Goal: Transaction & Acquisition: Subscribe to service/newsletter

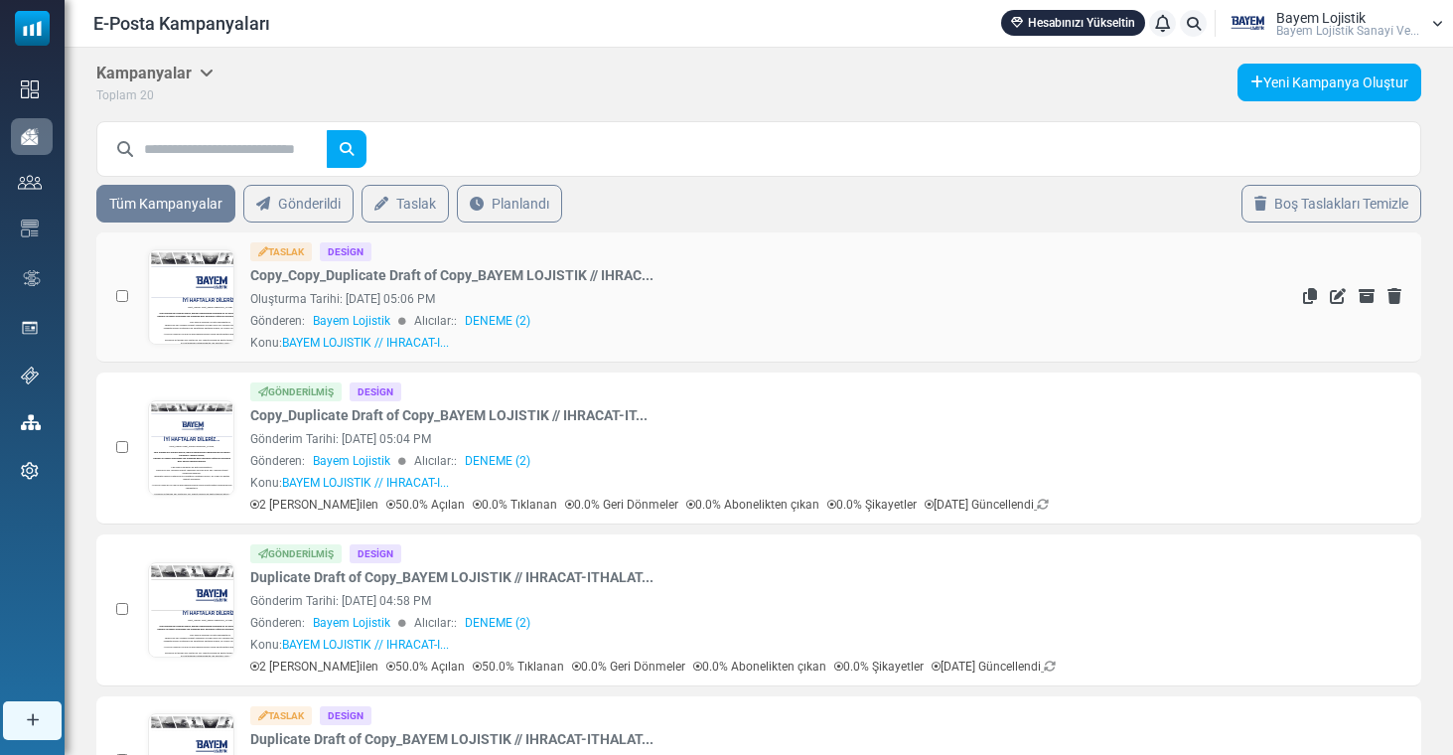
click at [205, 308] on link at bounding box center [191, 352] width 85 height 205
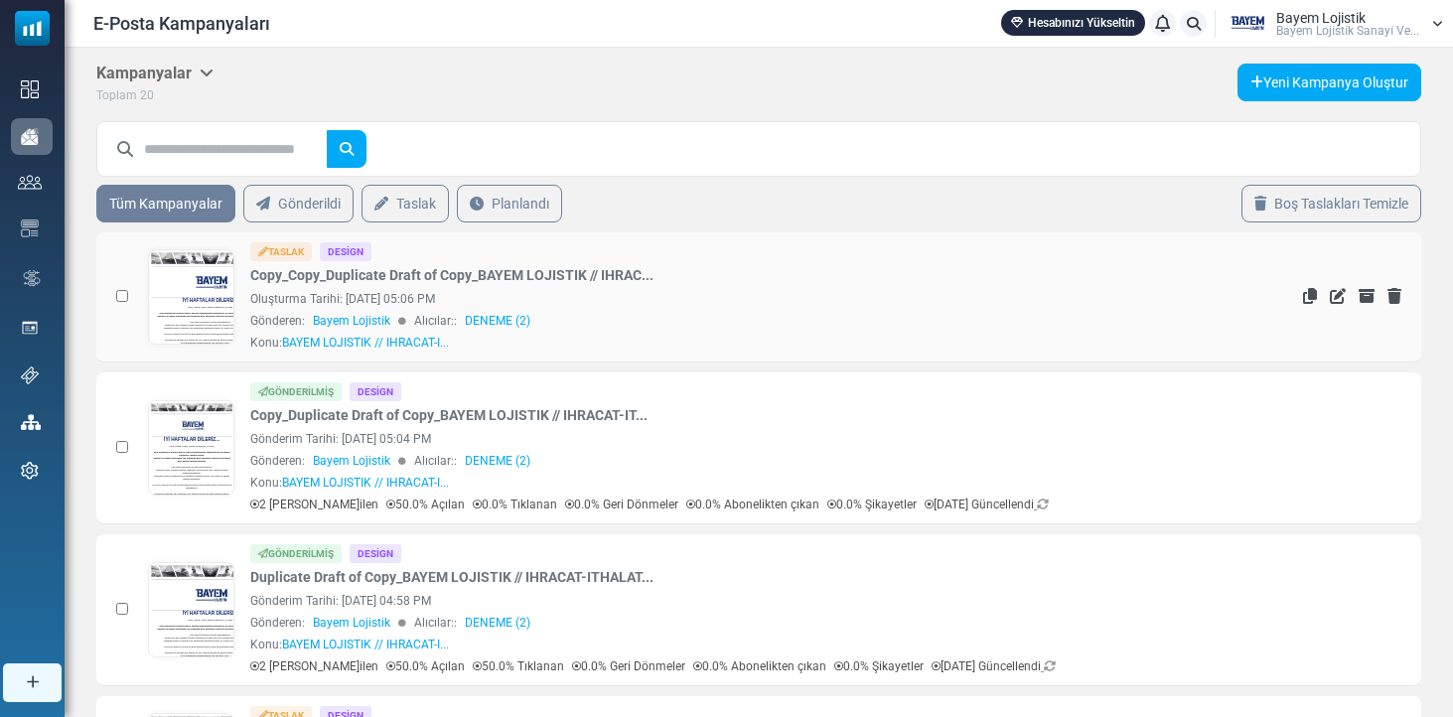
click at [176, 308] on link at bounding box center [191, 352] width 85 height 205
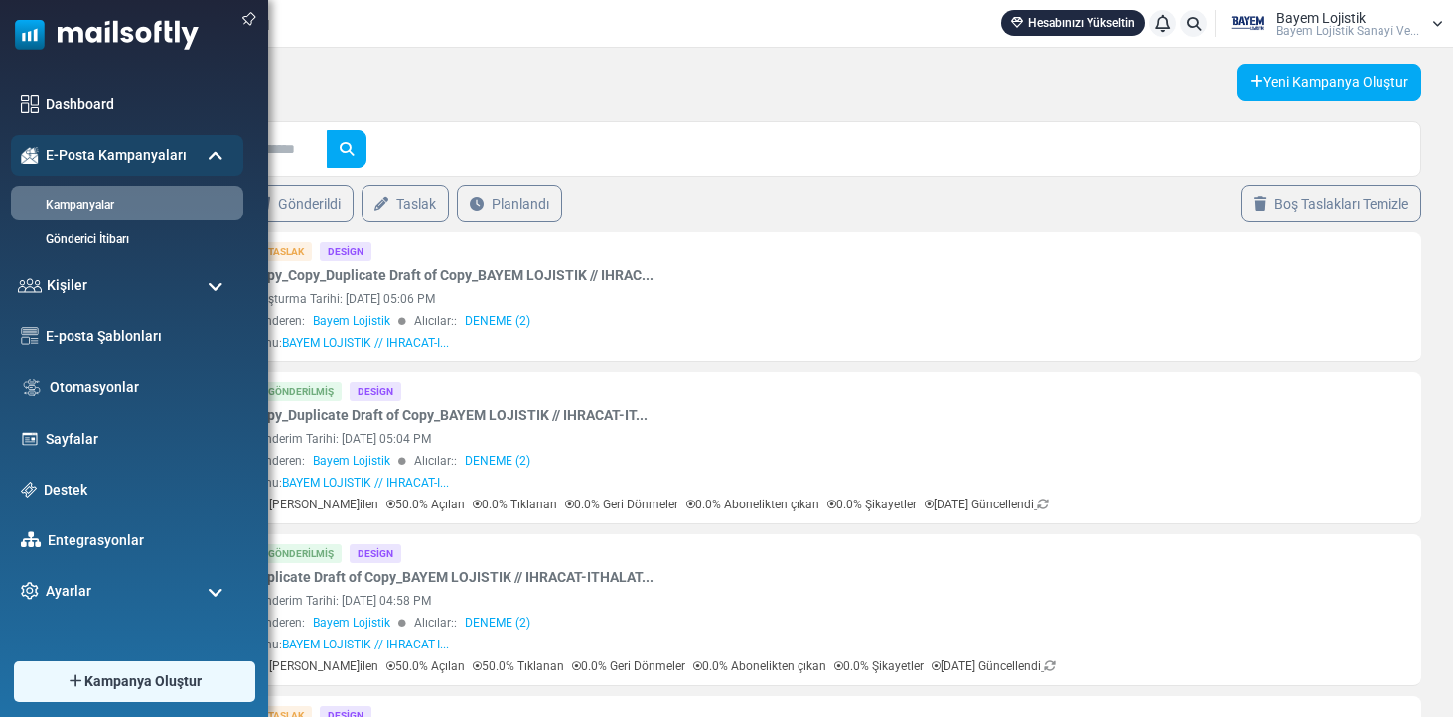
click at [82, 32] on img at bounding box center [99, 30] width 199 height 60
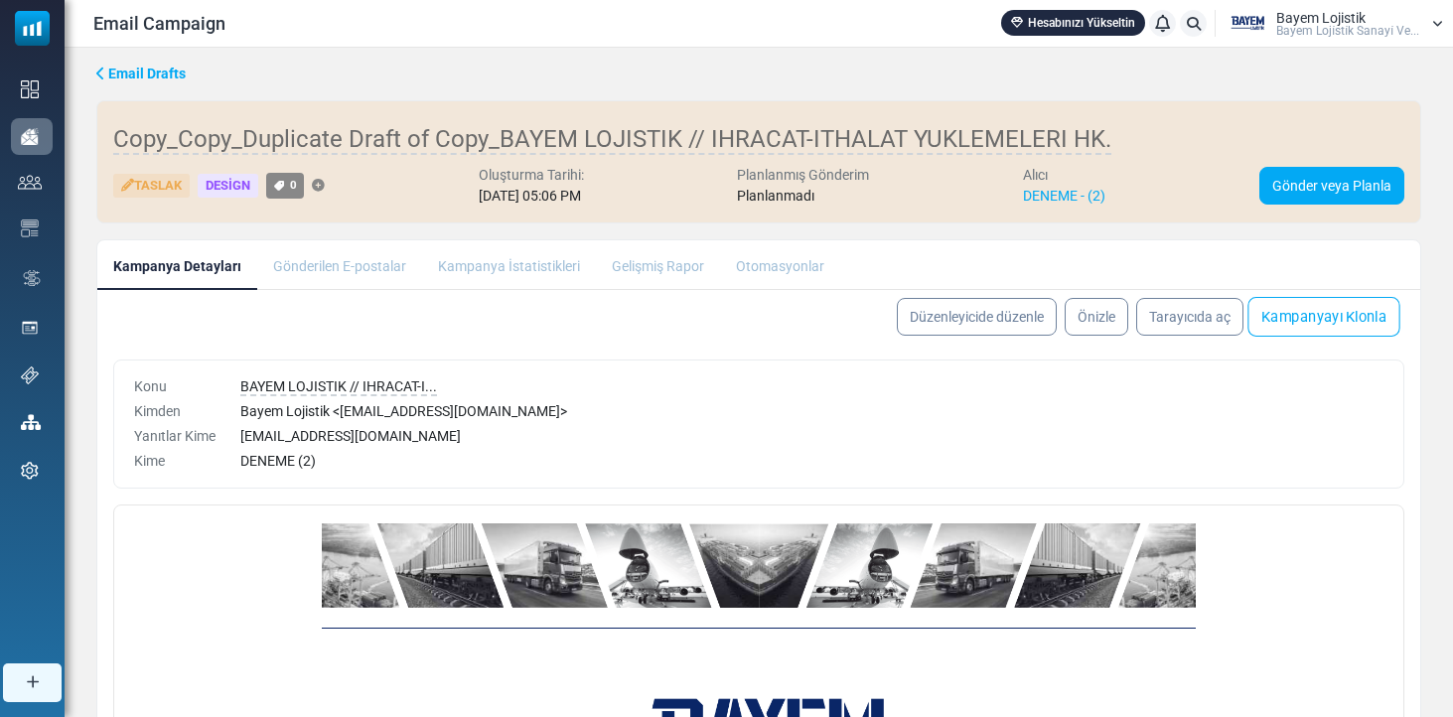
click at [1297, 320] on link "Kampanyayı Klonla" at bounding box center [1324, 317] width 152 height 40
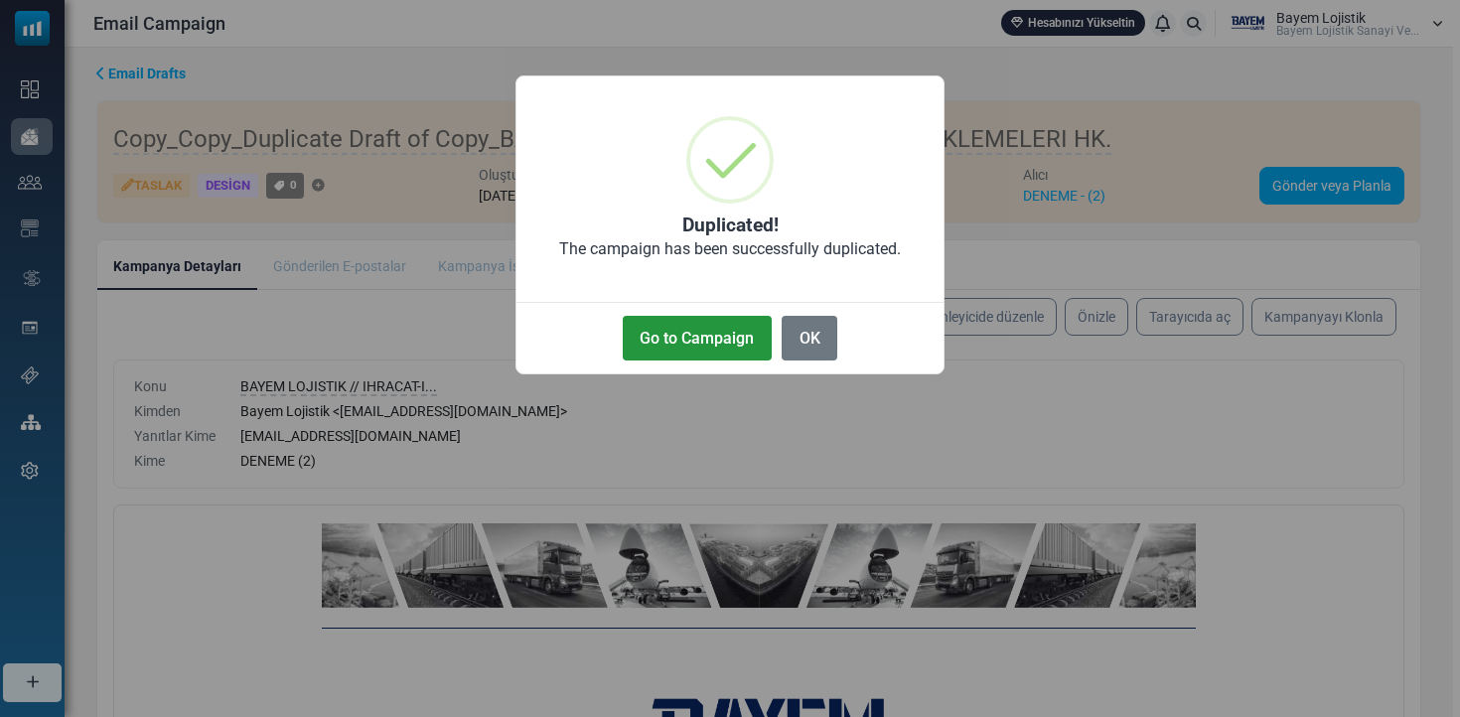
click at [696, 346] on button "Go to Campaign" at bounding box center [697, 338] width 149 height 45
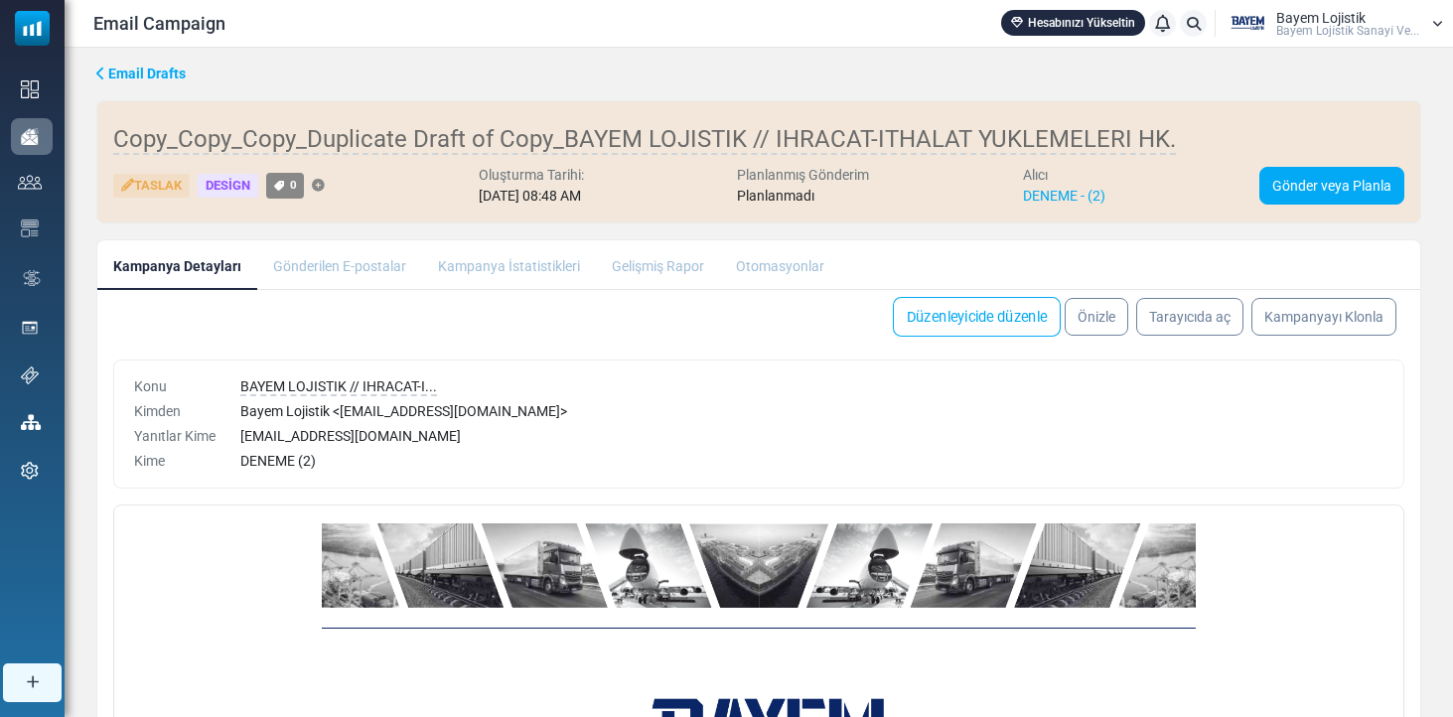
click at [1028, 313] on link "Düzenleyicide düzenle" at bounding box center [977, 317] width 168 height 40
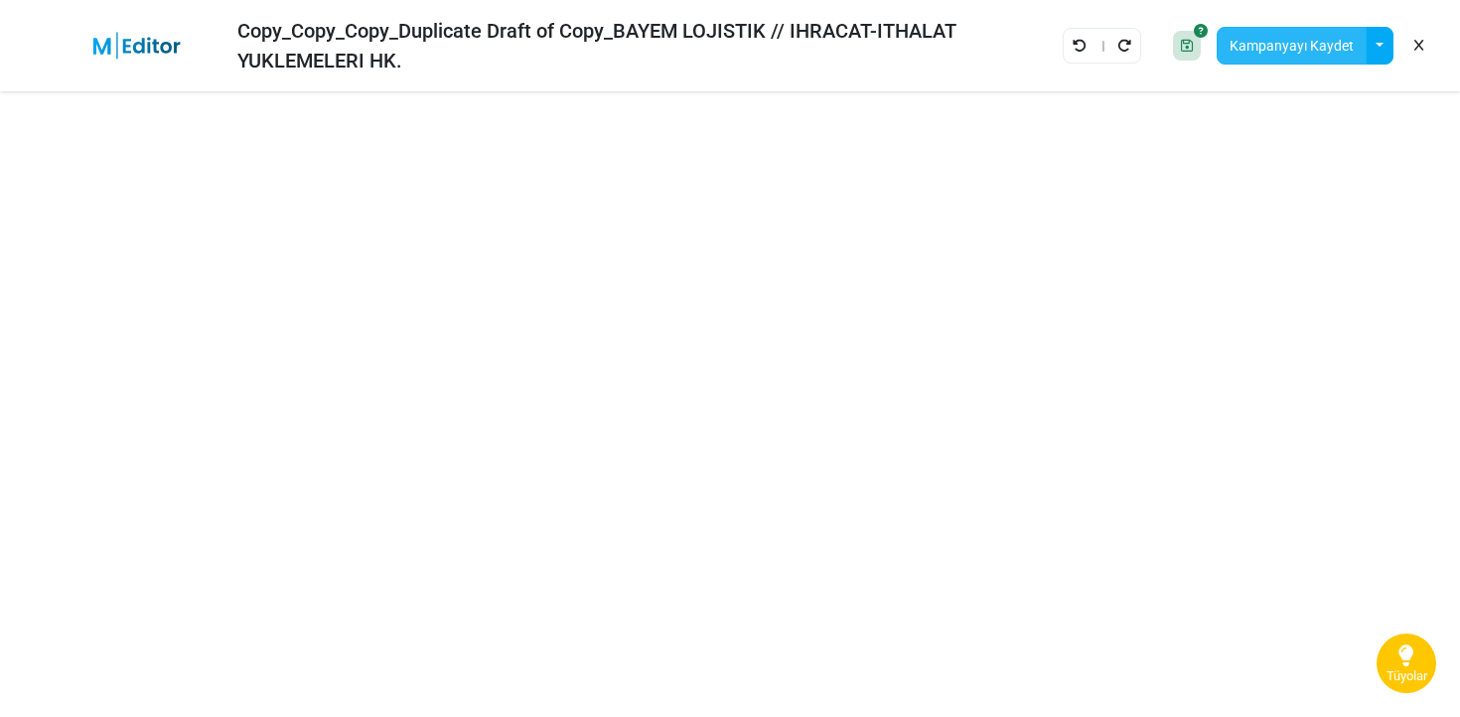
click at [1285, 45] on button "Kampanyayı Kaydet" at bounding box center [1292, 46] width 150 height 38
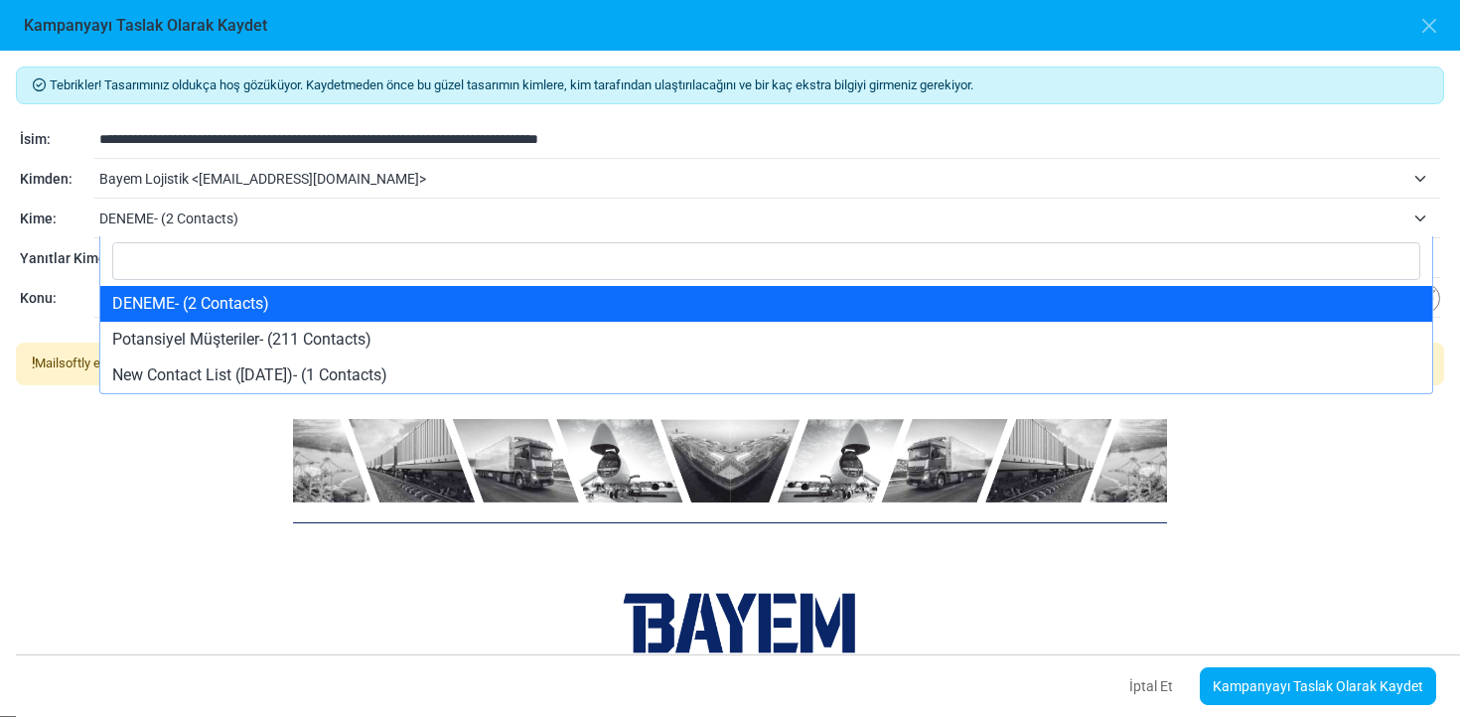
click at [352, 217] on span "DENEME- (2 Contacts)" at bounding box center [751, 219] width 1305 height 24
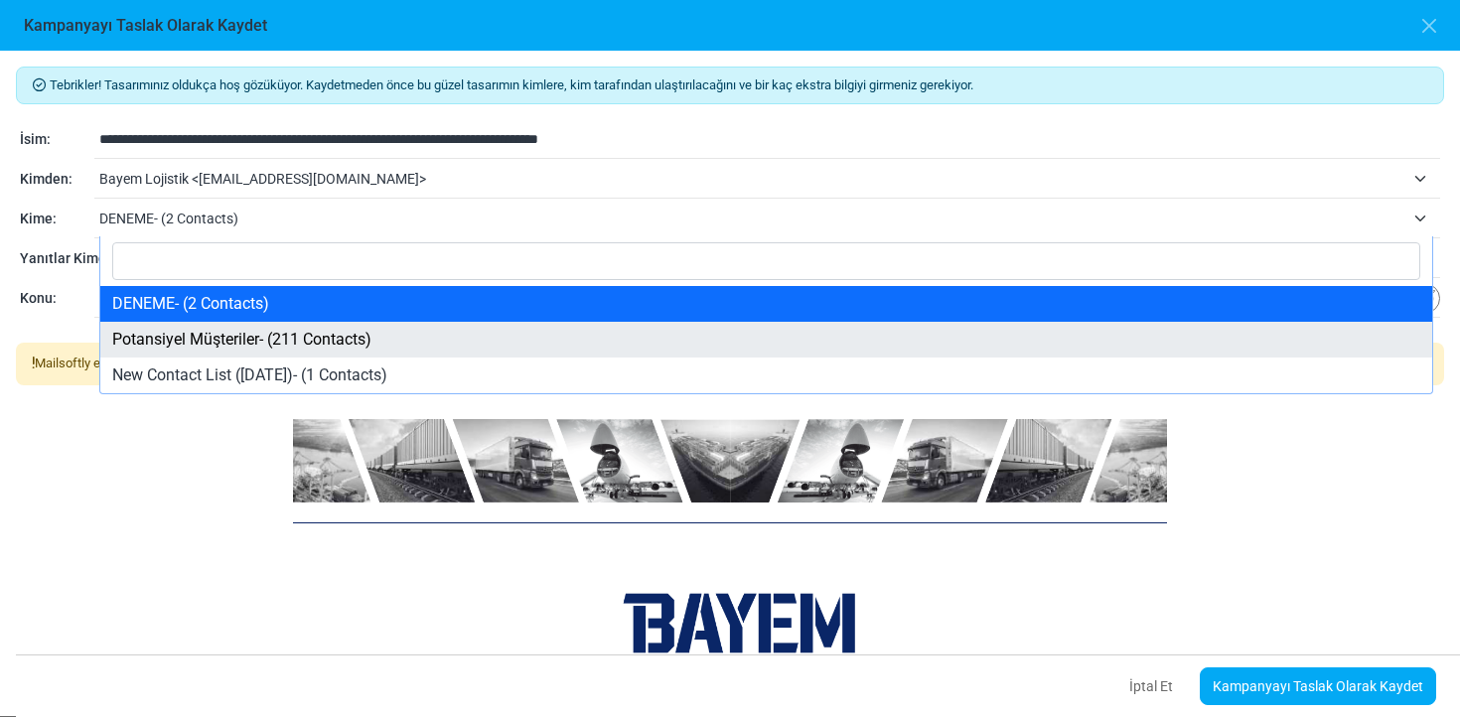
select select "*****"
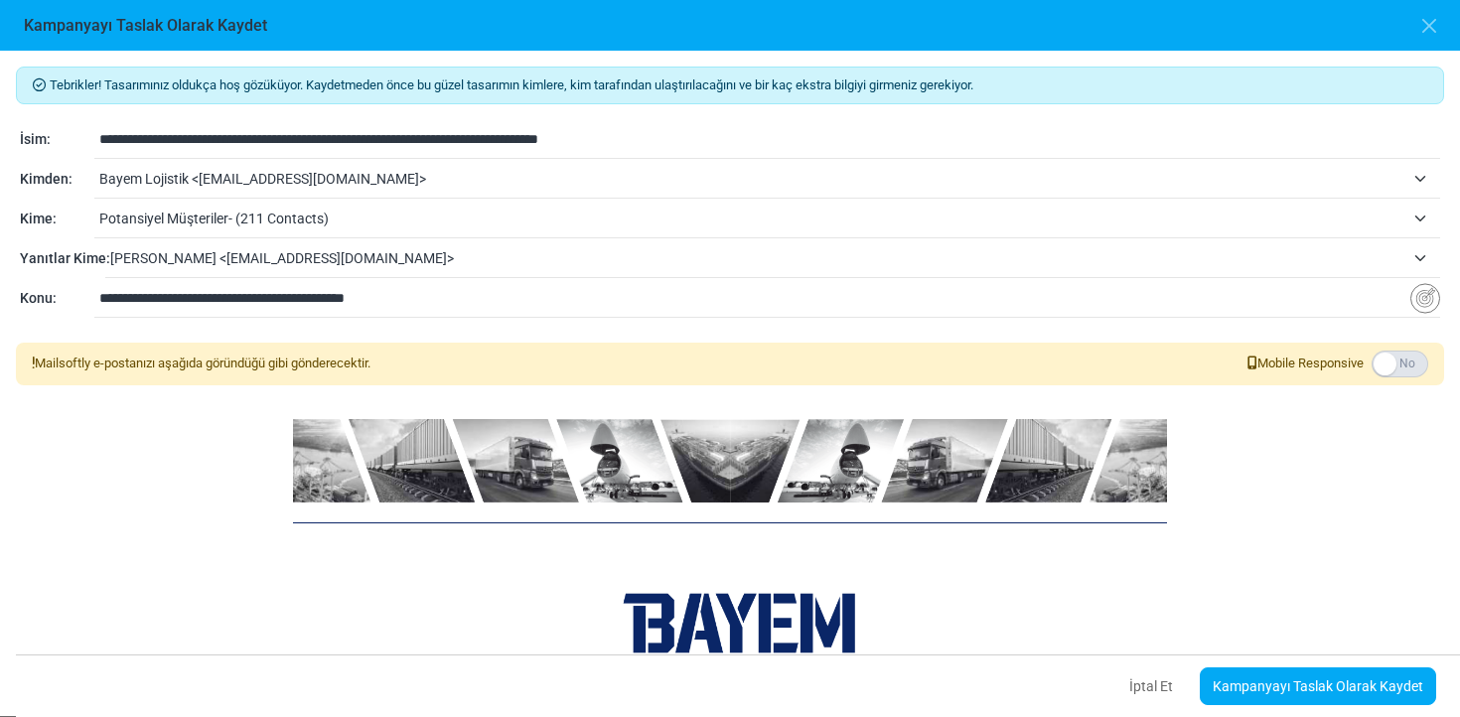
drag, startPoint x: 361, startPoint y: 138, endPoint x: 45, endPoint y: 139, distance: 315.9
click at [45, 139] on div "**********" at bounding box center [730, 140] width 1421 height 24
click at [467, 139] on input "**********" at bounding box center [769, 139] width 1341 height 38
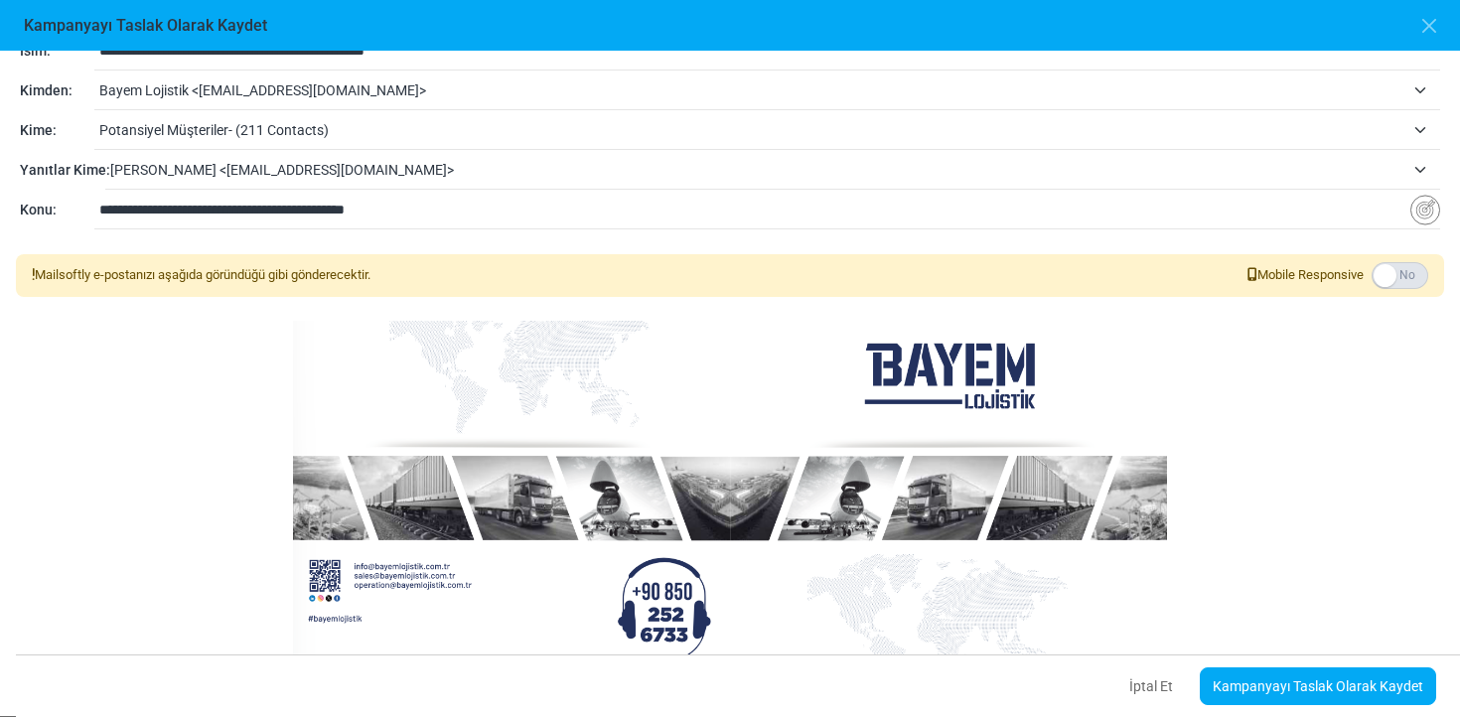
scroll to position [1611, 0]
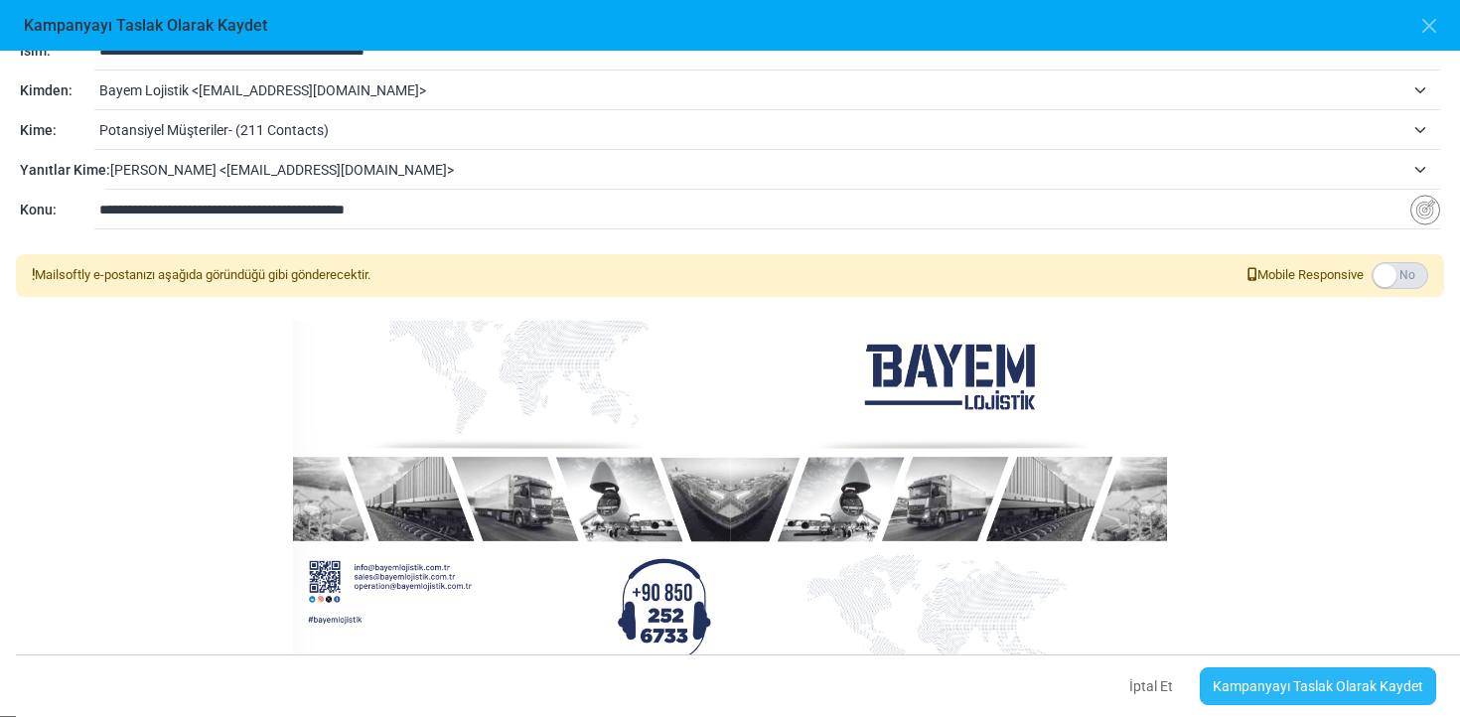
type input "**********"
click at [1271, 686] on link "Kampanyayı Taslak Olarak Kaydet" at bounding box center [1318, 687] width 236 height 38
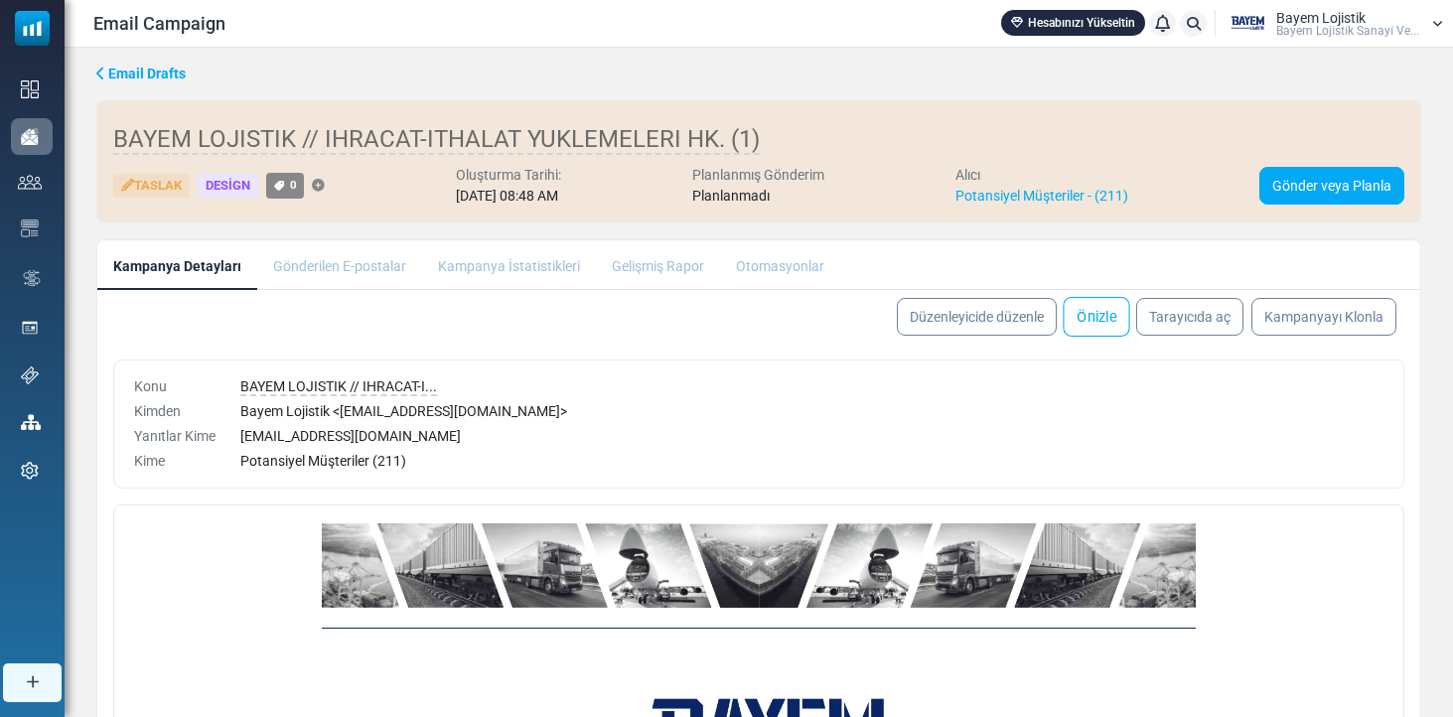
click at [1116, 321] on link "Önizle" at bounding box center [1096, 317] width 67 height 40
click at [1329, 174] on link "Gönder veya Planla" at bounding box center [1332, 186] width 145 height 38
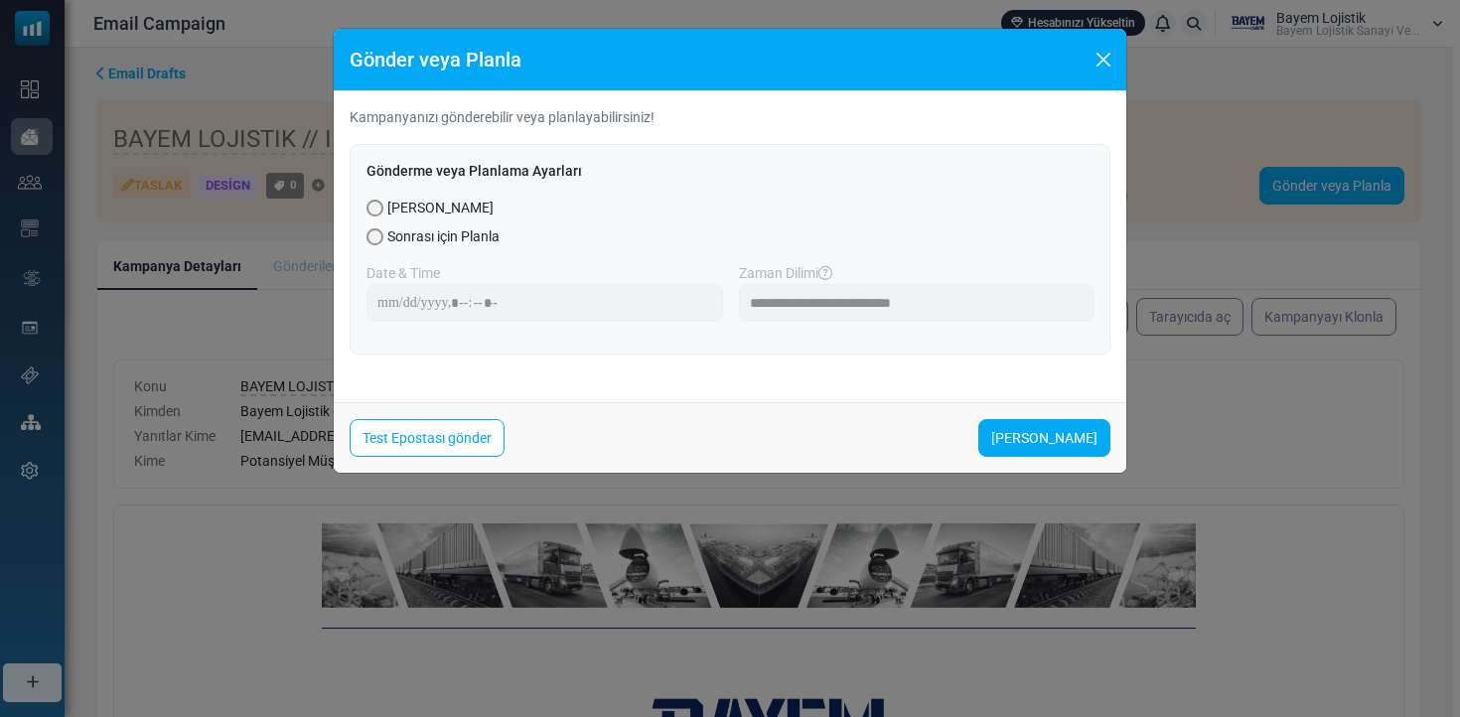
click at [462, 229] on span "Sonrası için Planla" at bounding box center [443, 237] width 112 height 21
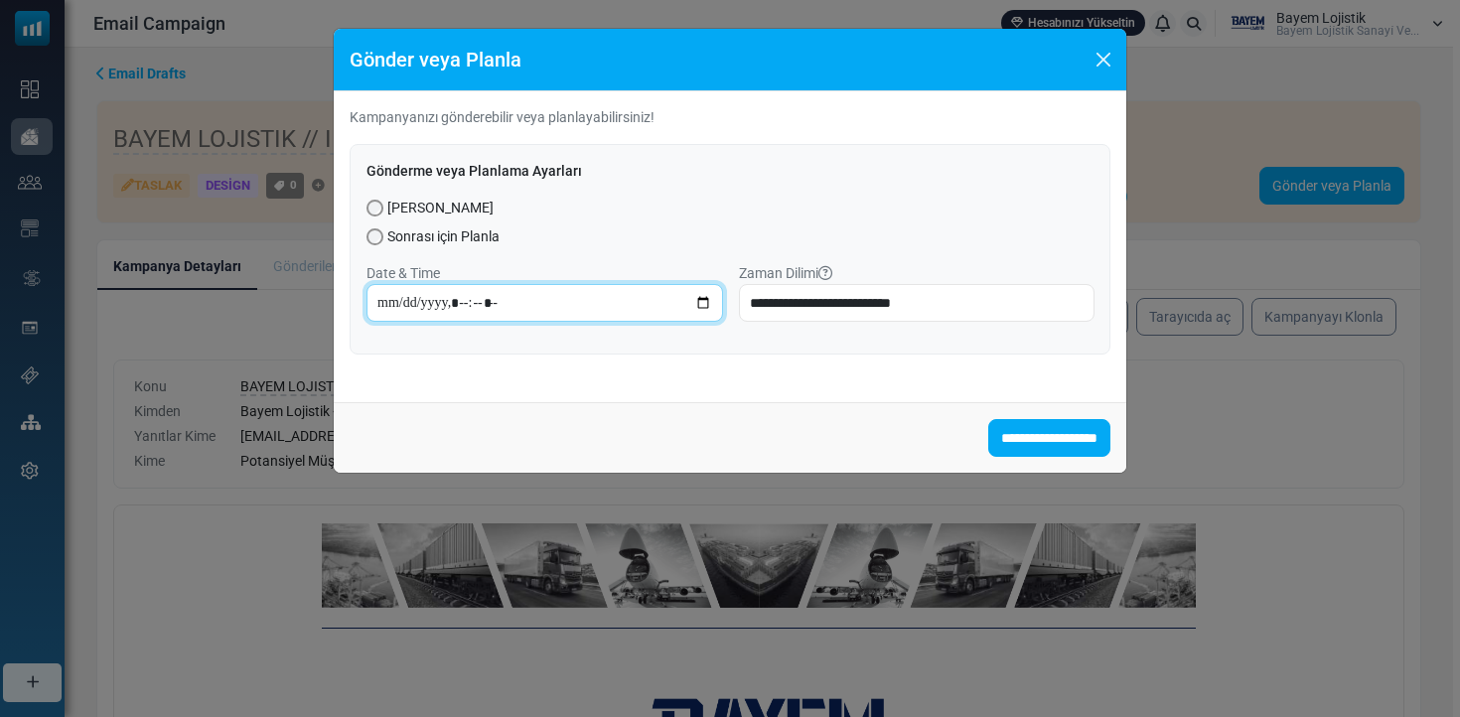
click at [490, 308] on input "datetime-local" at bounding box center [545, 303] width 357 height 38
type input "**********"
click at [675, 234] on div "Sonrası için Planla" at bounding box center [730, 237] width 727 height 21
click at [468, 210] on span "Şimdi Gönder" at bounding box center [440, 208] width 106 height 21
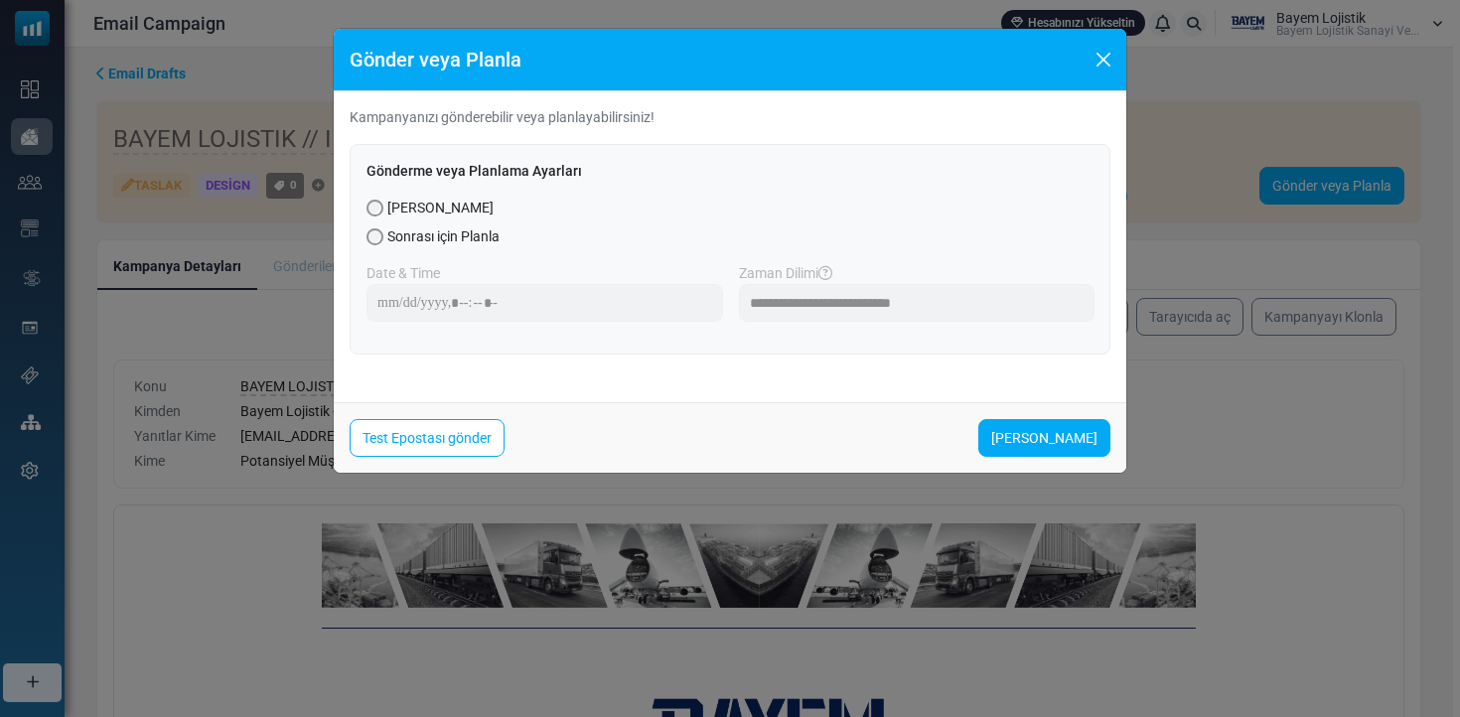
click at [458, 234] on span "Sonrası için Planla" at bounding box center [443, 237] width 112 height 21
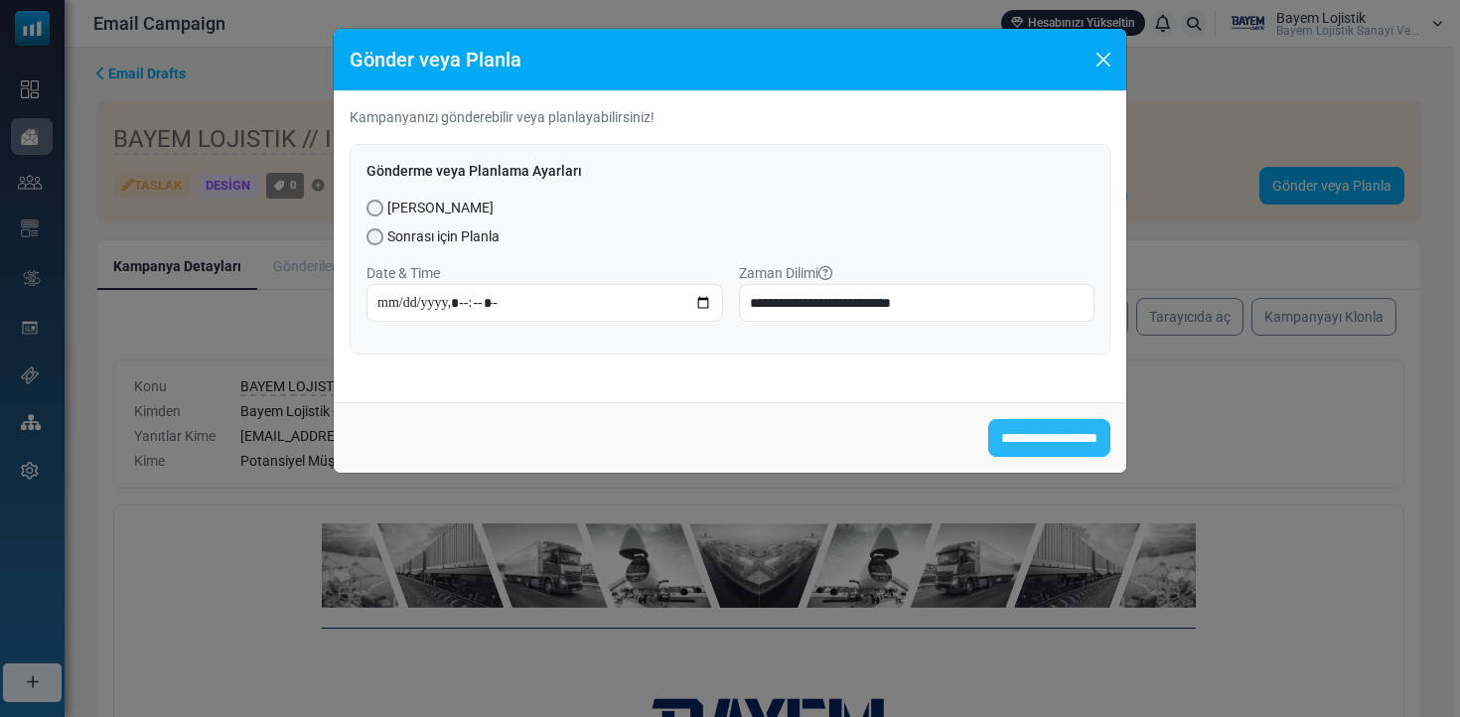
click at [1011, 425] on input "**********" at bounding box center [1049, 438] width 122 height 38
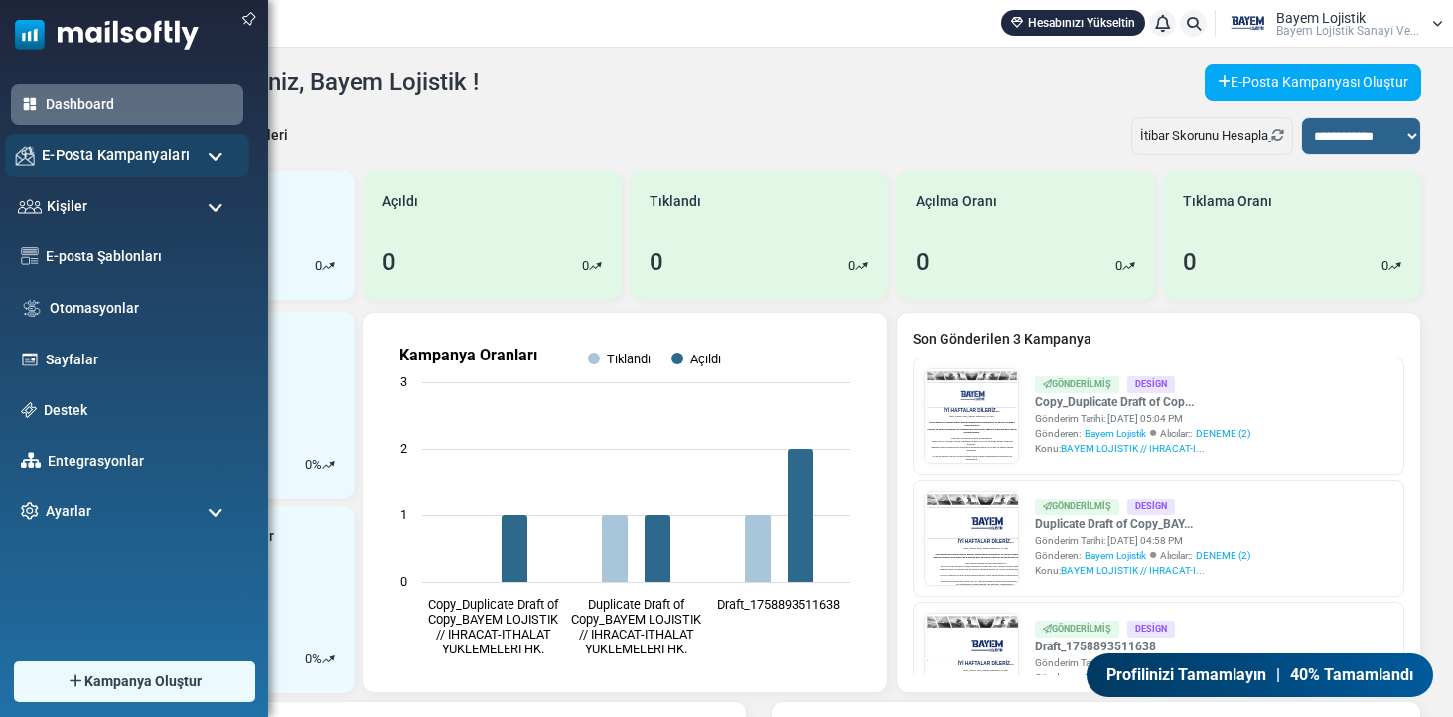
click at [138, 151] on span "E-Posta Kampanyaları" at bounding box center [116, 155] width 148 height 22
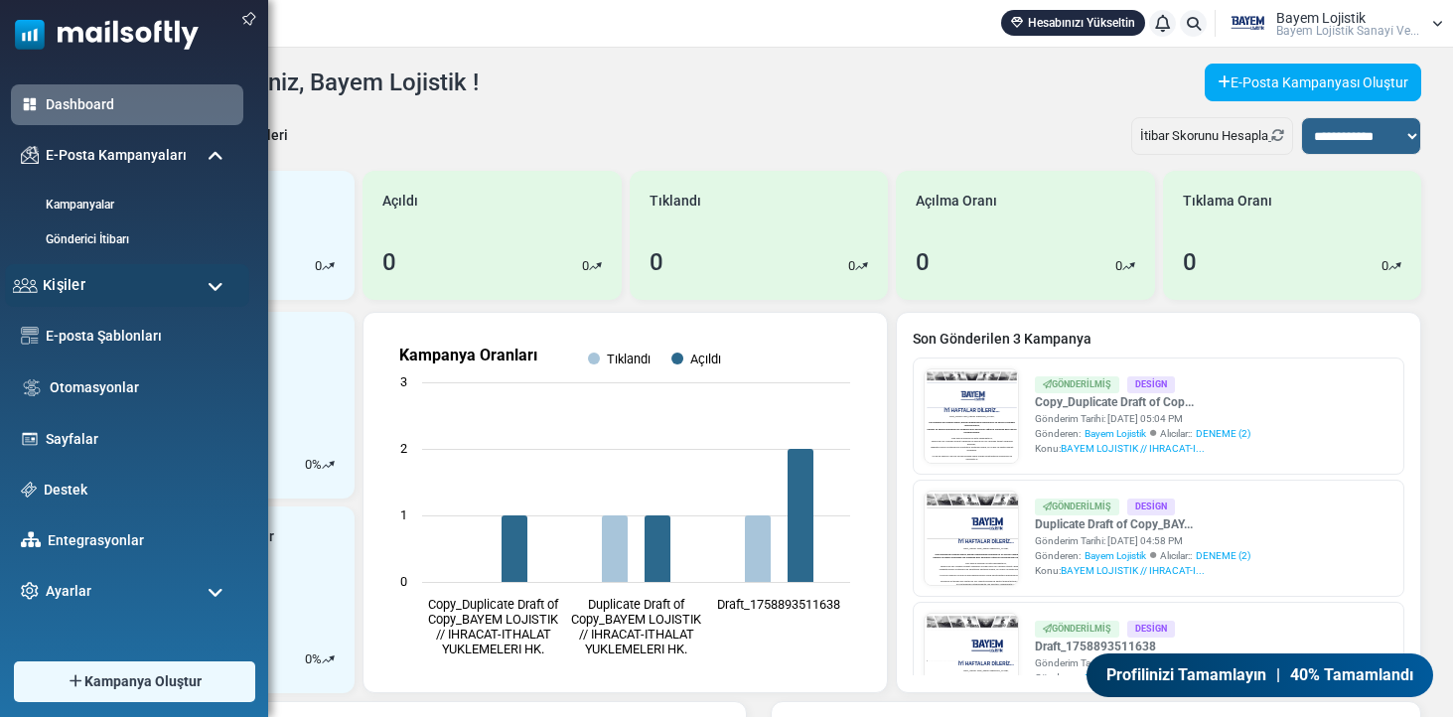
click at [128, 294] on div "Kişiler" at bounding box center [127, 285] width 244 height 43
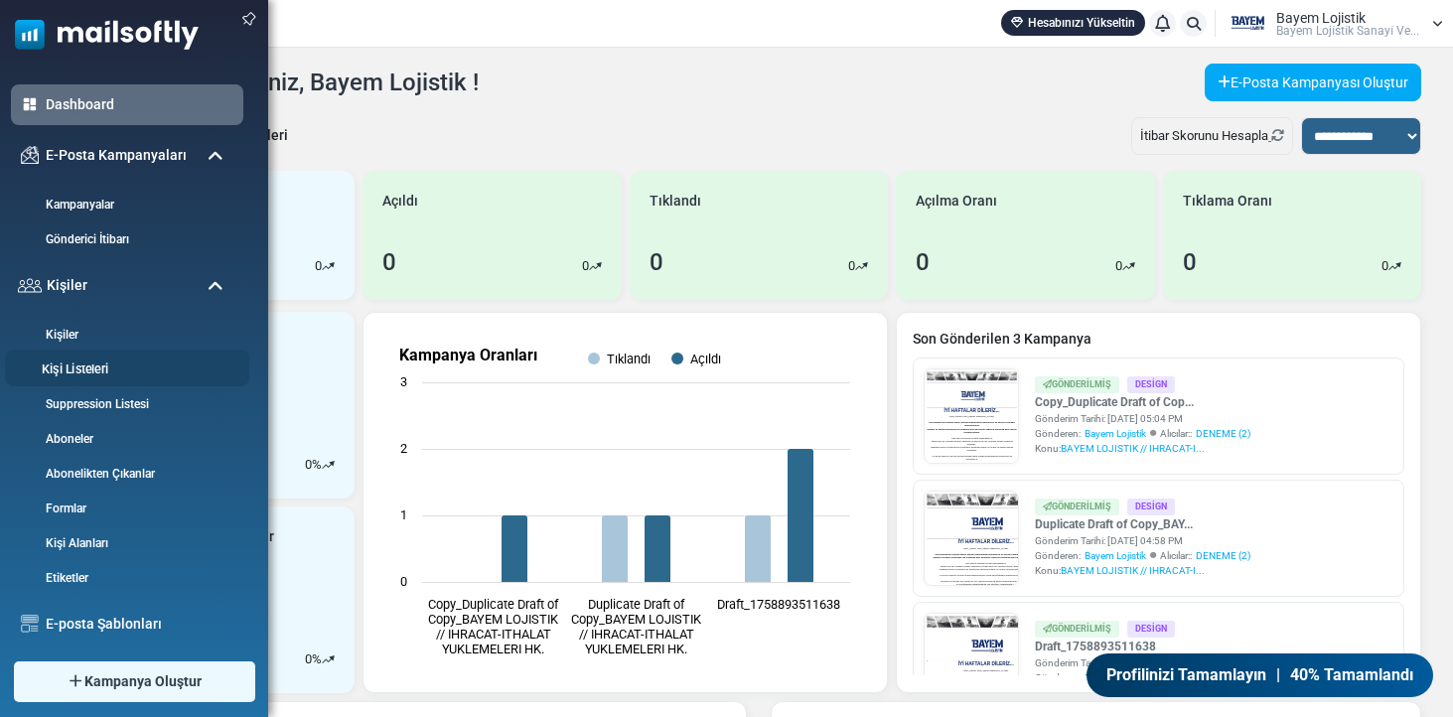
click at [93, 379] on link "Kişi Listeleri" at bounding box center [124, 370] width 238 height 19
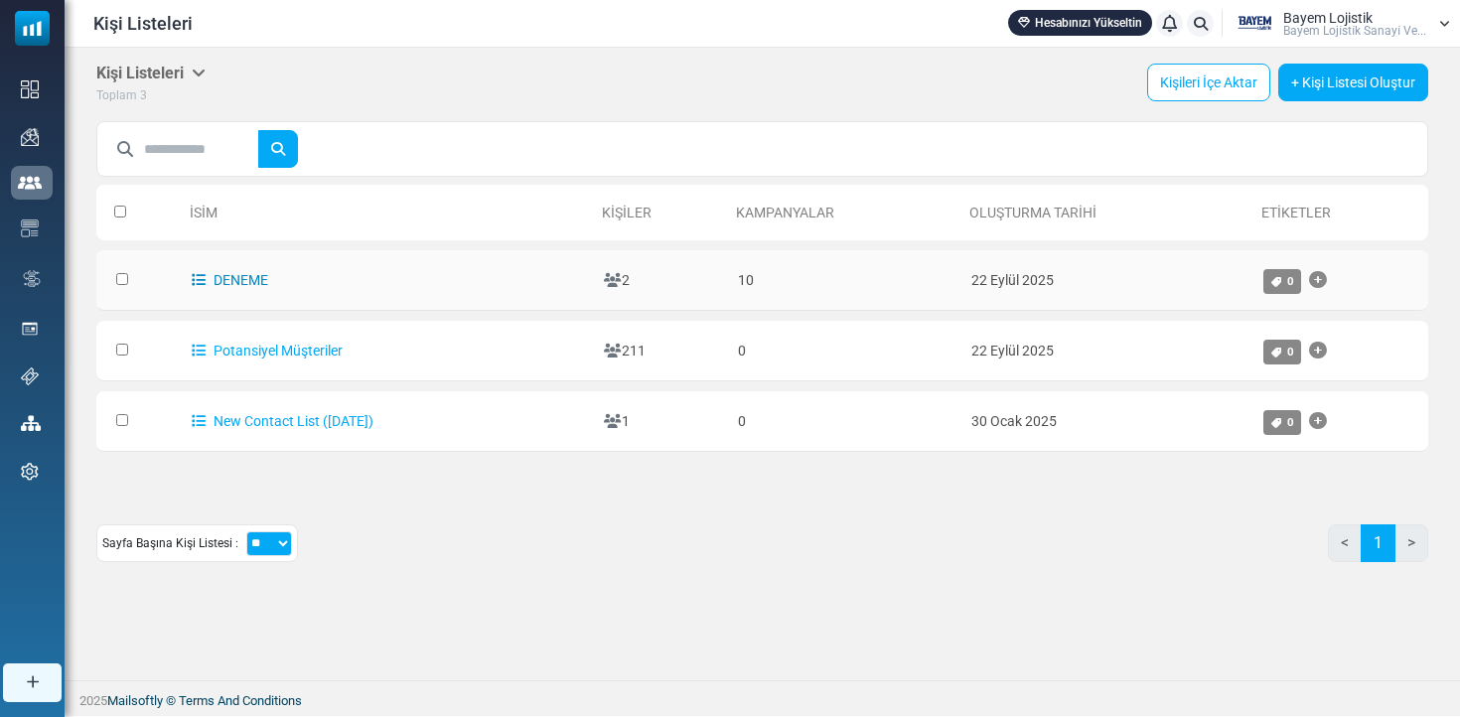
click at [228, 280] on link "DENEME" at bounding box center [230, 280] width 76 height 16
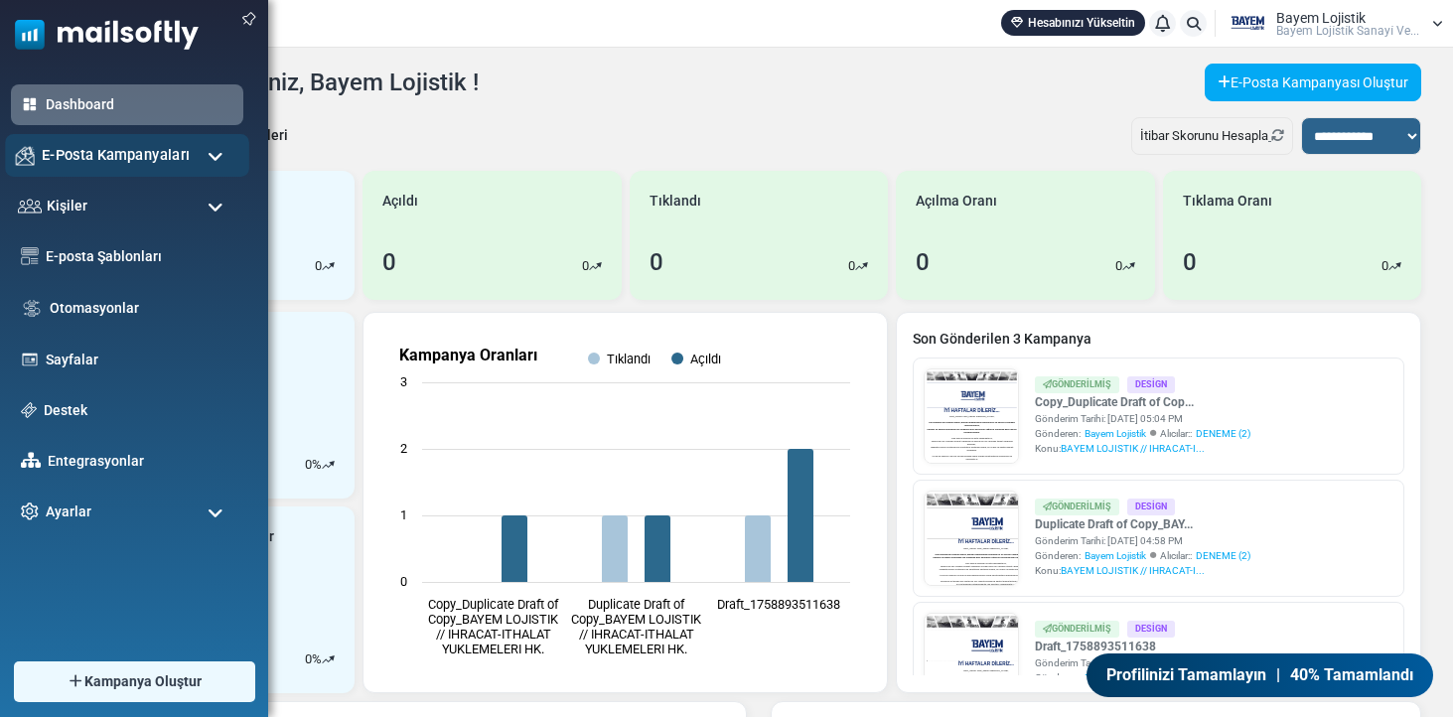
click at [146, 165] on span "E-Posta Kampanyaları" at bounding box center [116, 155] width 148 height 22
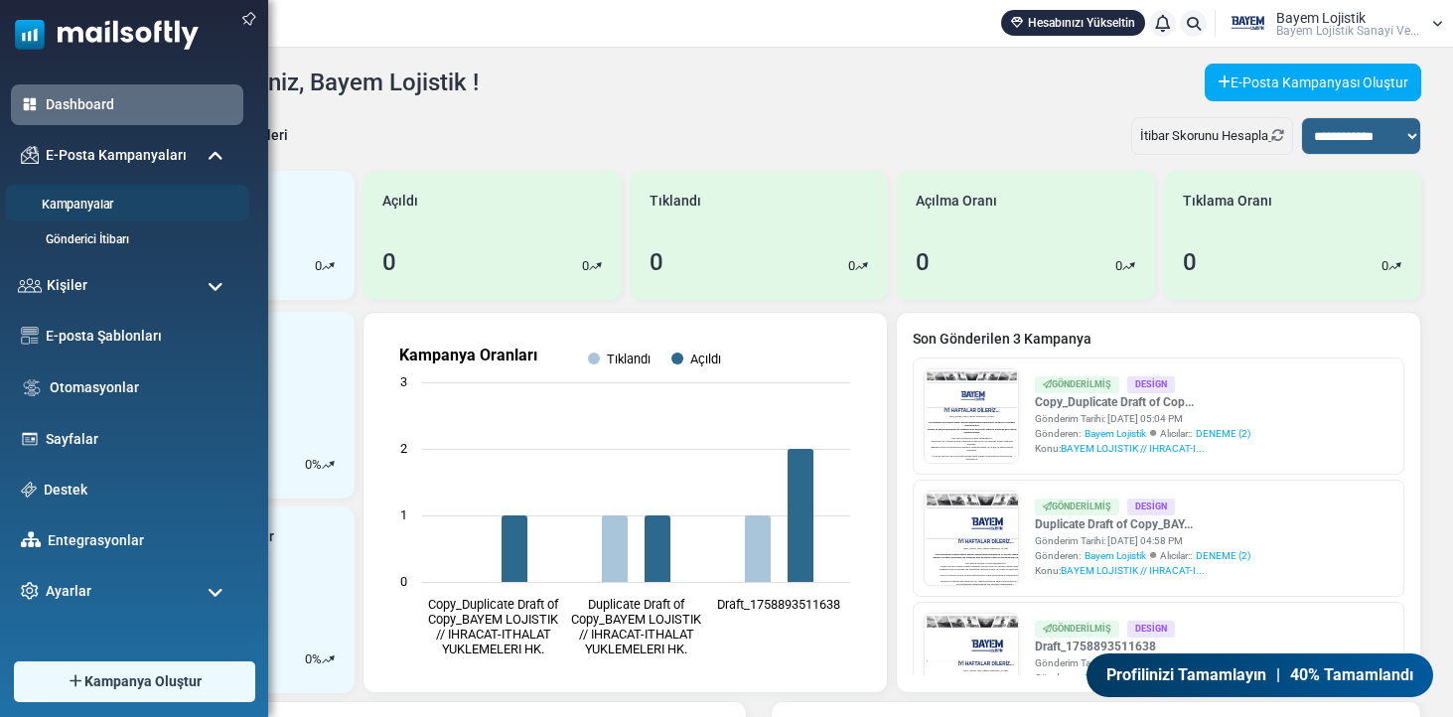
click at [112, 204] on link "Kampanyalar" at bounding box center [124, 205] width 238 height 19
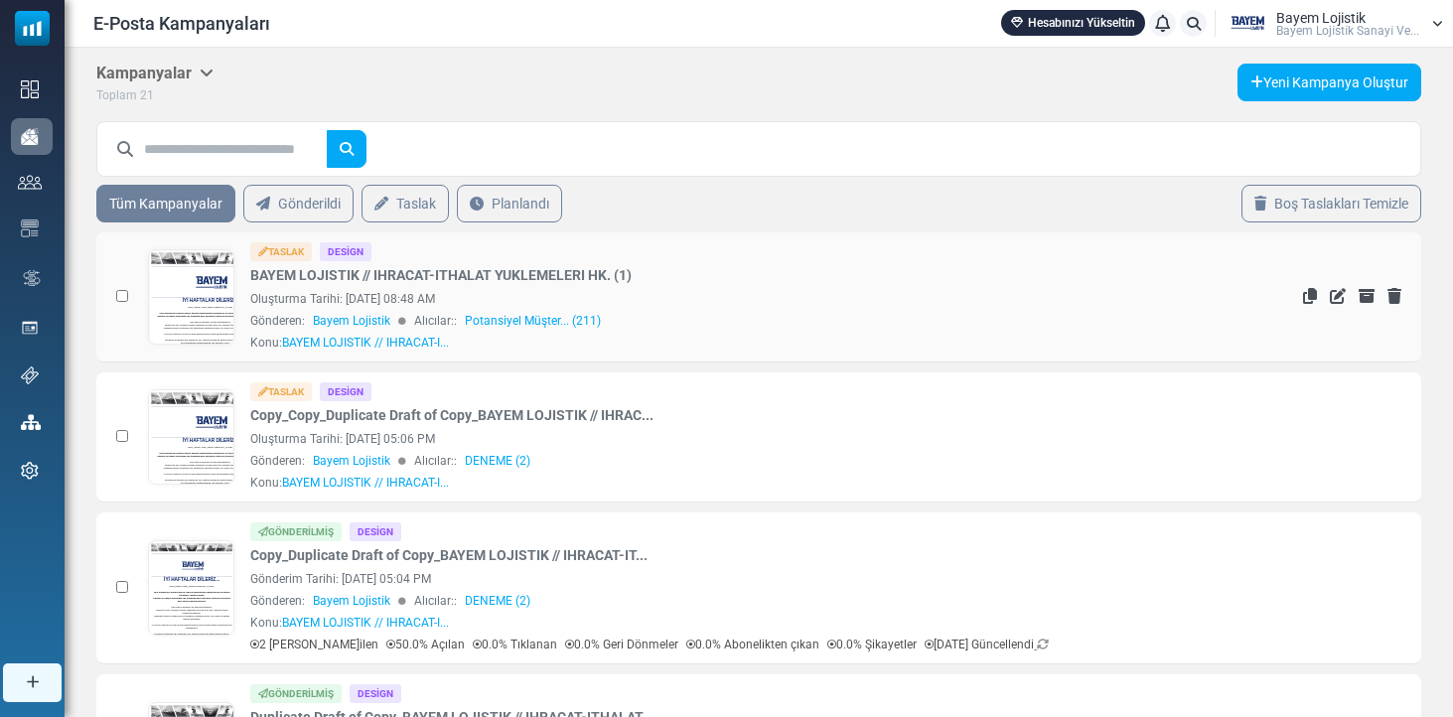
click at [186, 286] on link at bounding box center [191, 352] width 85 height 205
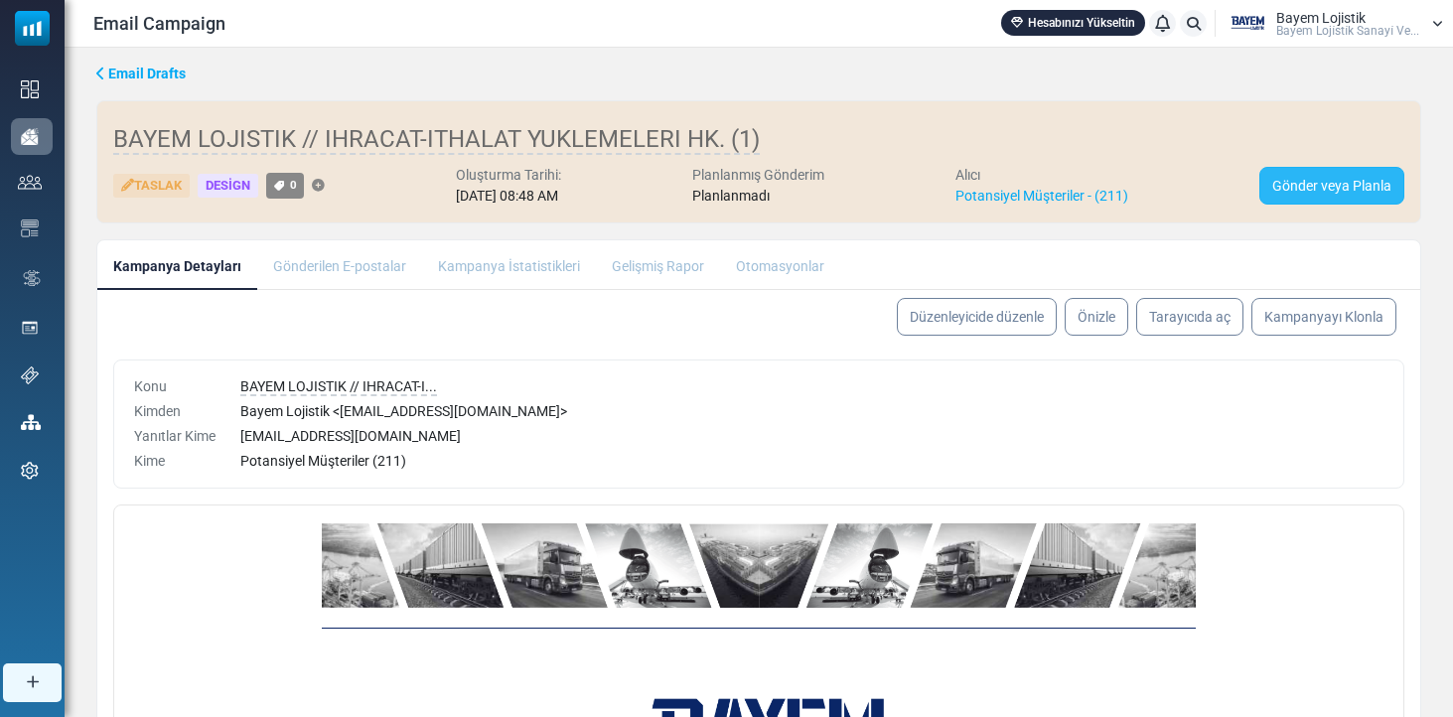
click at [1346, 191] on link "Gönder veya Planla" at bounding box center [1332, 186] width 145 height 38
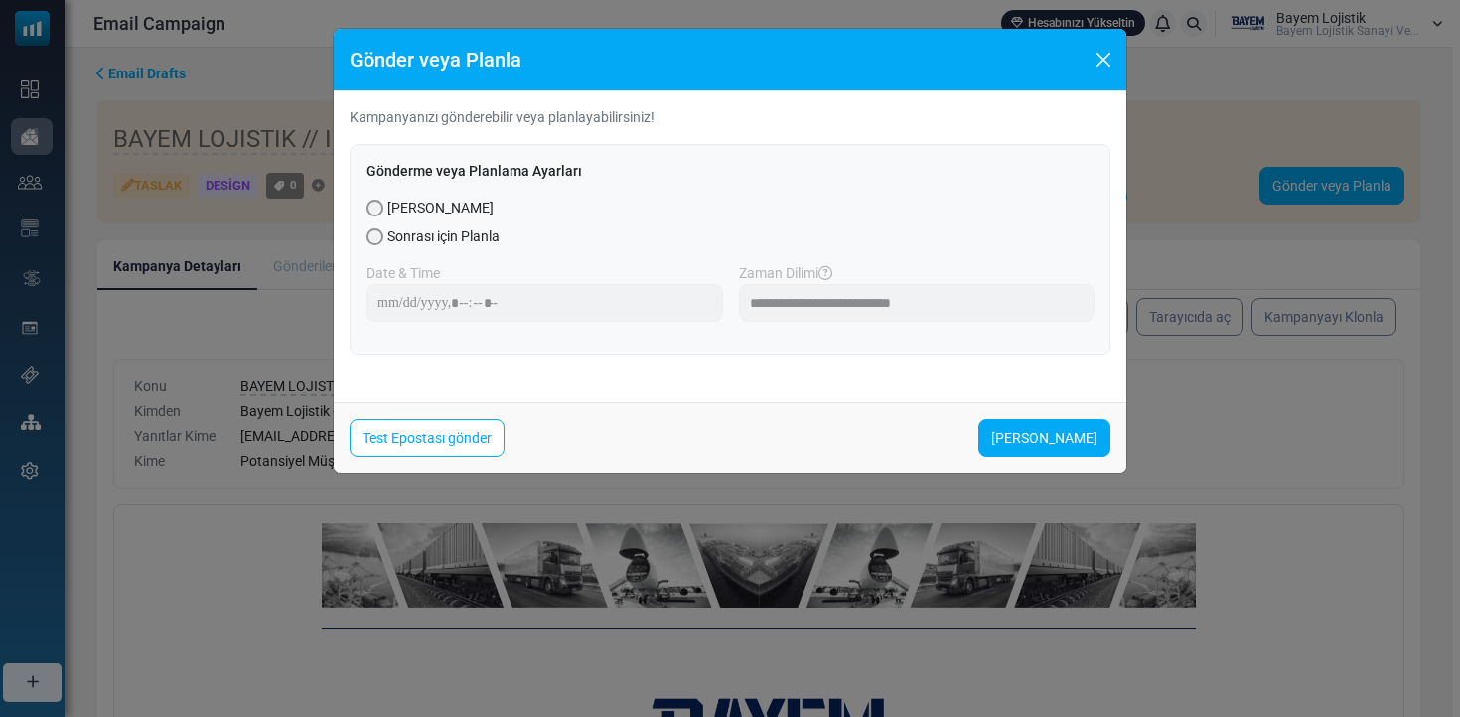
click at [485, 235] on span "Sonrası için Planla" at bounding box center [443, 237] width 112 height 21
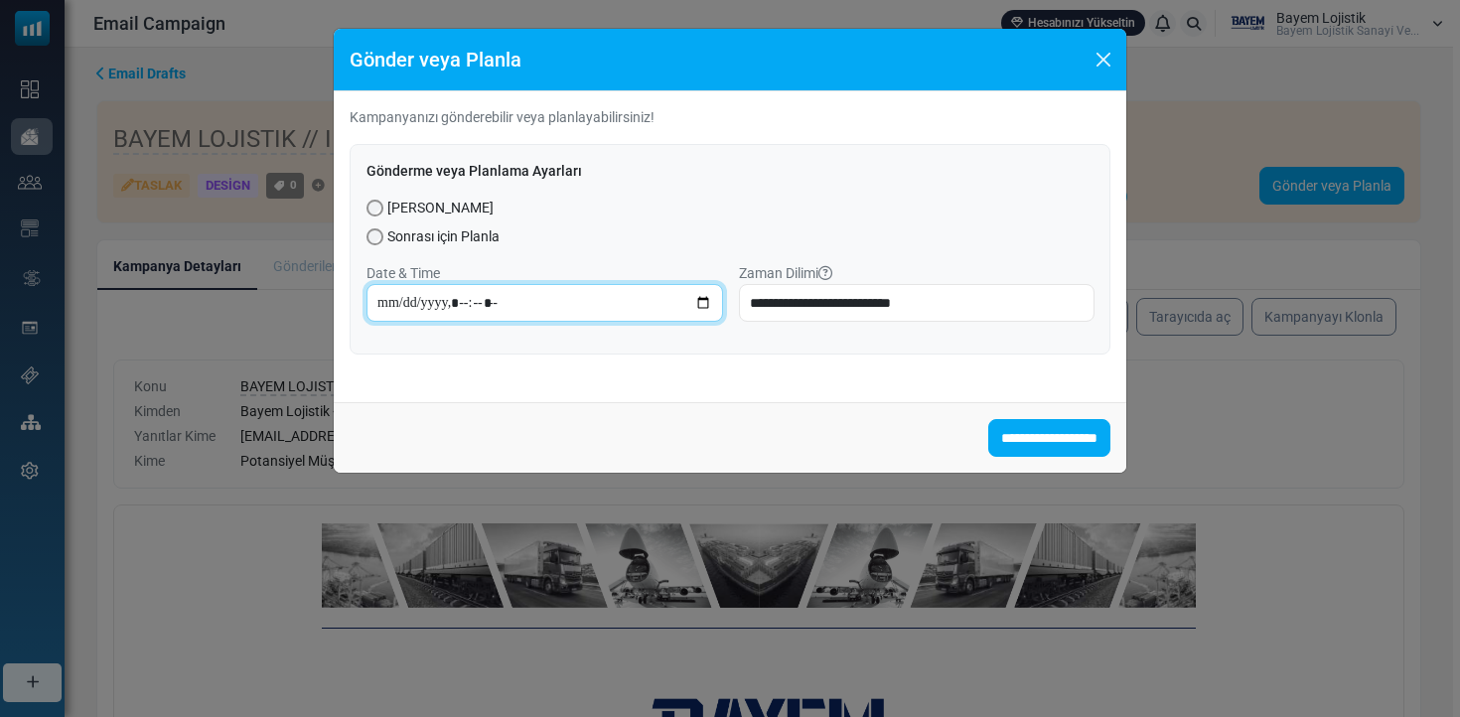
click at [385, 303] on input "datetime-local" at bounding box center [545, 303] width 357 height 38
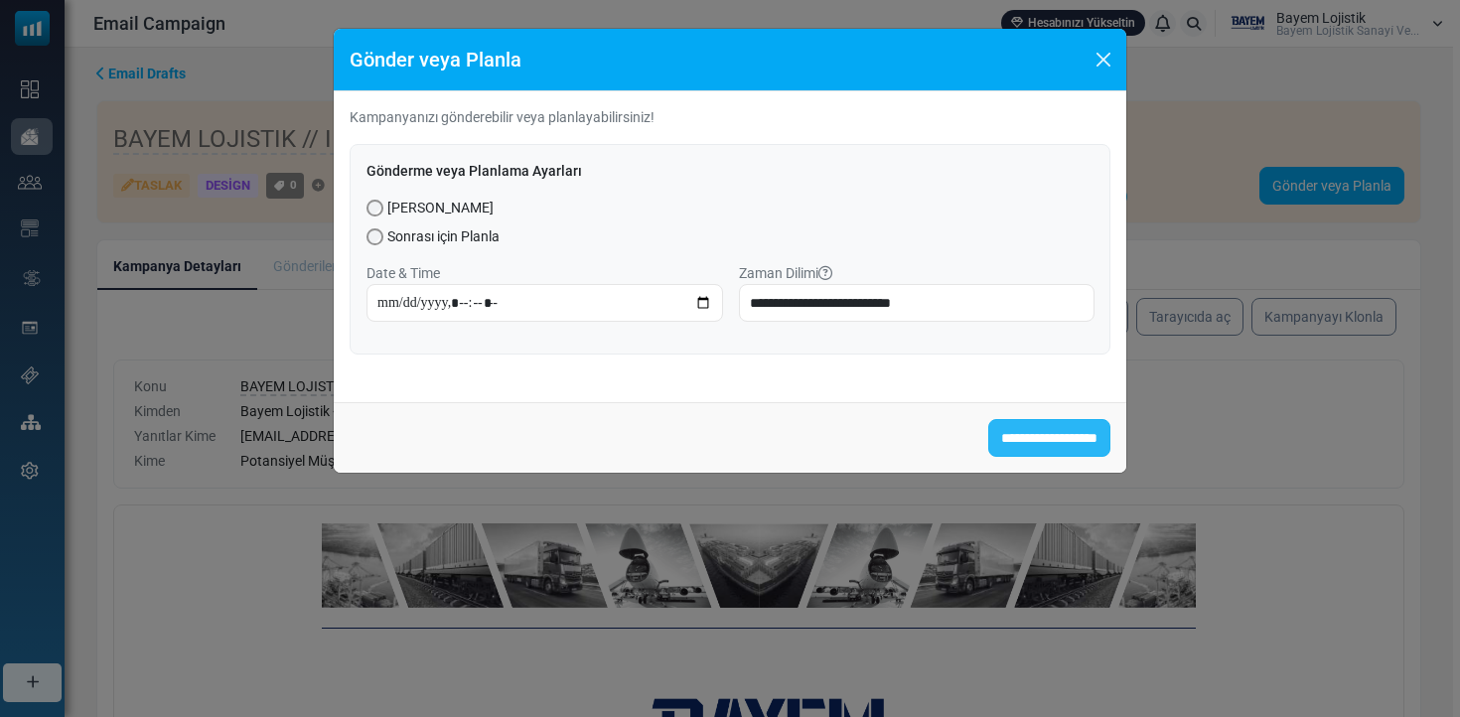
type input "**********"
click at [988, 431] on input "**********" at bounding box center [1049, 438] width 122 height 38
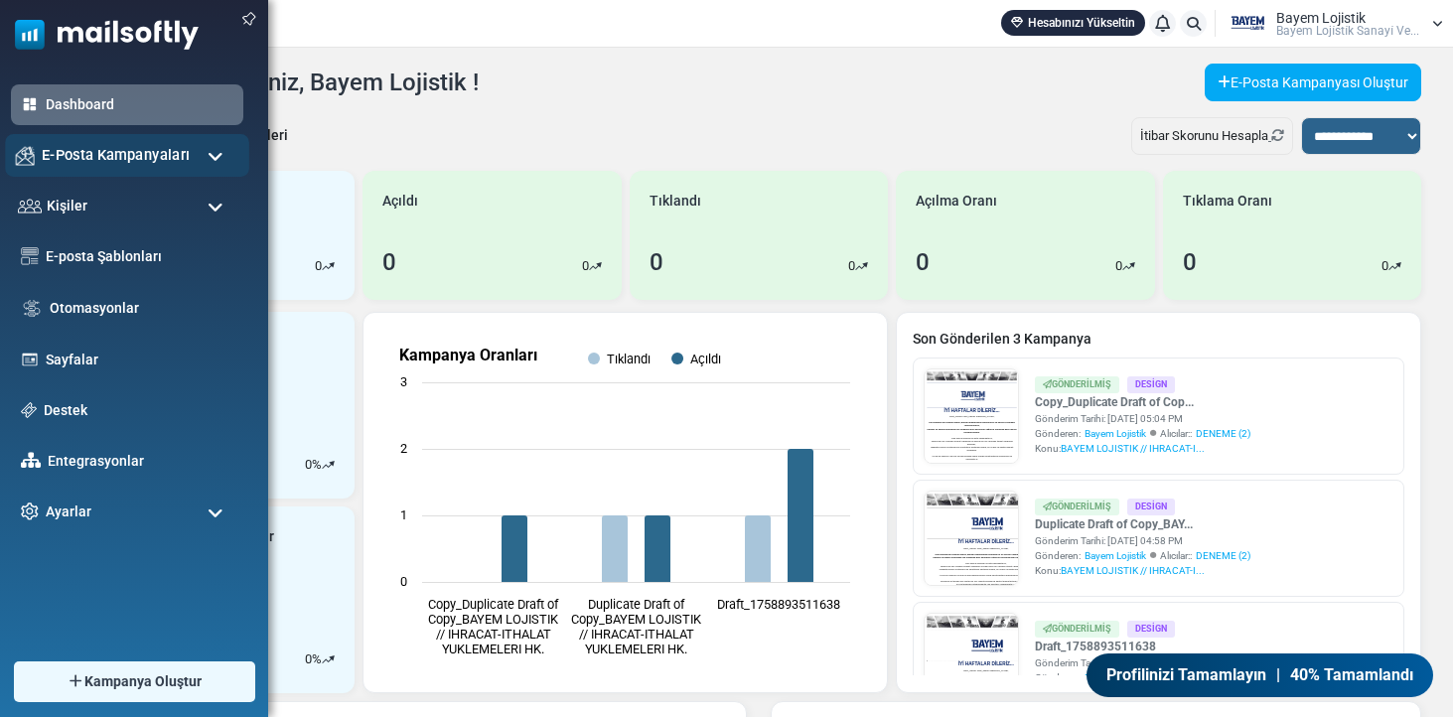
click at [109, 149] on span "E-Posta Kampanyaları" at bounding box center [116, 155] width 148 height 22
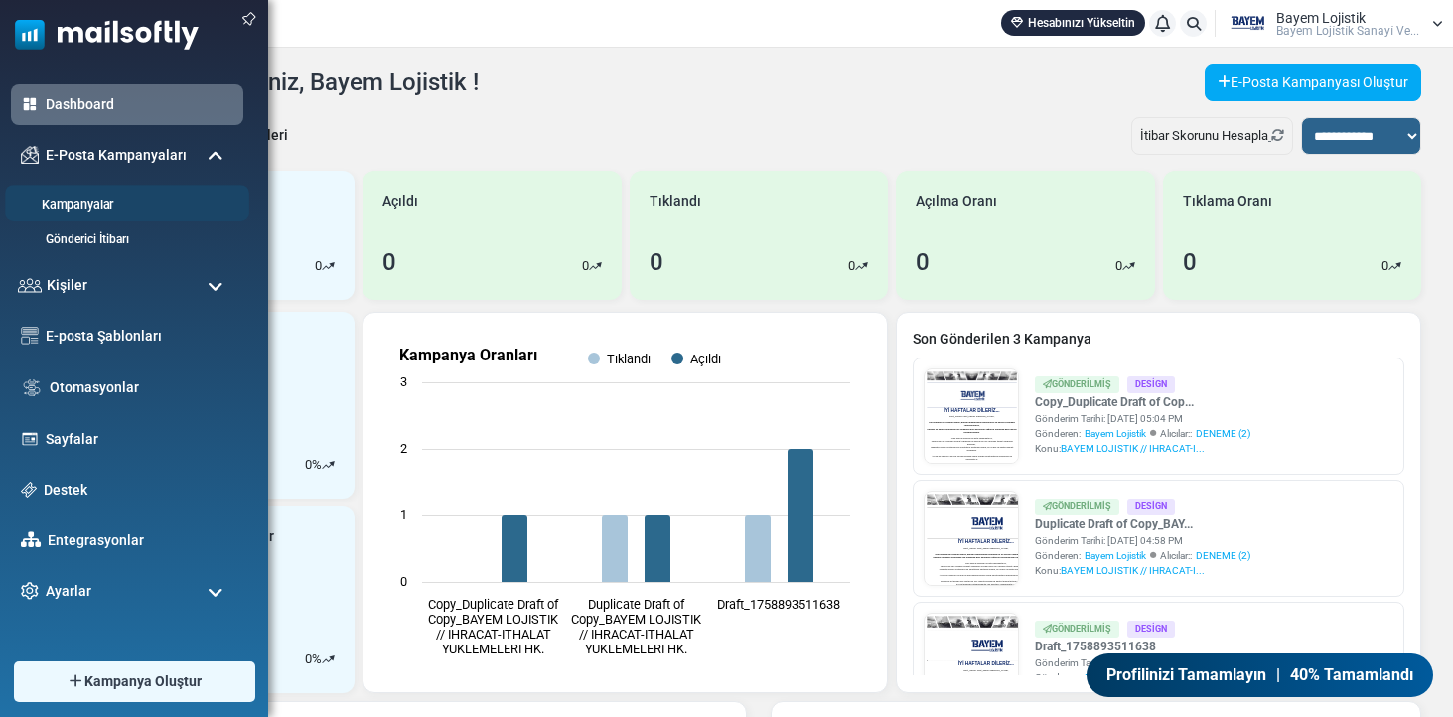
click at [79, 209] on link "Kampanyalar" at bounding box center [124, 205] width 238 height 19
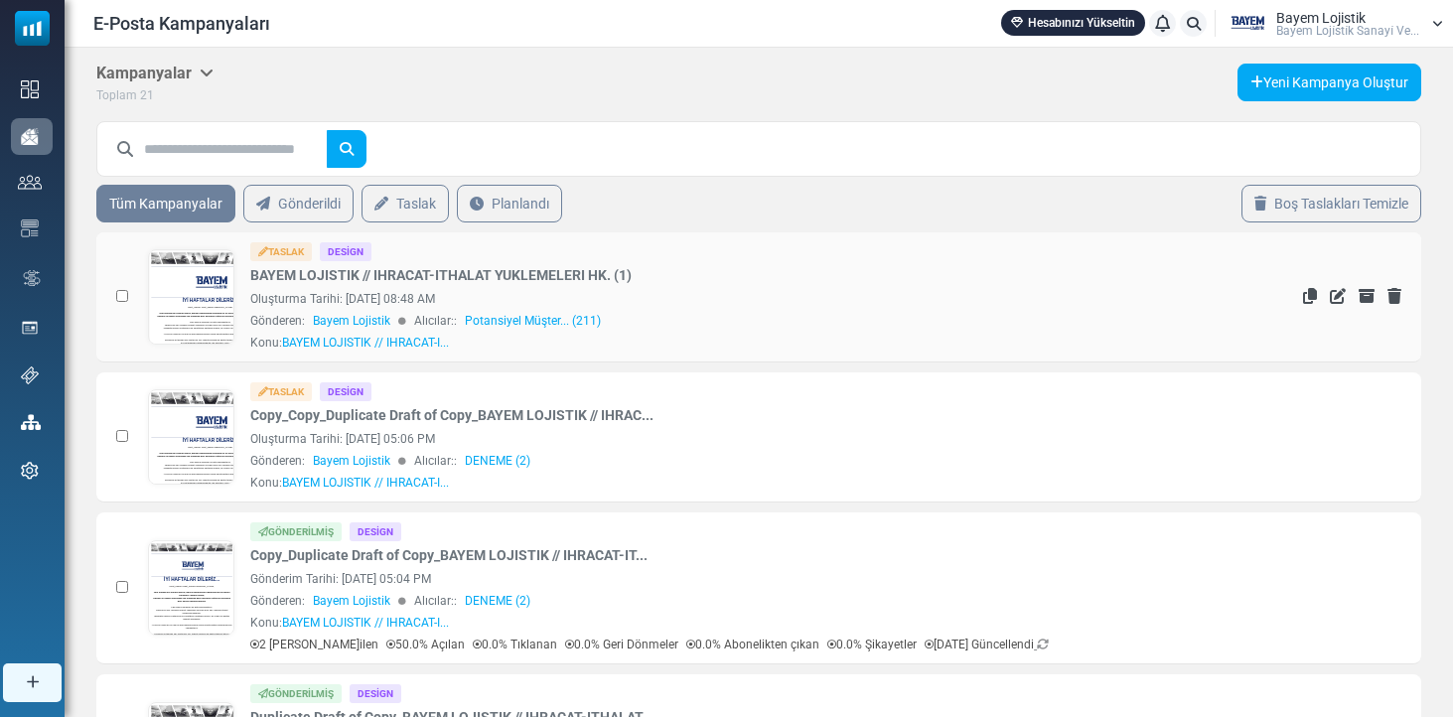
click at [183, 300] on link at bounding box center [191, 352] width 85 height 205
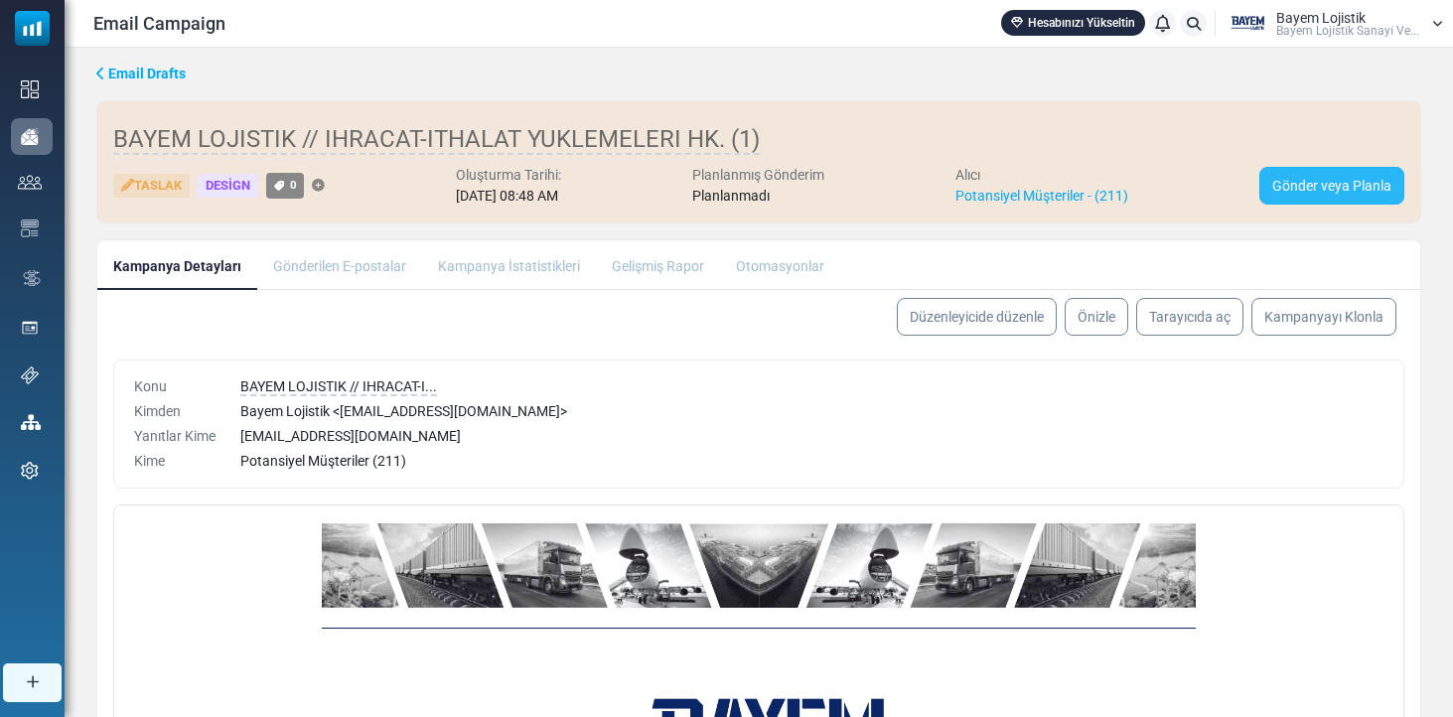
click at [1306, 177] on link "Gönder veya Planla" at bounding box center [1332, 186] width 145 height 38
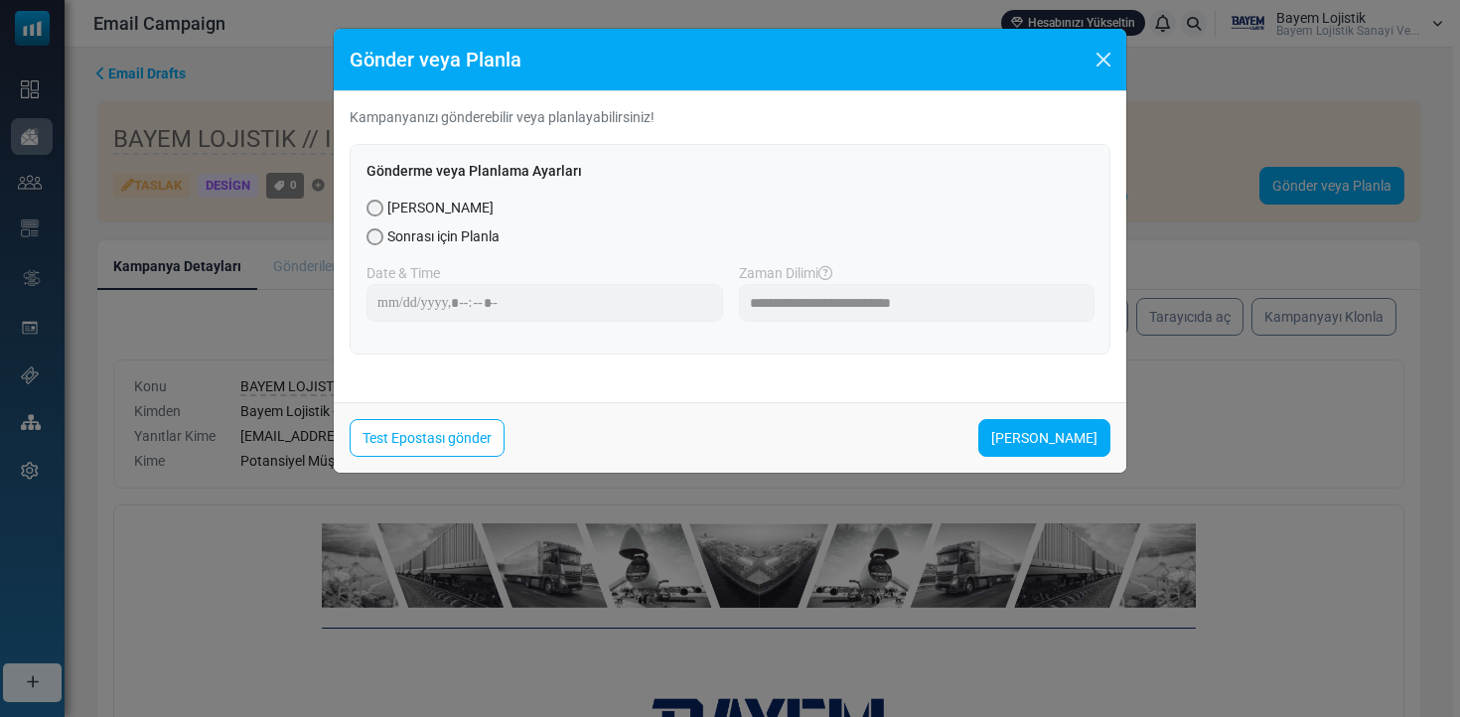
click at [488, 231] on span "Sonrası için Planla" at bounding box center [443, 237] width 112 height 21
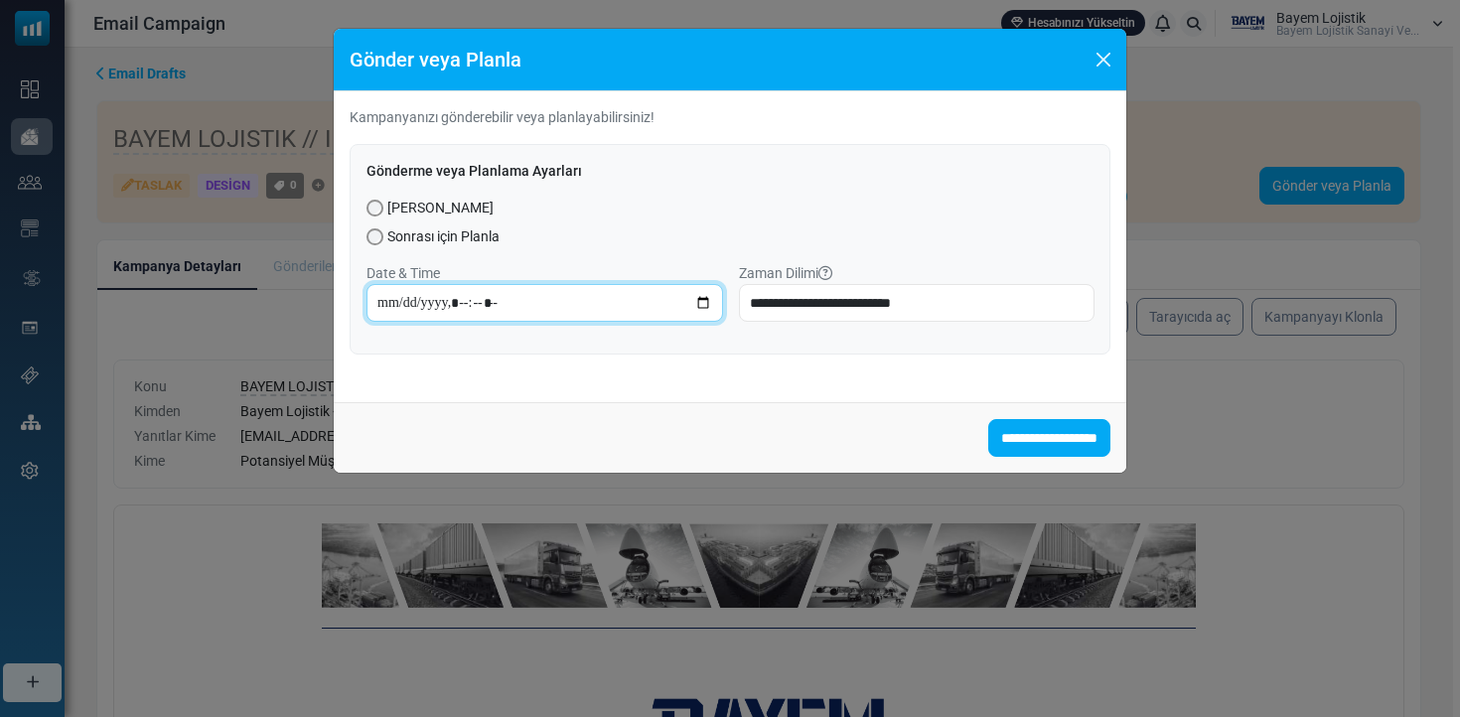
click at [405, 287] on input "datetime-local" at bounding box center [545, 303] width 357 height 38
type input "**********"
click at [644, 344] on div "**********" at bounding box center [730, 249] width 761 height 211
click at [403, 207] on span "Şimdi Gönder" at bounding box center [440, 208] width 106 height 21
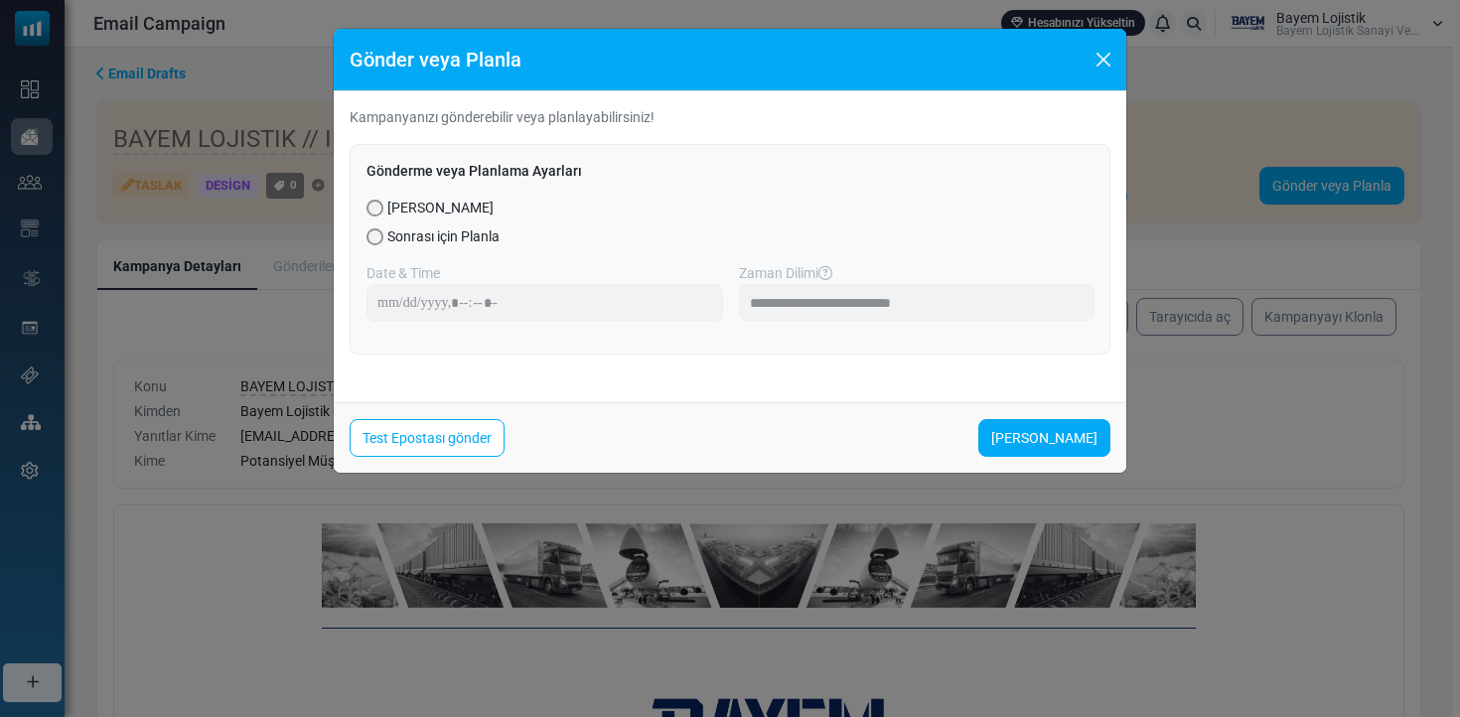
click at [1097, 52] on button "Close" at bounding box center [1104, 60] width 30 height 30
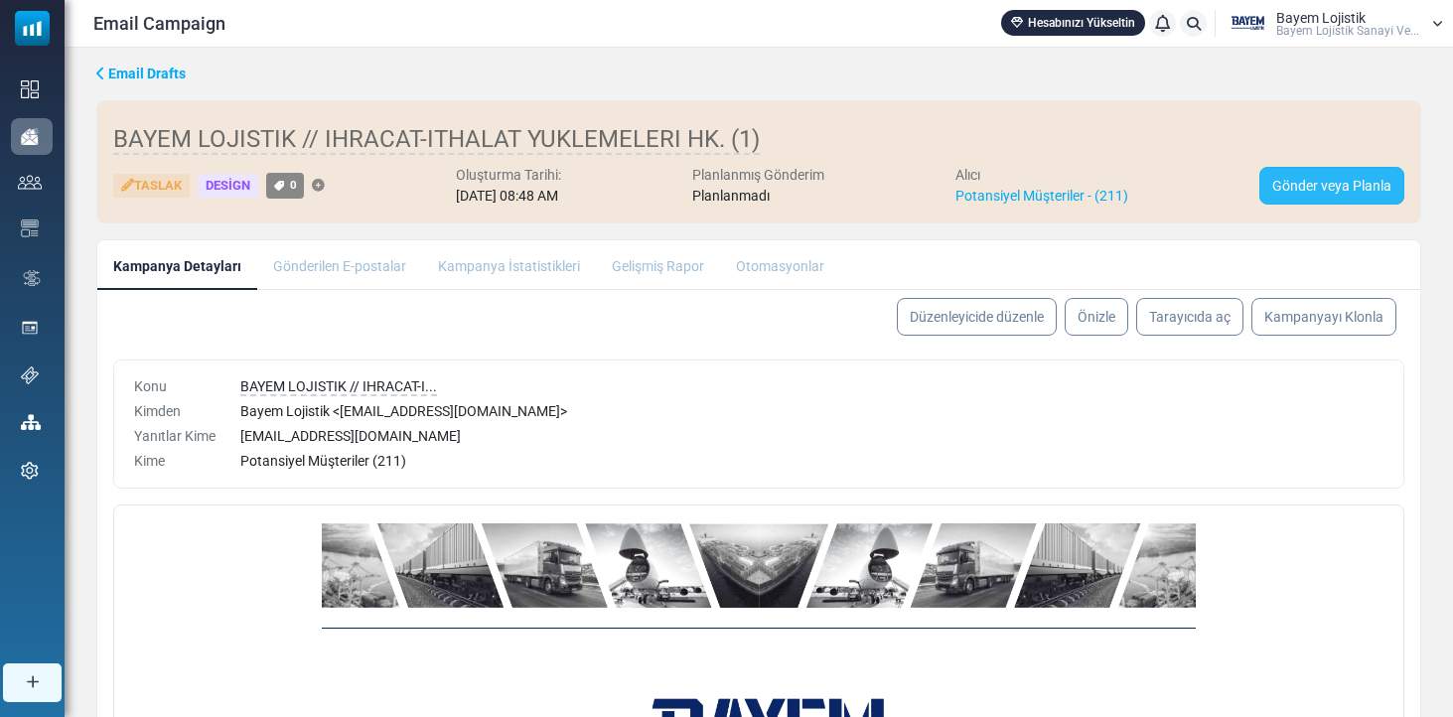
click at [1318, 180] on link "Gönder veya Planla" at bounding box center [1332, 186] width 145 height 38
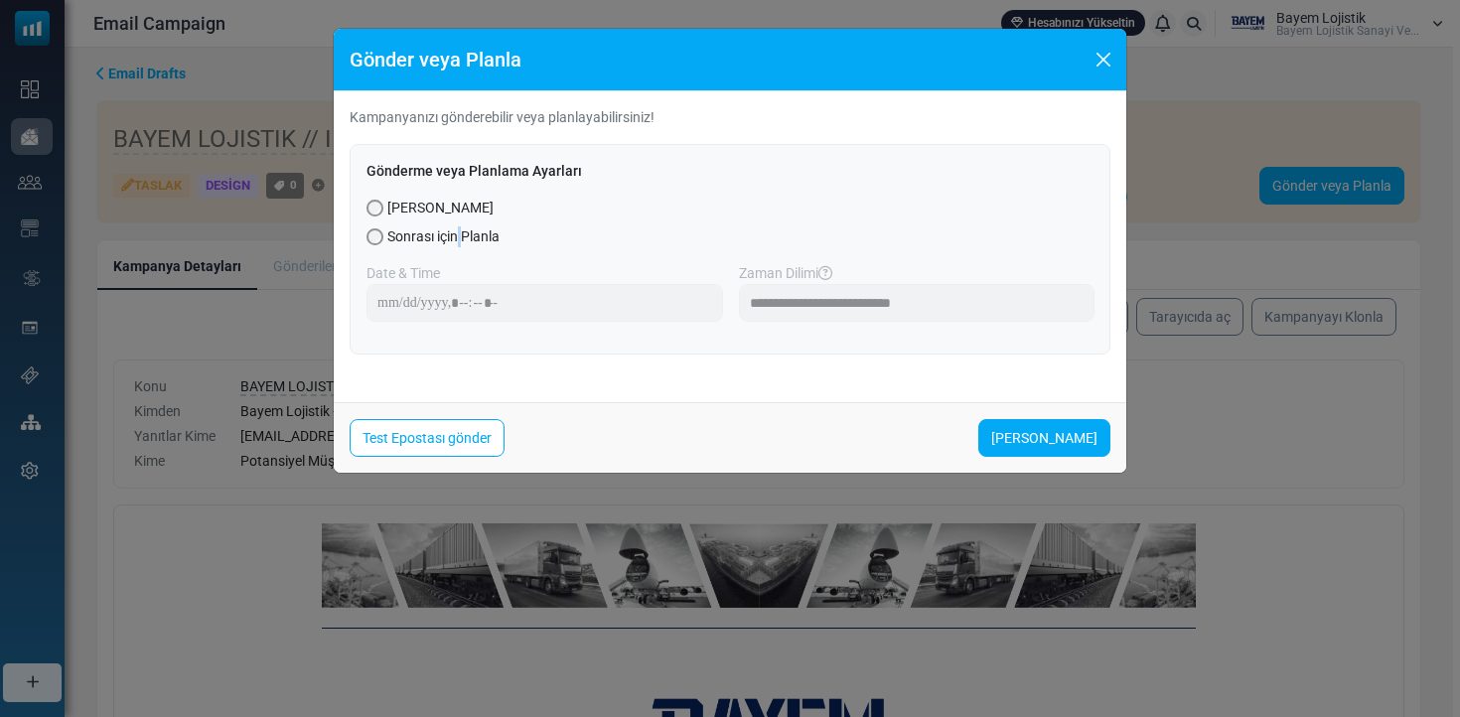
click at [456, 231] on span "Sonrası için Planla" at bounding box center [443, 237] width 112 height 21
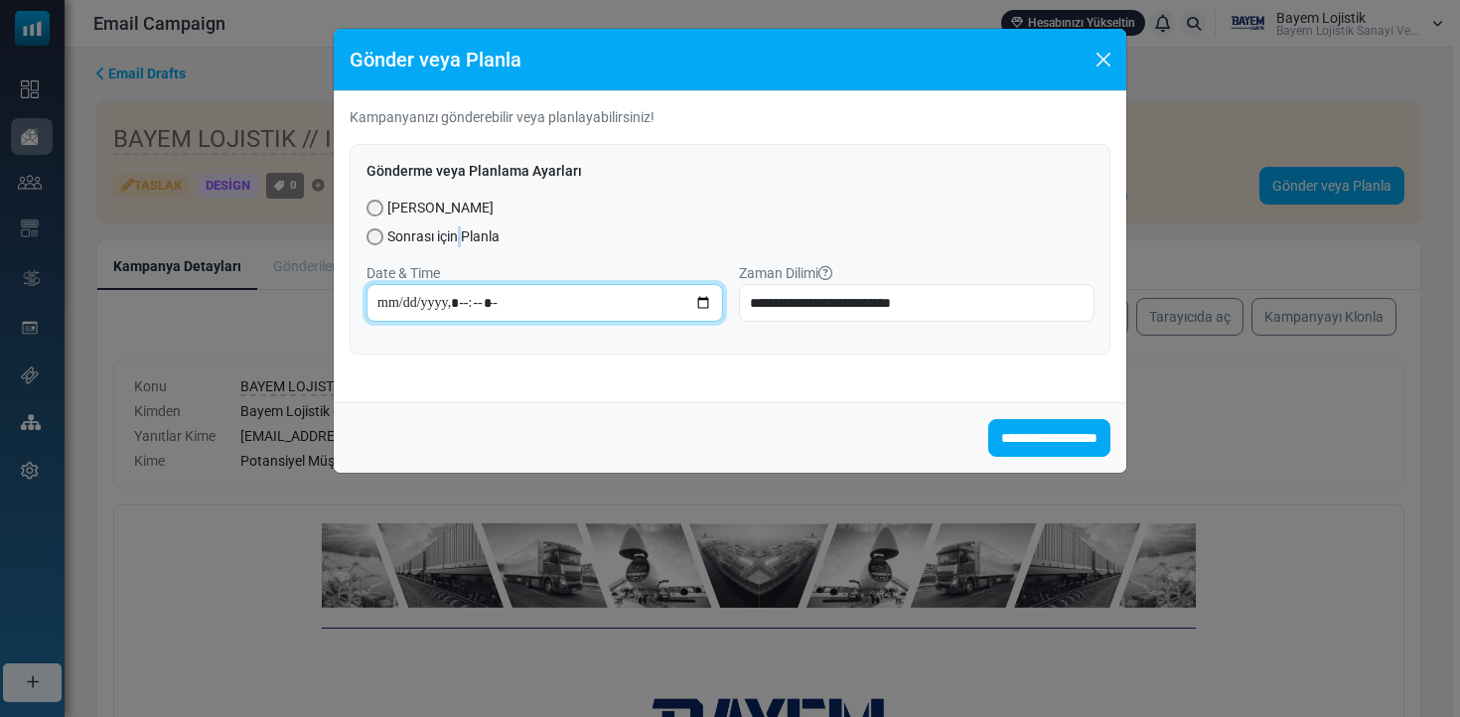
click at [390, 308] on input "datetime-local" at bounding box center [545, 303] width 357 height 38
click at [1103, 55] on button "Close" at bounding box center [1104, 60] width 30 height 30
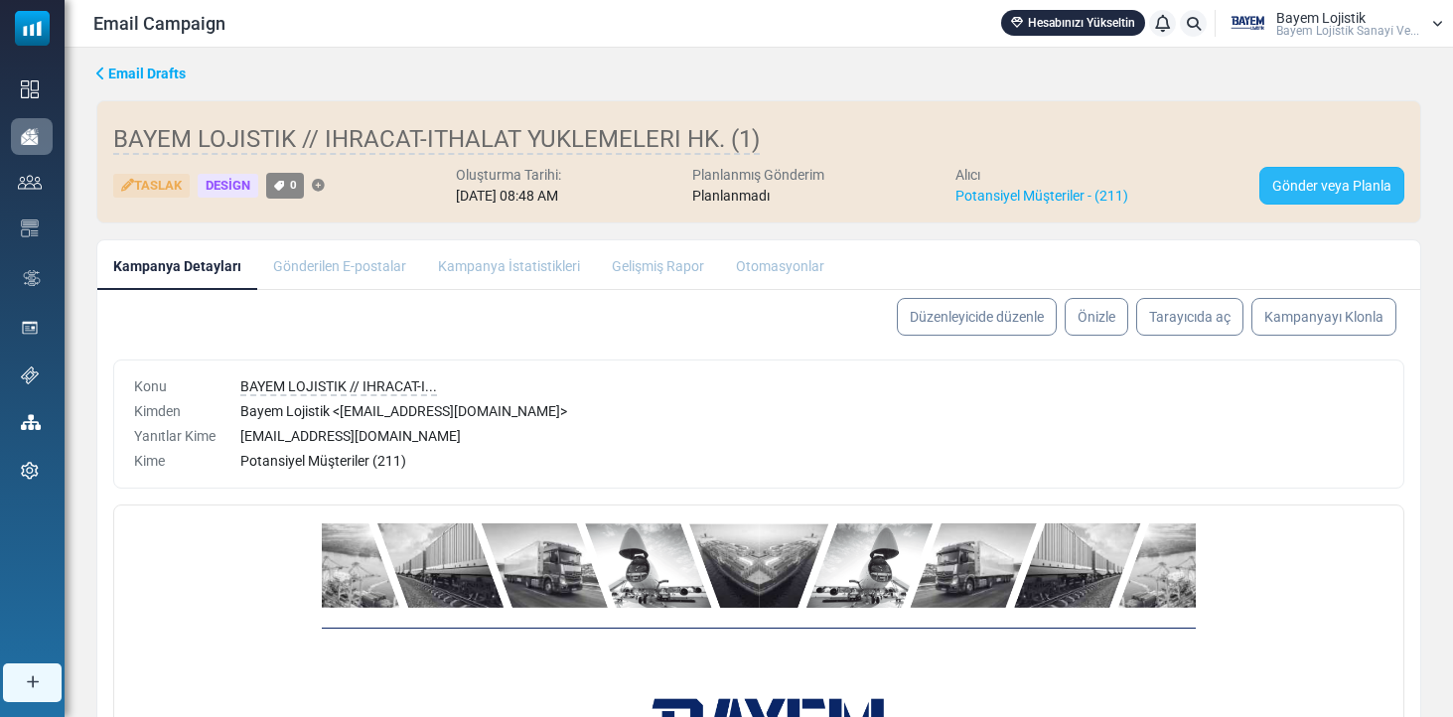
click at [1357, 192] on link "Gönder veya Planla" at bounding box center [1332, 186] width 145 height 38
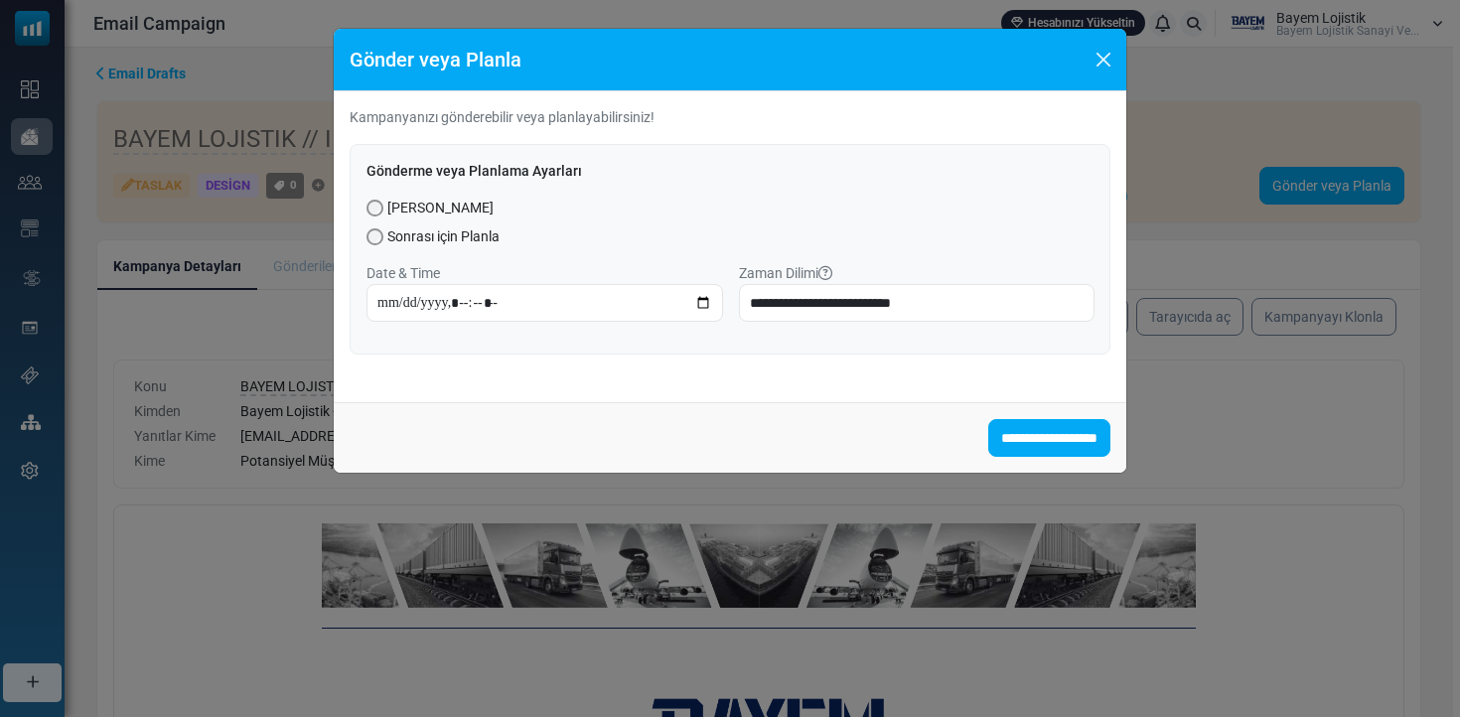
click at [466, 212] on span "Şimdi Gönder" at bounding box center [440, 208] width 106 height 21
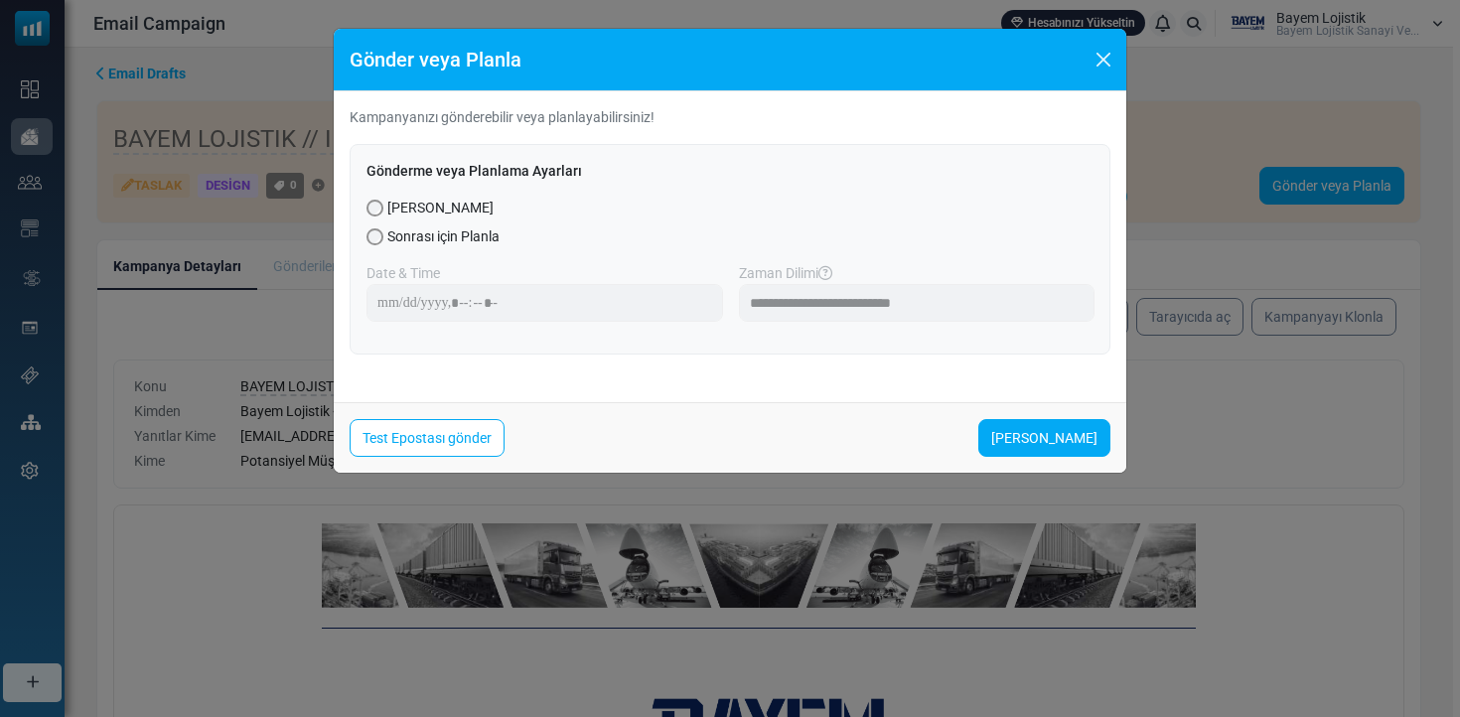
click at [1093, 52] on button "Close" at bounding box center [1104, 60] width 30 height 30
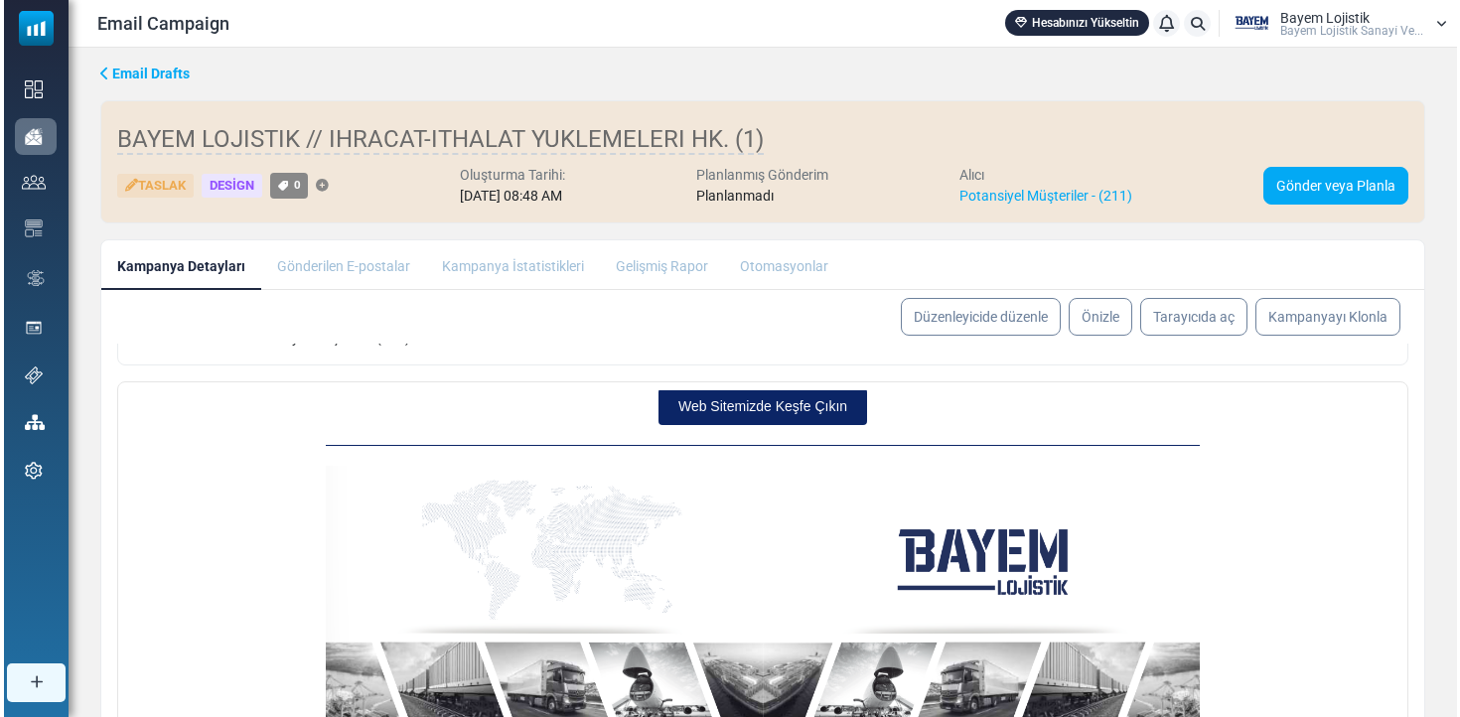
scroll to position [1495, 0]
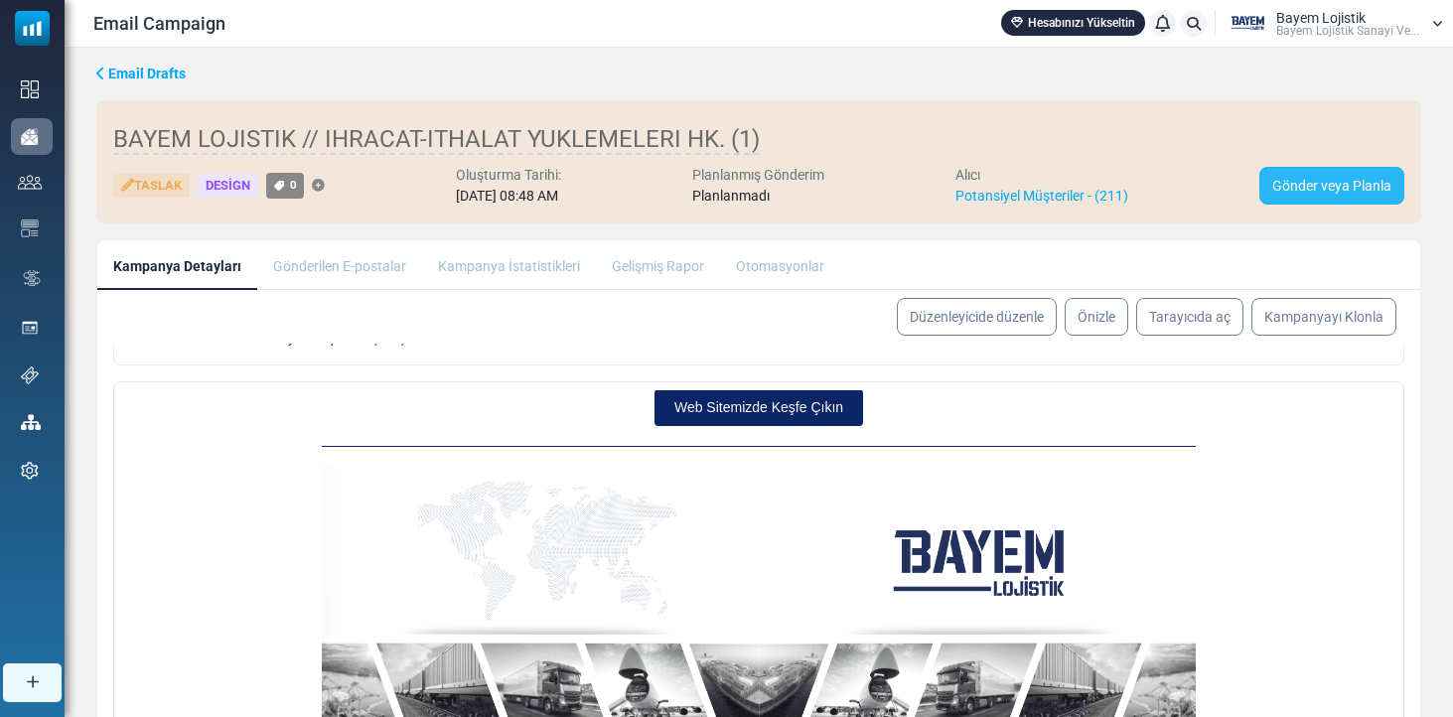
click at [1342, 184] on link "Gönder veya Planla" at bounding box center [1332, 186] width 145 height 38
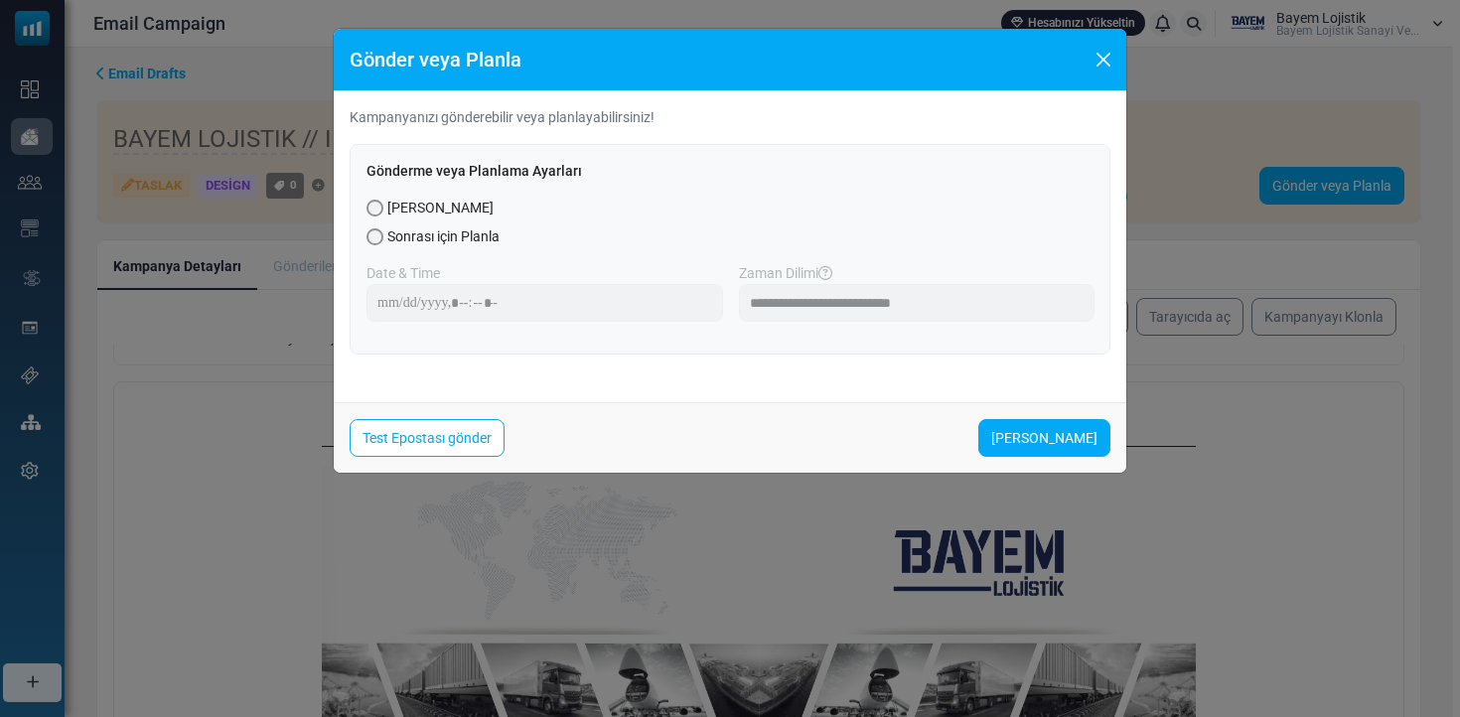
click at [1098, 67] on button "Close" at bounding box center [1104, 60] width 30 height 30
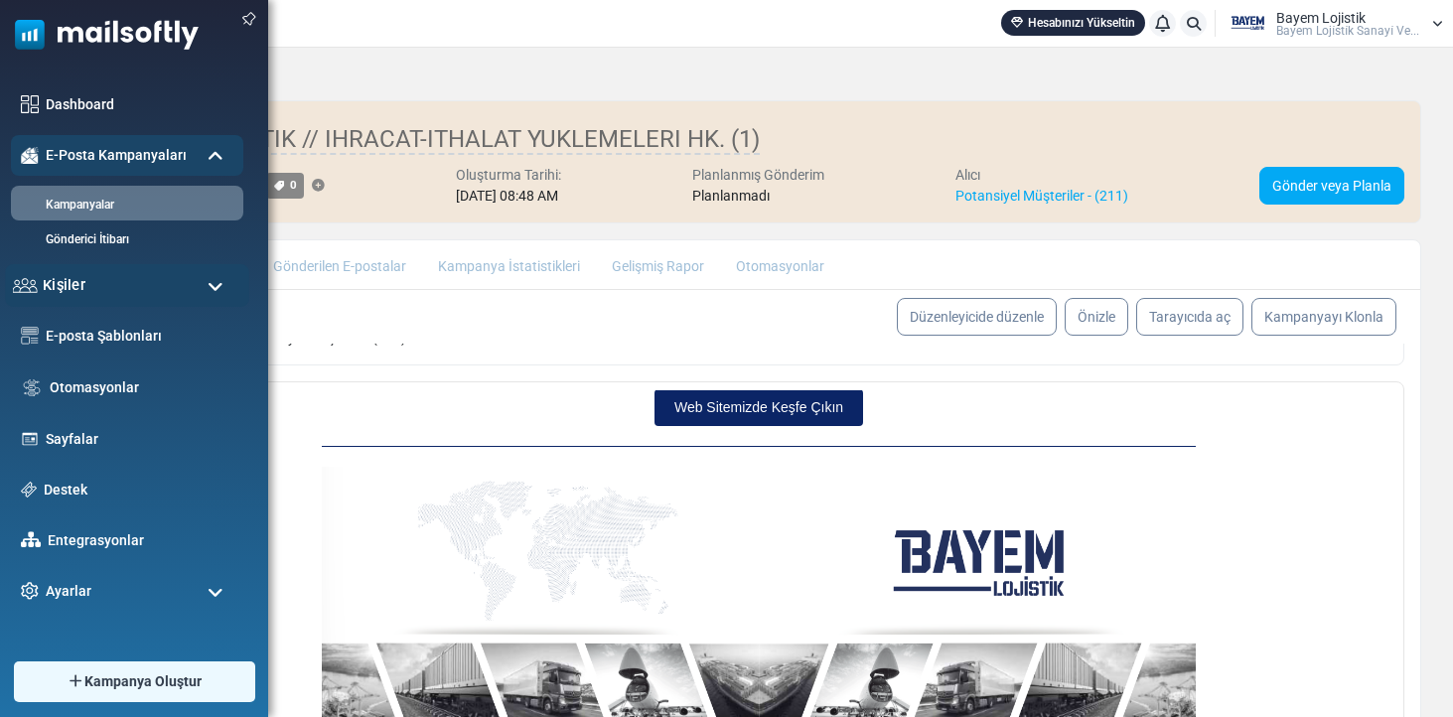
click at [111, 307] on div "Kişiler" at bounding box center [127, 285] width 244 height 43
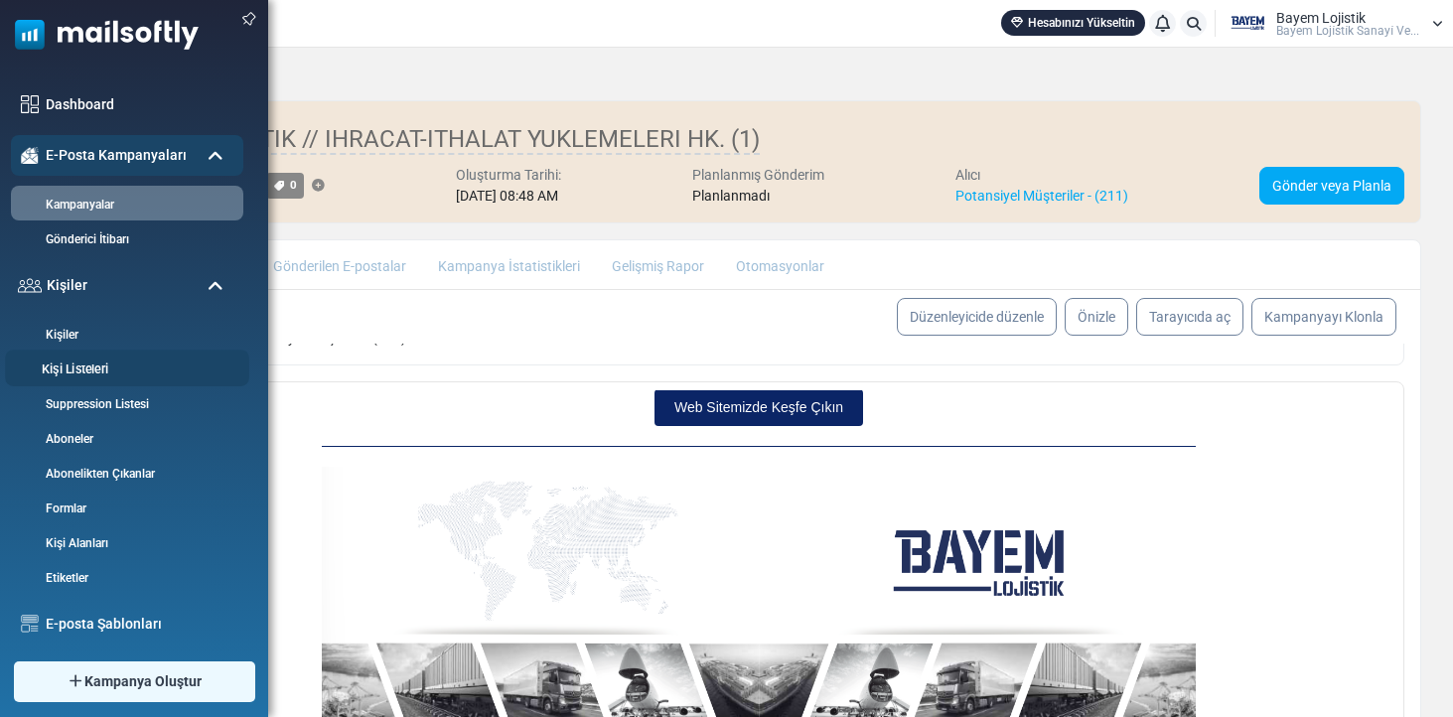
click at [100, 386] on li "Kişi Listeleri" at bounding box center [127, 368] width 244 height 37
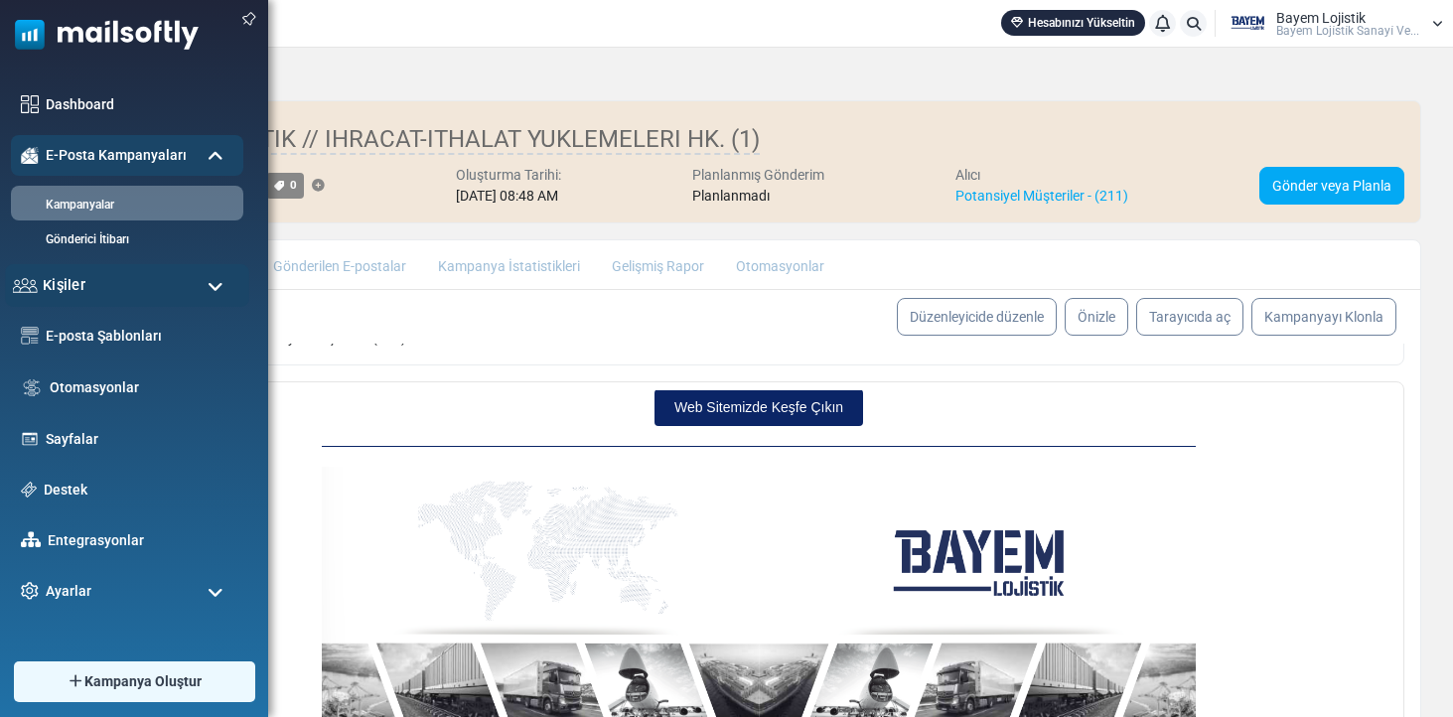
click at [98, 307] on div "Kişiler" at bounding box center [127, 285] width 244 height 43
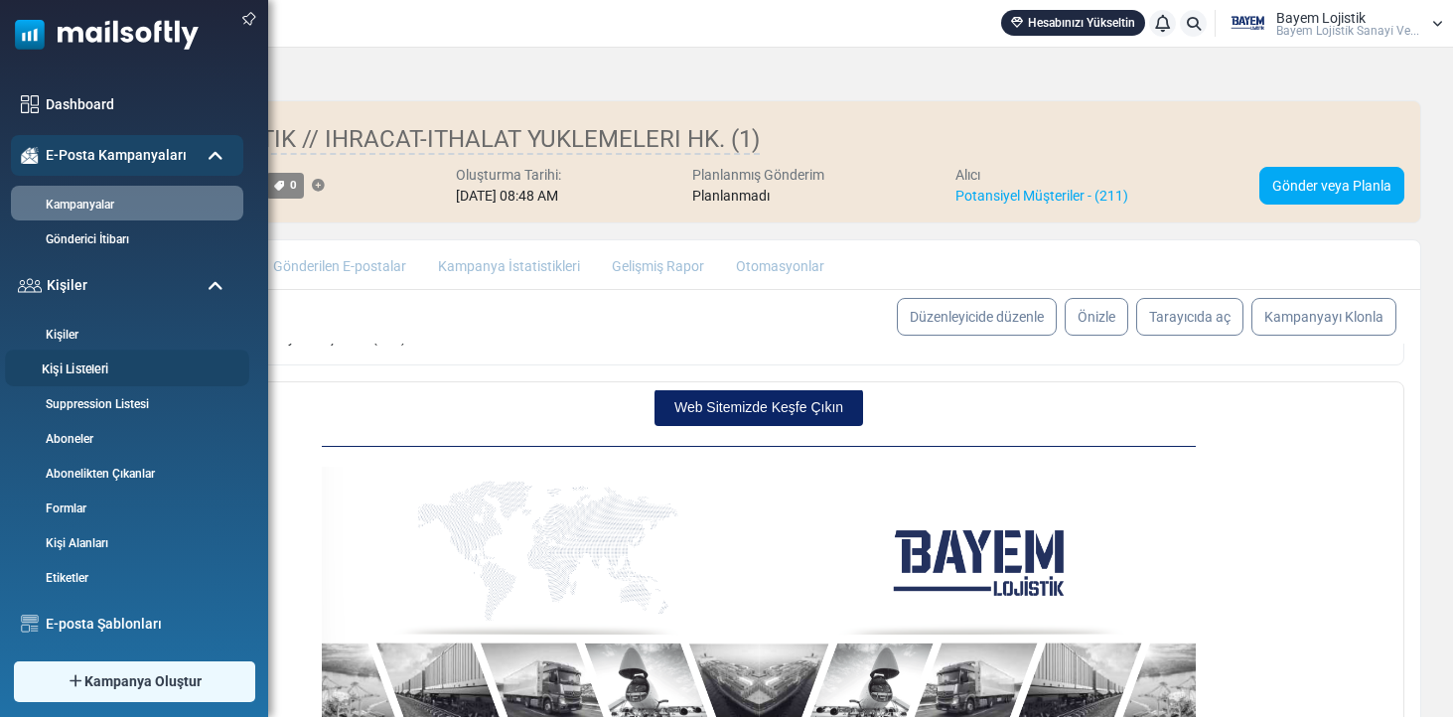
click at [70, 380] on link "Kişi Listeleri" at bounding box center [124, 370] width 238 height 19
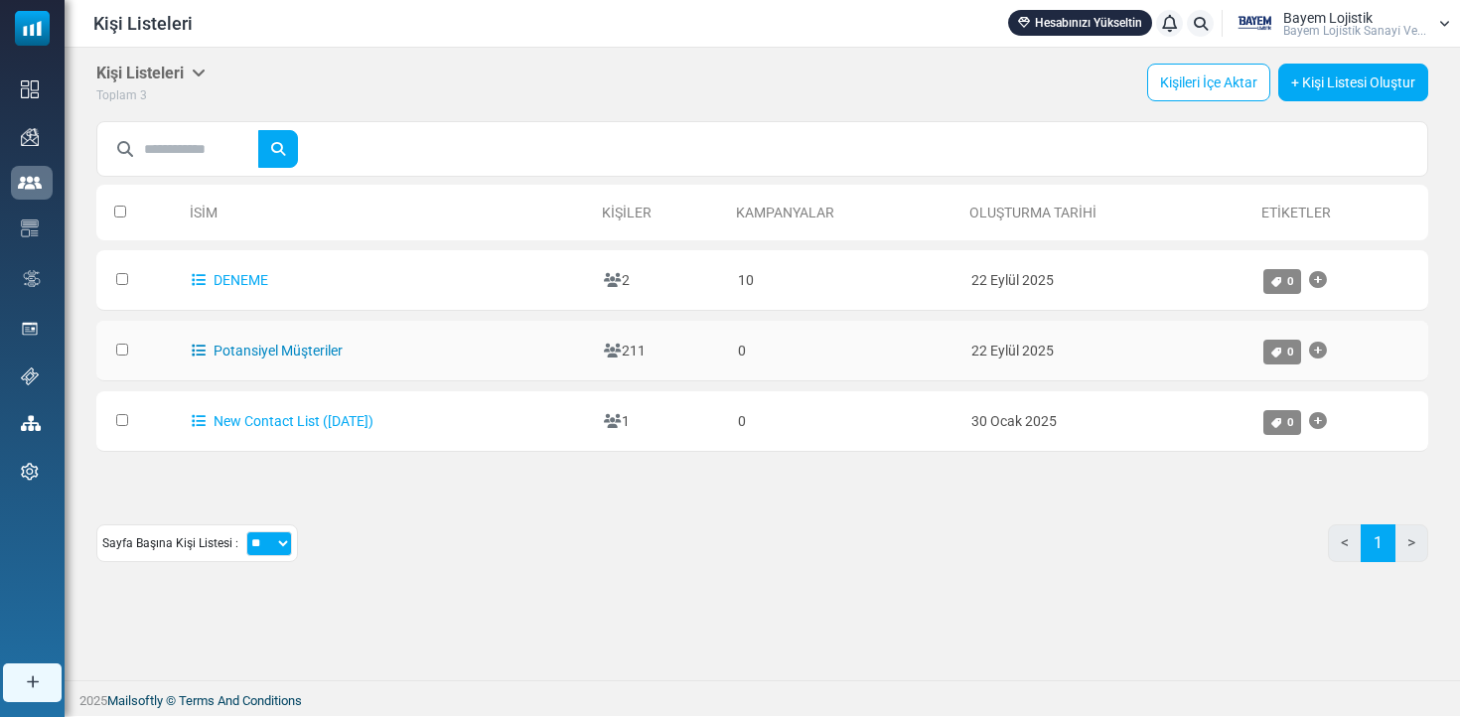
click at [265, 352] on link "Potansiyel Müşteriler" at bounding box center [267, 351] width 151 height 16
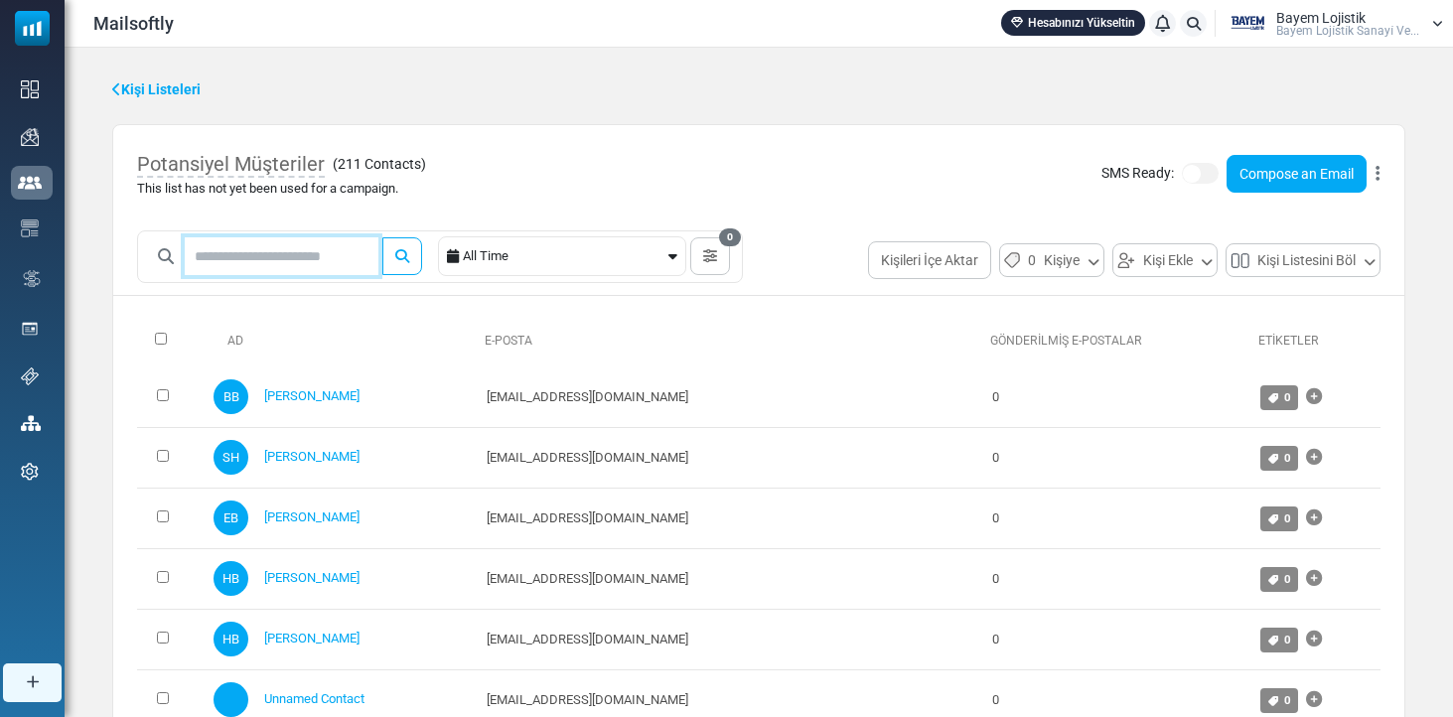
click at [302, 260] on input "text" at bounding box center [282, 256] width 194 height 38
type input "****"
click at [417, 255] on button "submit" at bounding box center [402, 256] width 40 height 38
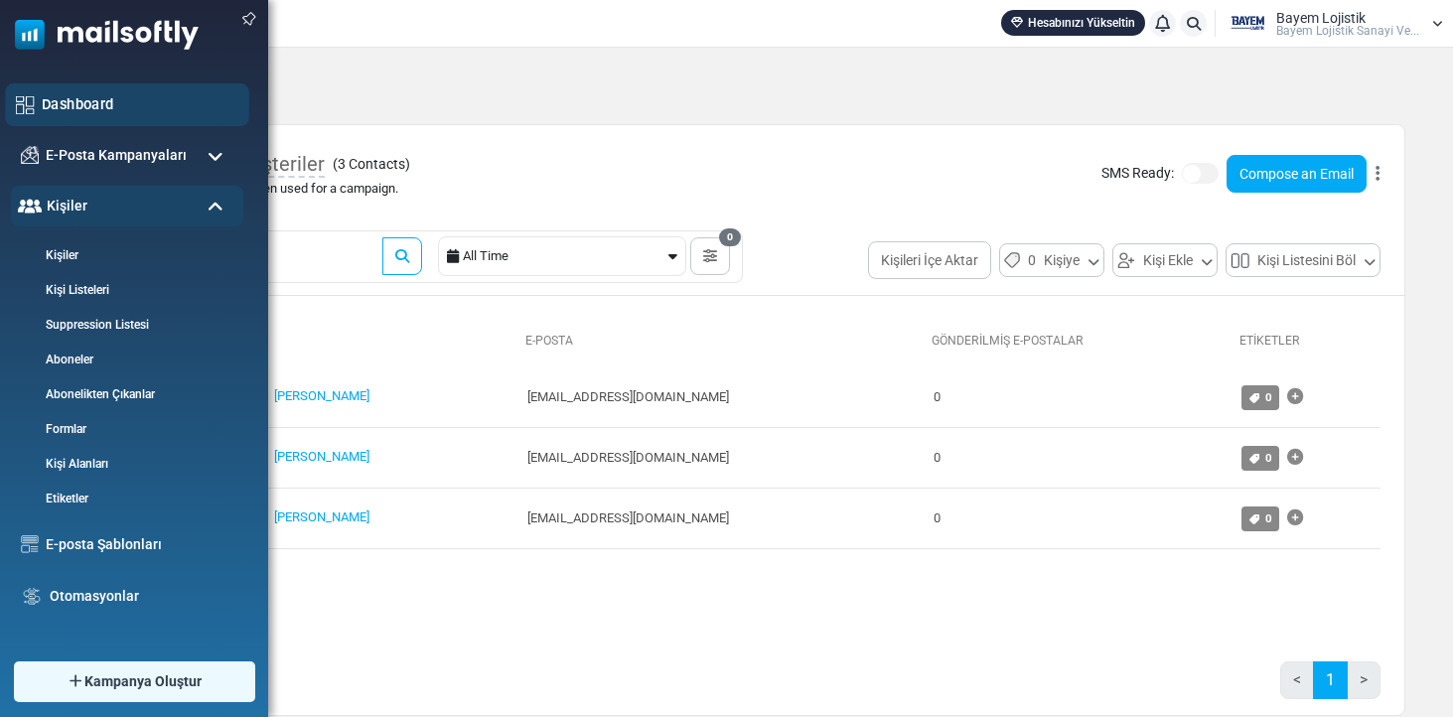
click at [99, 119] on div "Dashboard" at bounding box center [127, 104] width 244 height 43
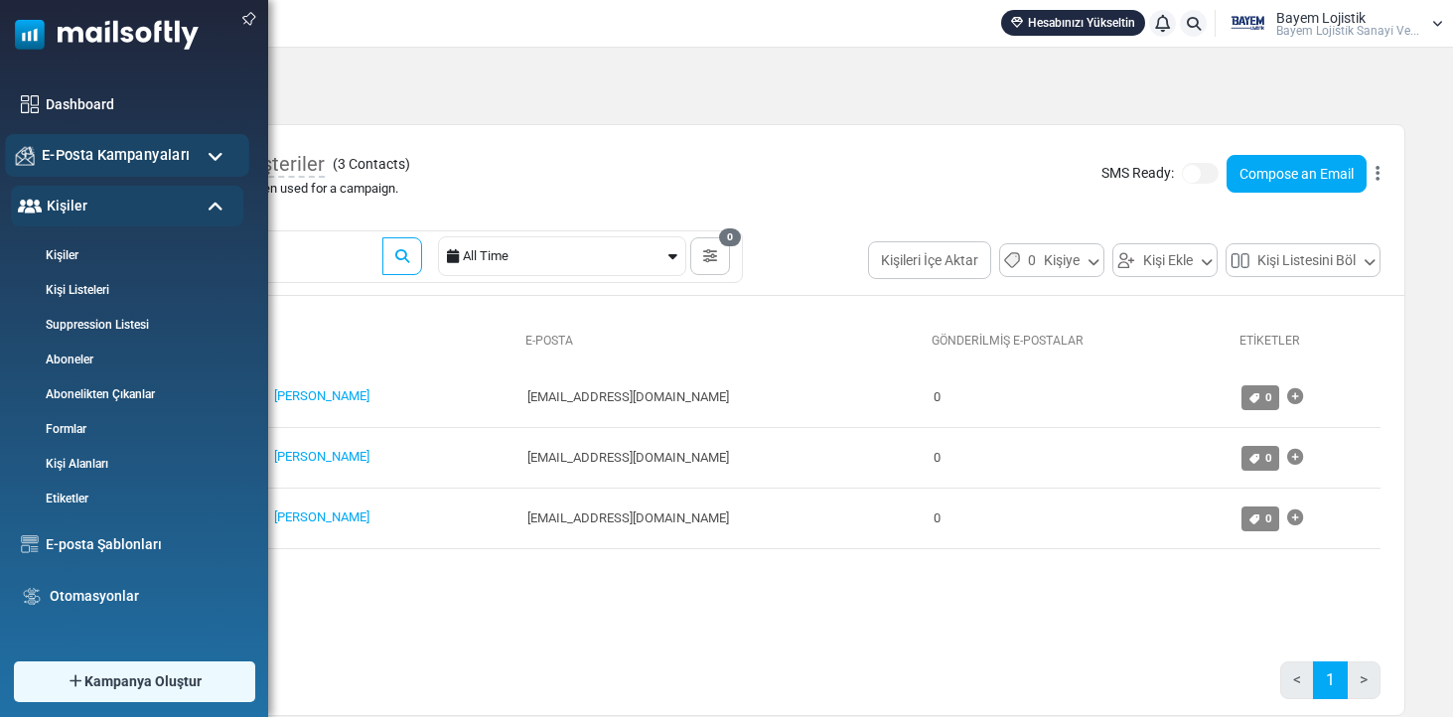
click at [104, 142] on div "E-Posta Kampanyaları" at bounding box center [127, 155] width 244 height 43
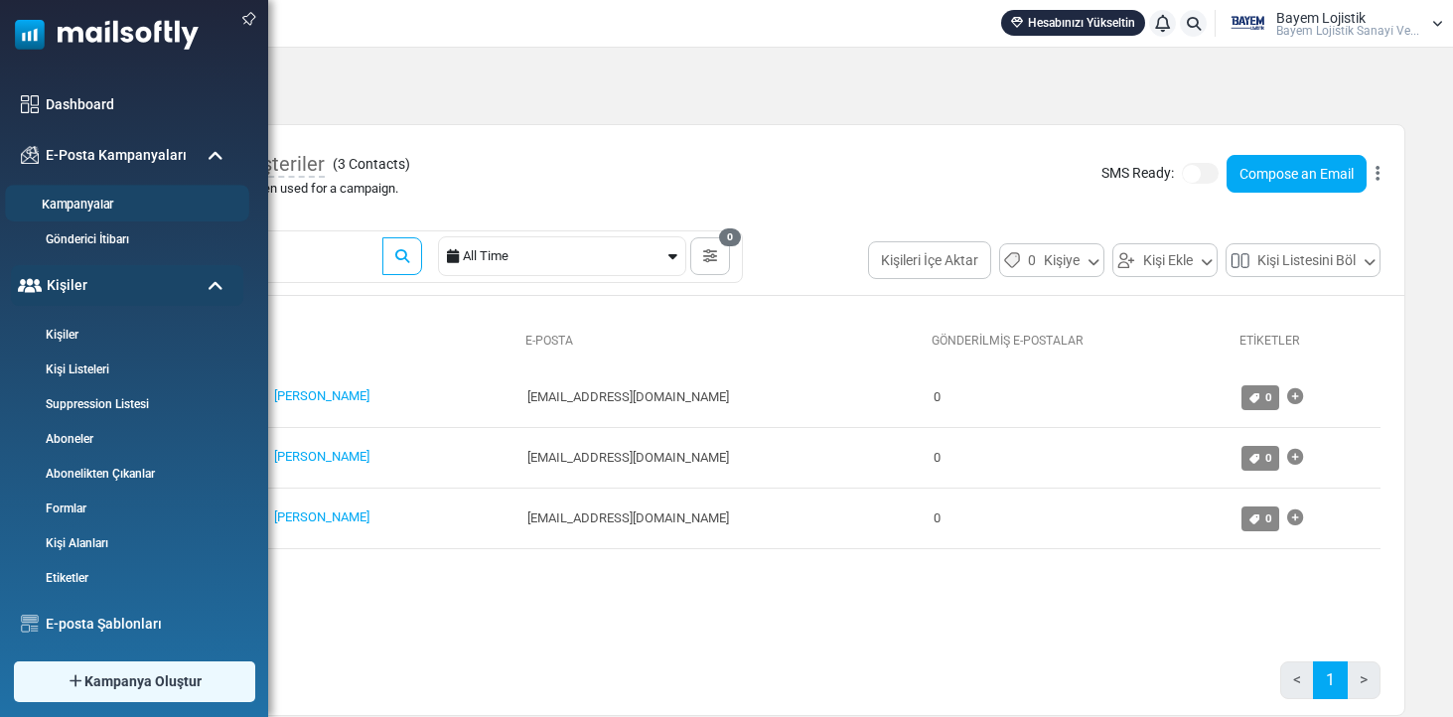
click at [97, 208] on link "Kampanyalar" at bounding box center [124, 205] width 238 height 19
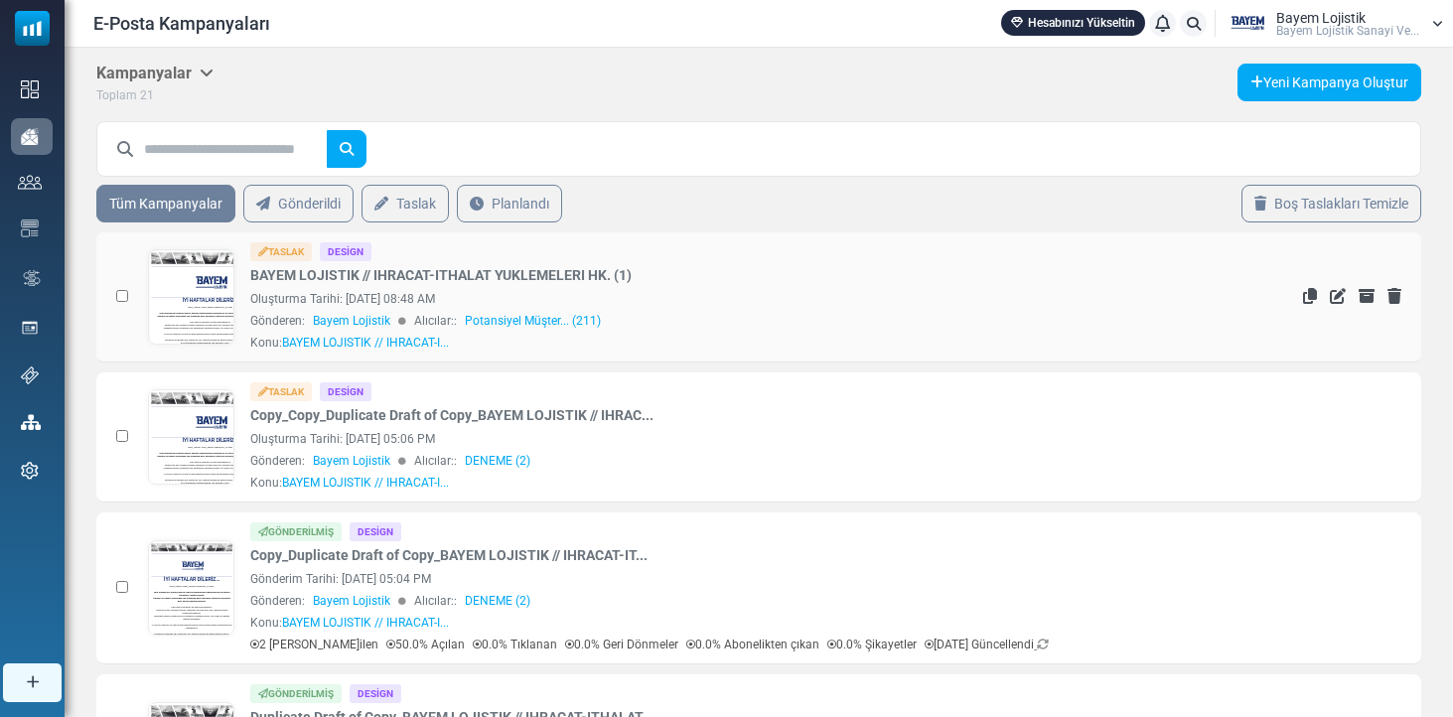
click at [179, 284] on link at bounding box center [191, 352] width 85 height 205
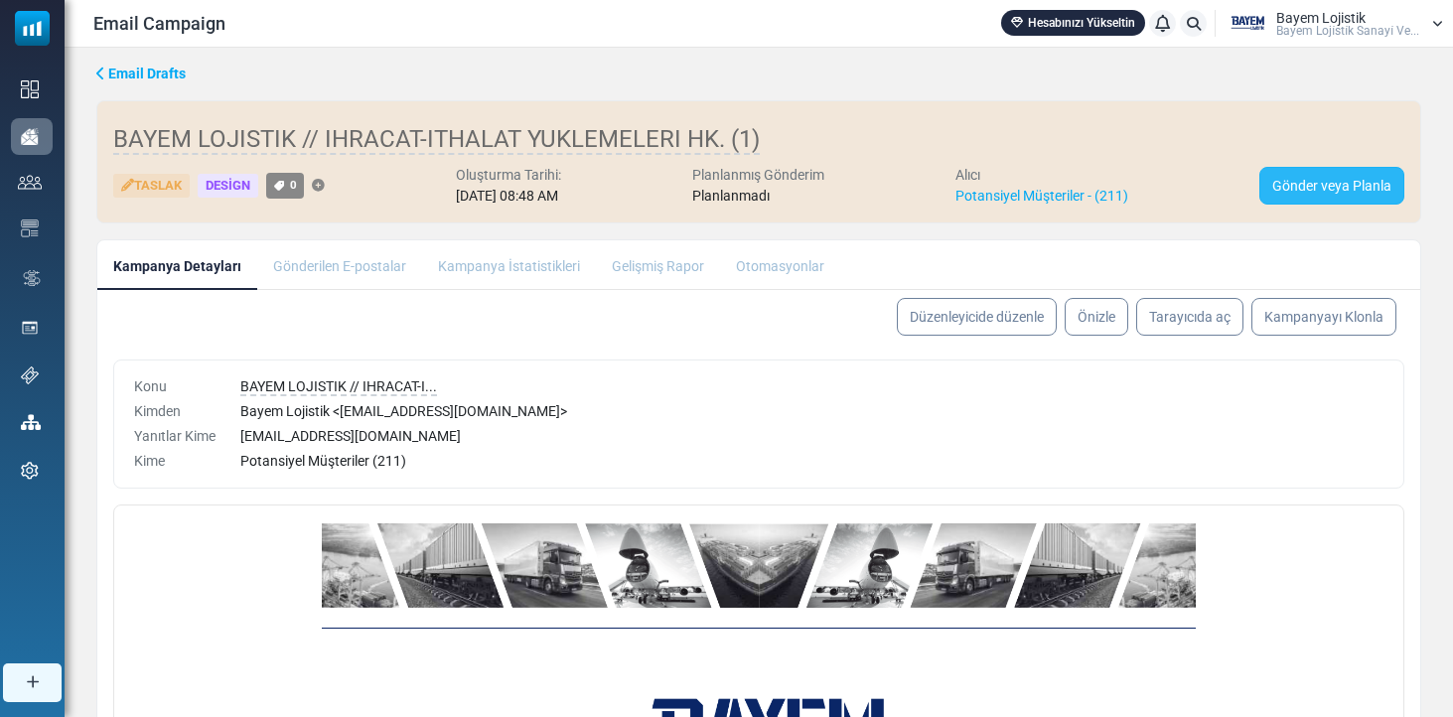
click at [1297, 171] on link "Gönder veya Planla" at bounding box center [1332, 186] width 145 height 38
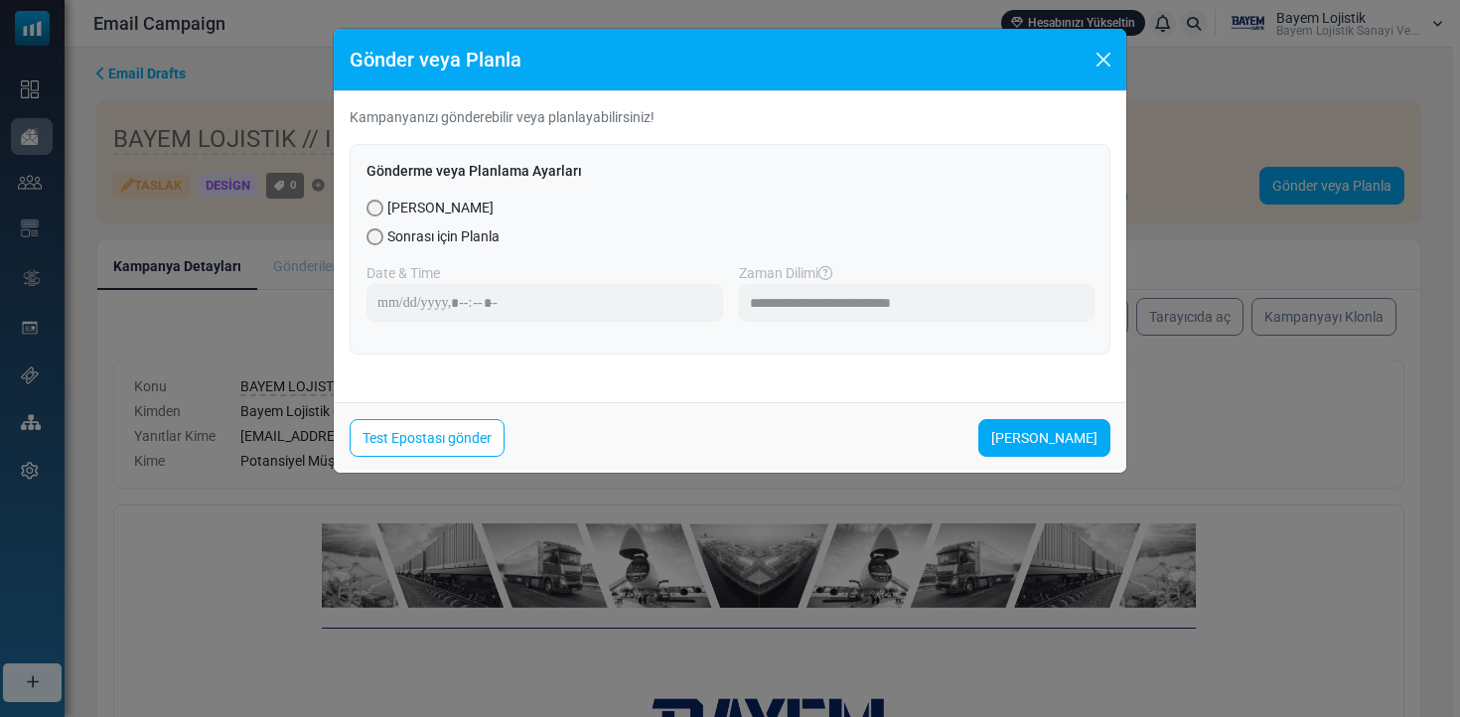
click at [1108, 56] on button "Close" at bounding box center [1104, 60] width 30 height 30
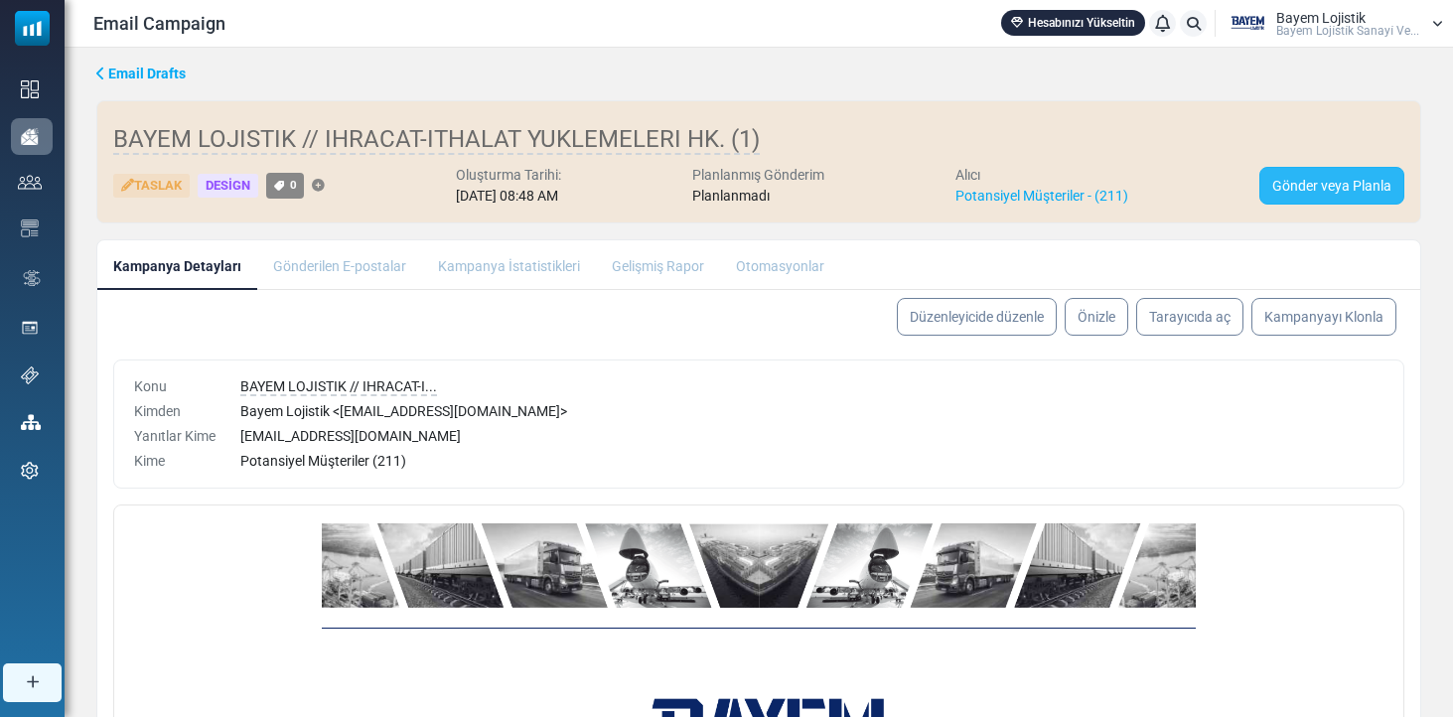
click at [1367, 183] on link "Gönder veya Planla" at bounding box center [1332, 186] width 145 height 38
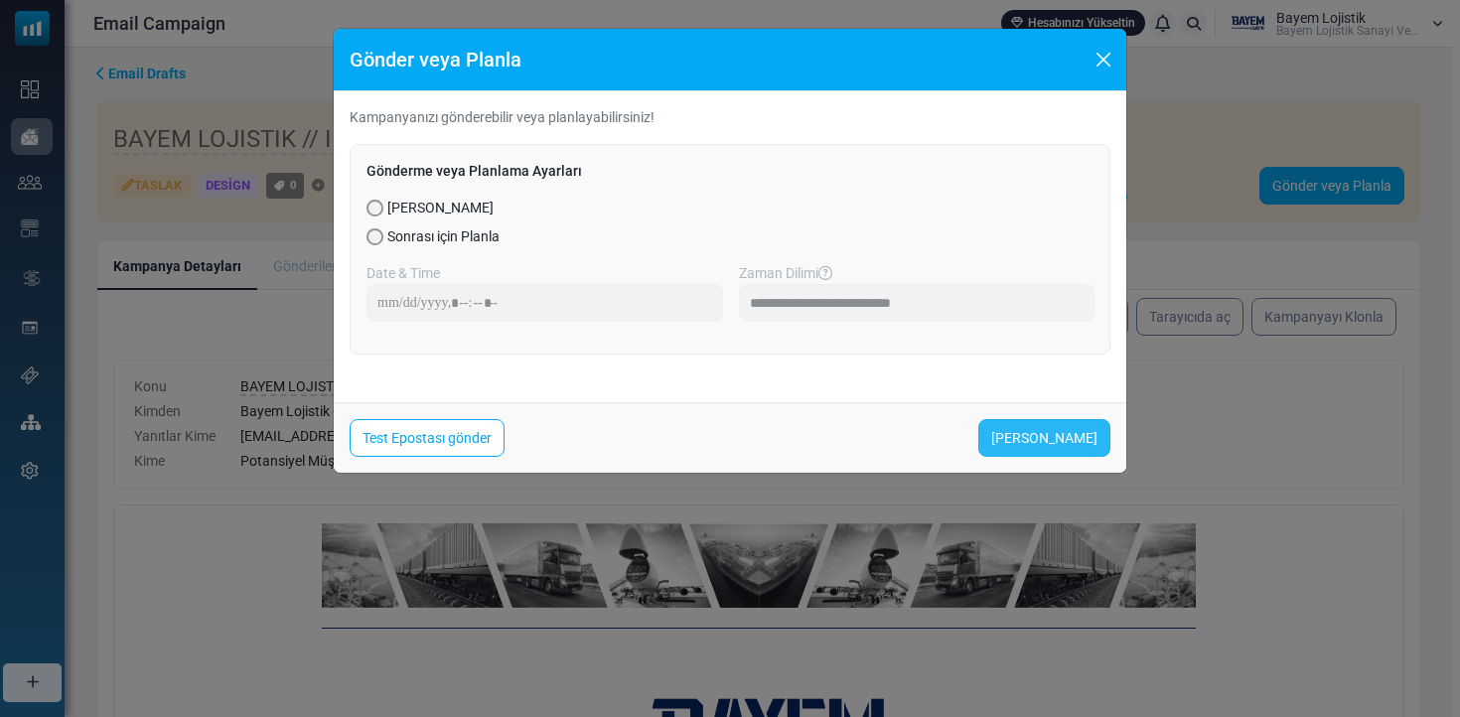
click at [1030, 429] on link "Şimdi Gönder" at bounding box center [1045, 438] width 132 height 38
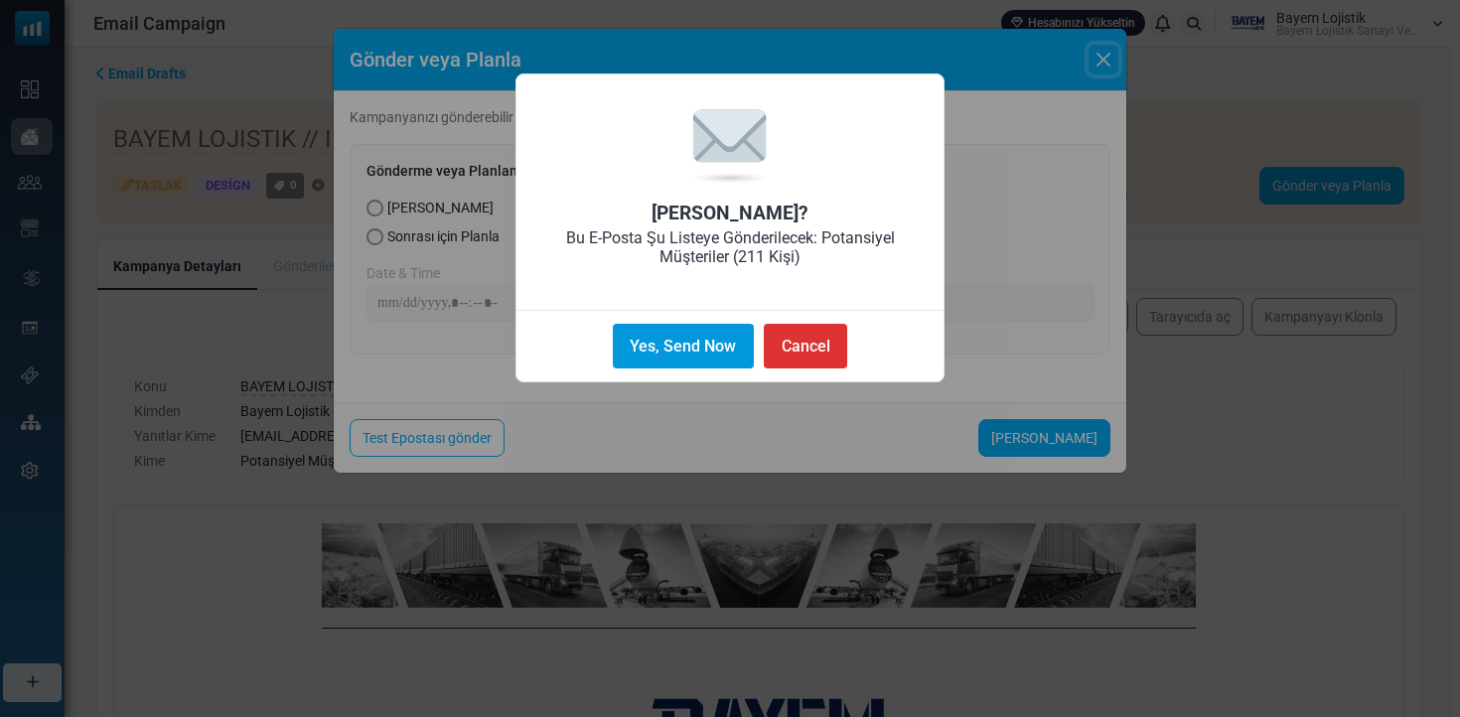
click at [700, 346] on button "Yes, Send Now" at bounding box center [683, 346] width 141 height 45
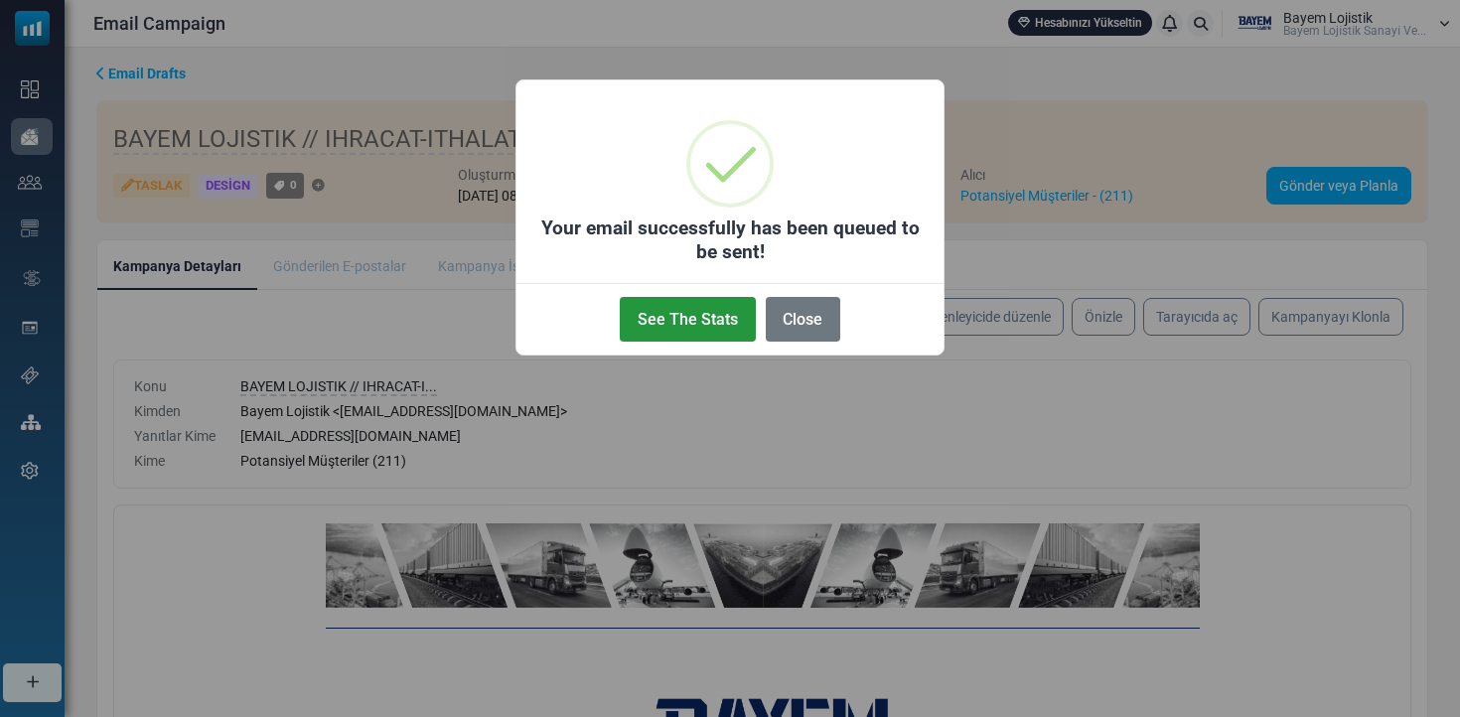
click at [655, 323] on button "See The Stats" at bounding box center [687, 319] width 135 height 45
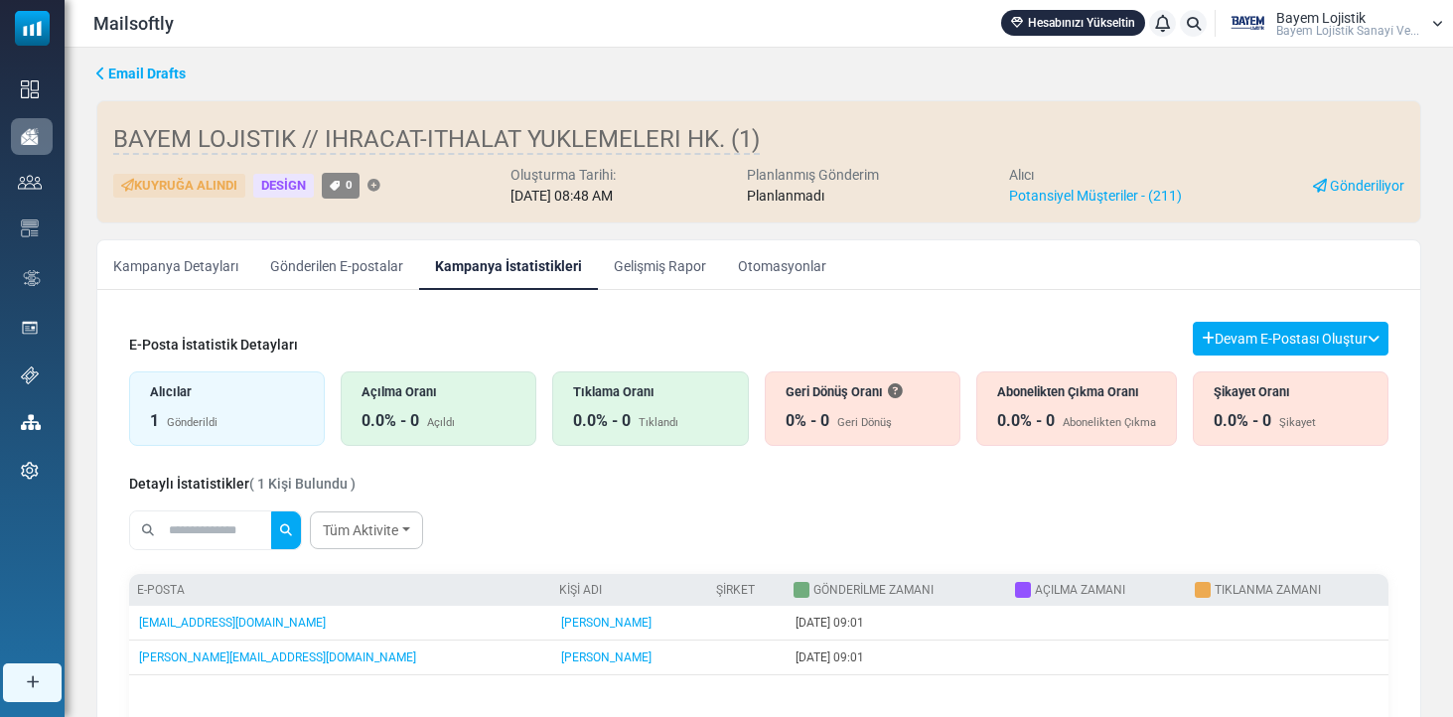
click at [144, 268] on link "Kampanya Detayları" at bounding box center [175, 265] width 157 height 50
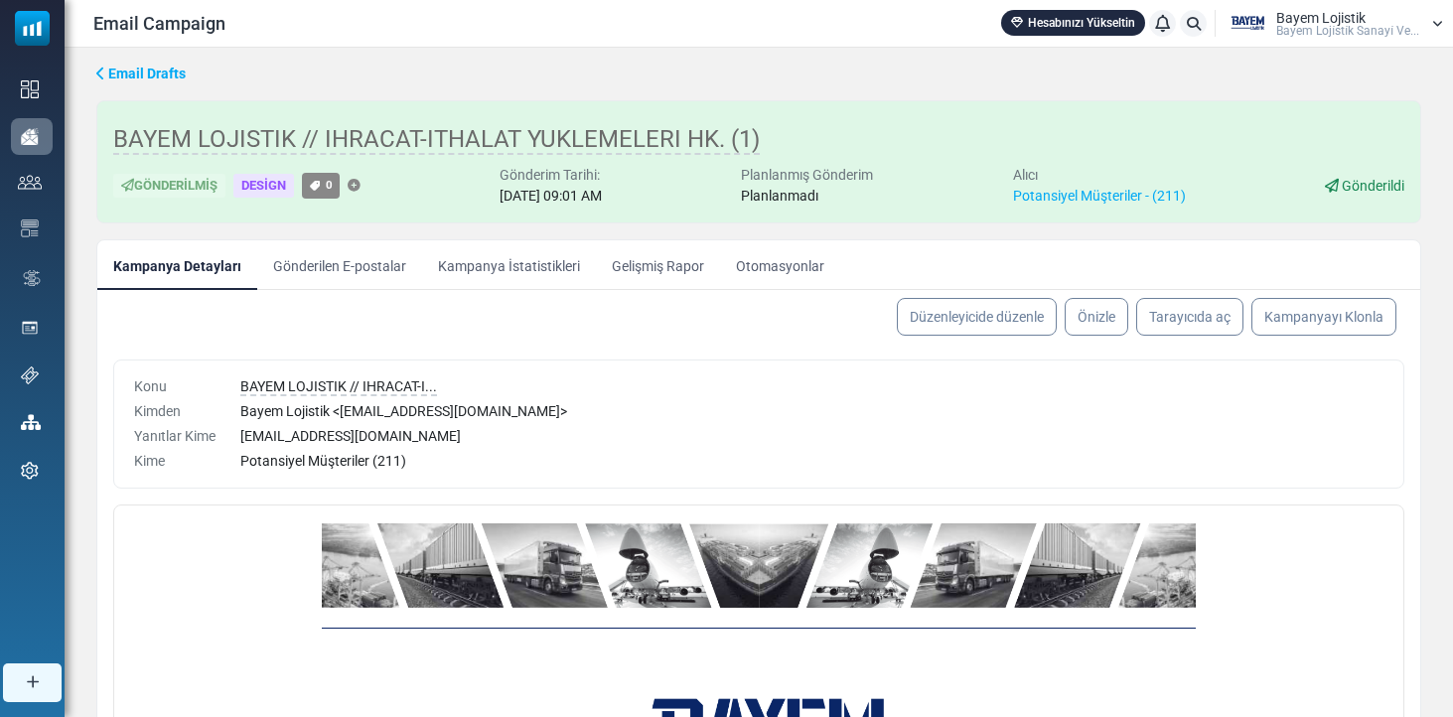
click at [532, 272] on link "Kampanya İstatistikleri" at bounding box center [509, 265] width 174 height 50
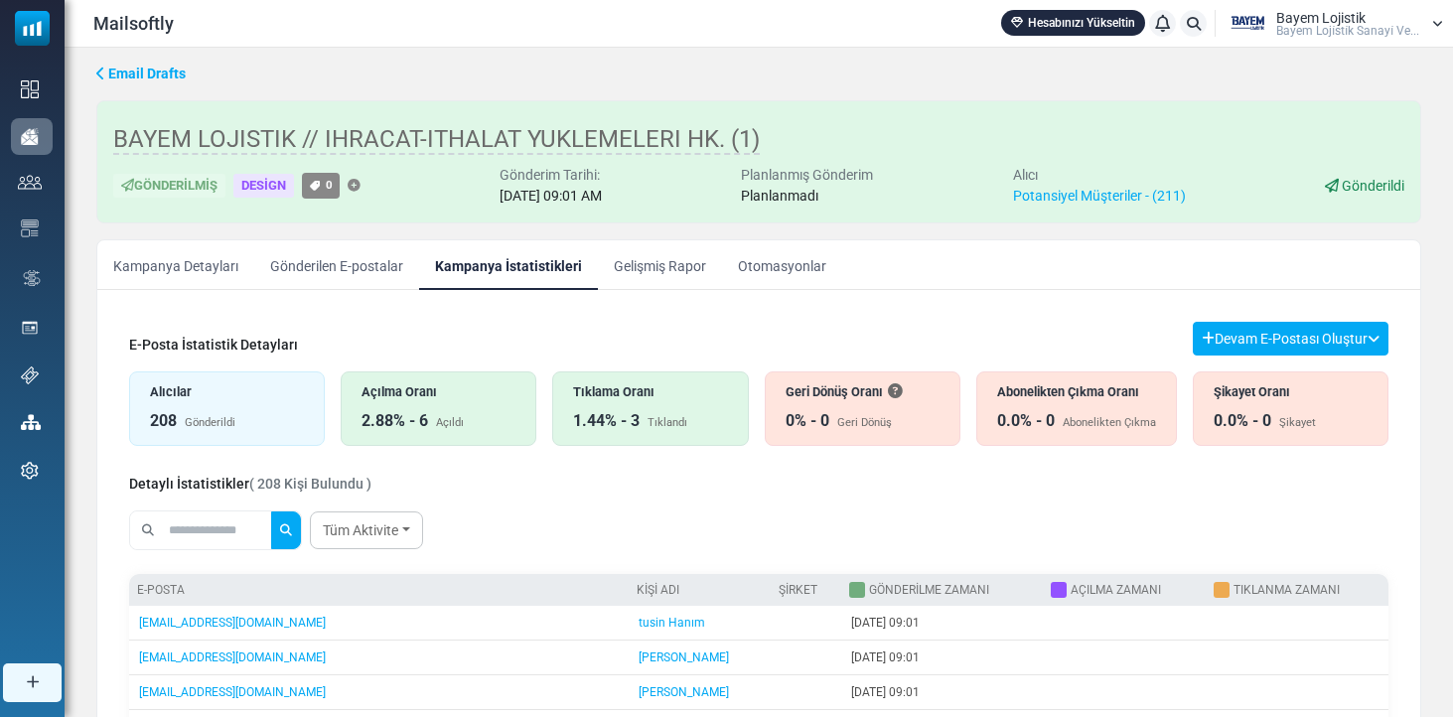
click at [535, 266] on link "Kampanya İstatistikleri" at bounding box center [508, 265] width 179 height 50
click at [609, 261] on link "Gelişmiş Rapor" at bounding box center [660, 265] width 124 height 50
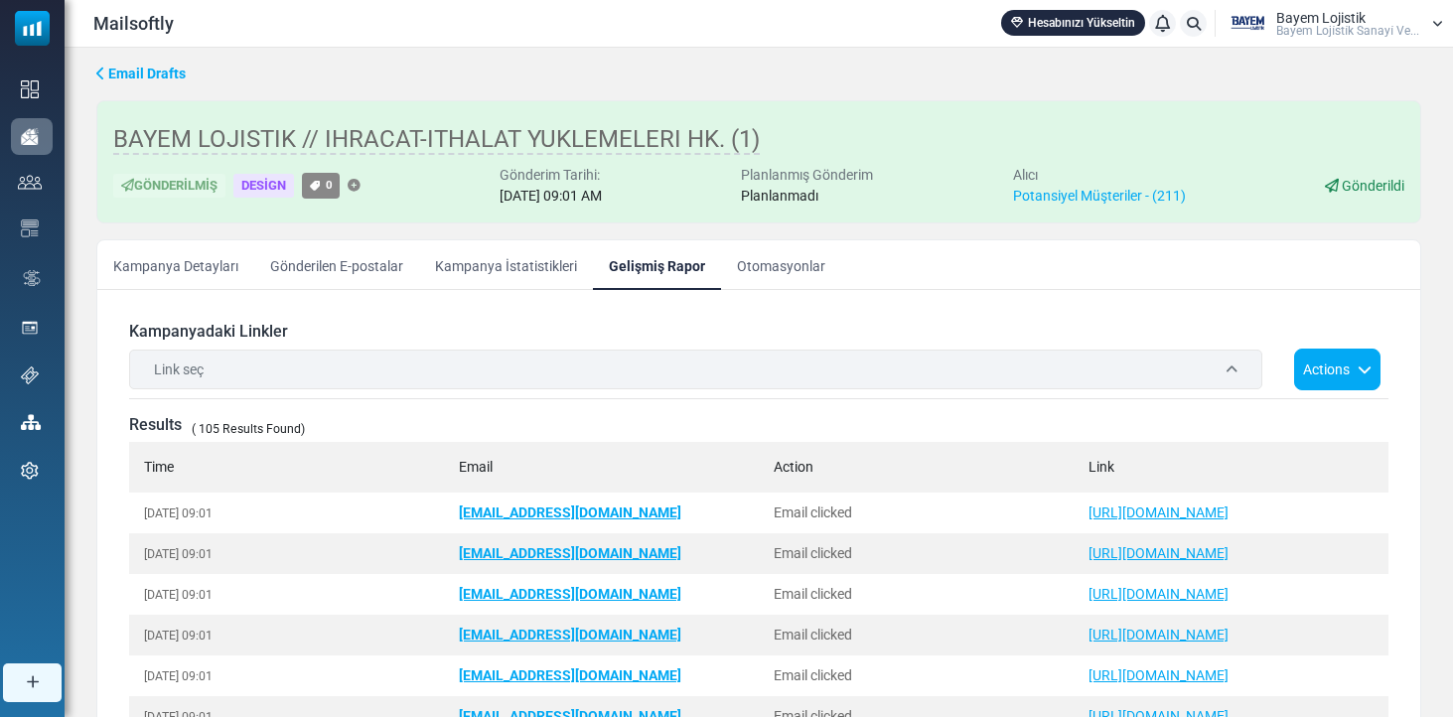
click at [516, 270] on link "Kampanya İstatistikleri" at bounding box center [506, 265] width 174 height 50
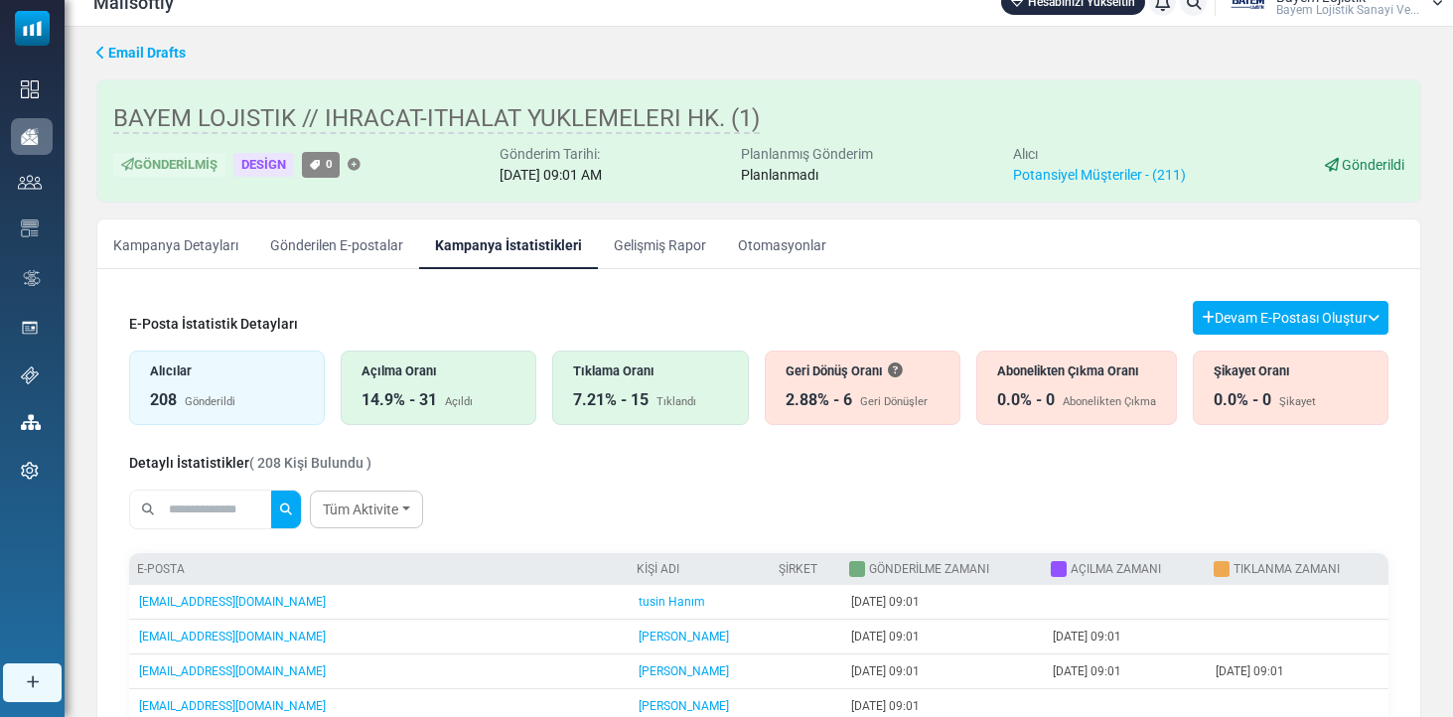
scroll to position [25, 0]
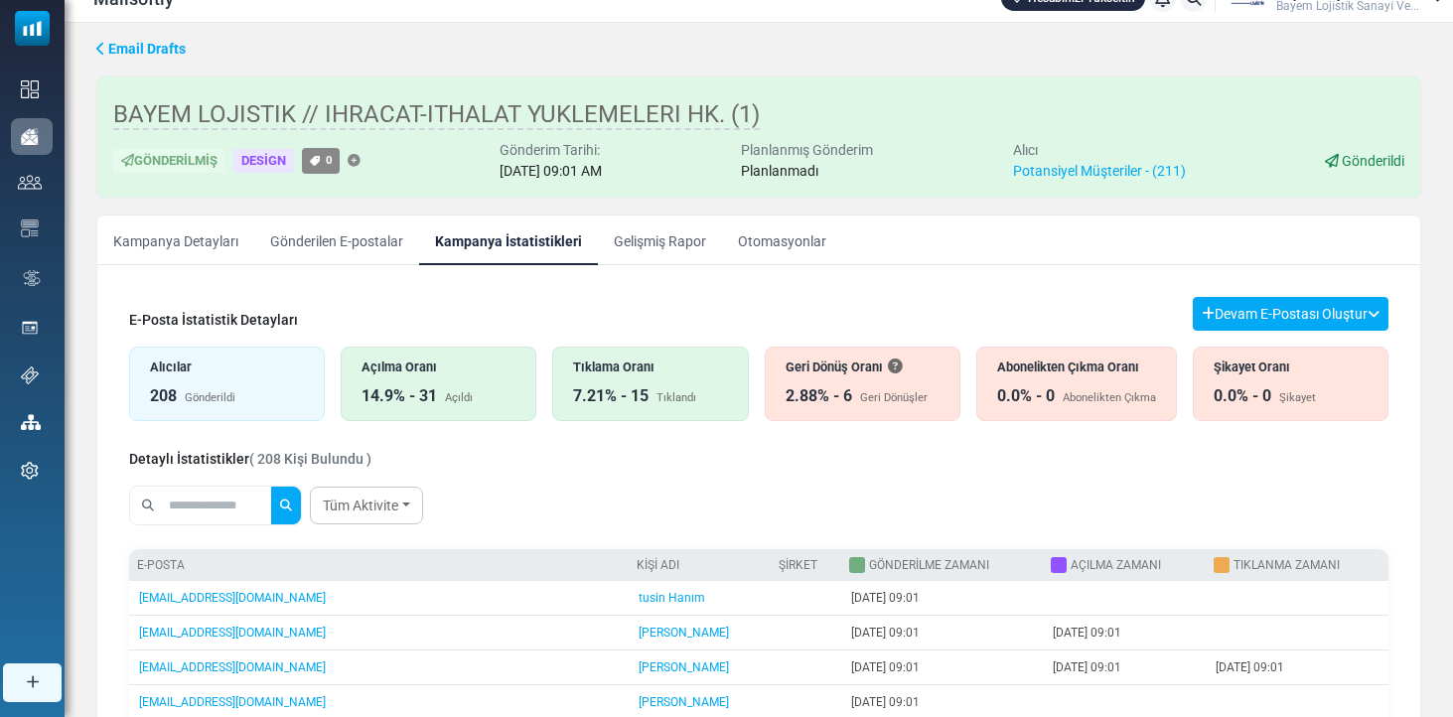
click at [171, 244] on link "Kampanya Detayları" at bounding box center [175, 241] width 157 height 50
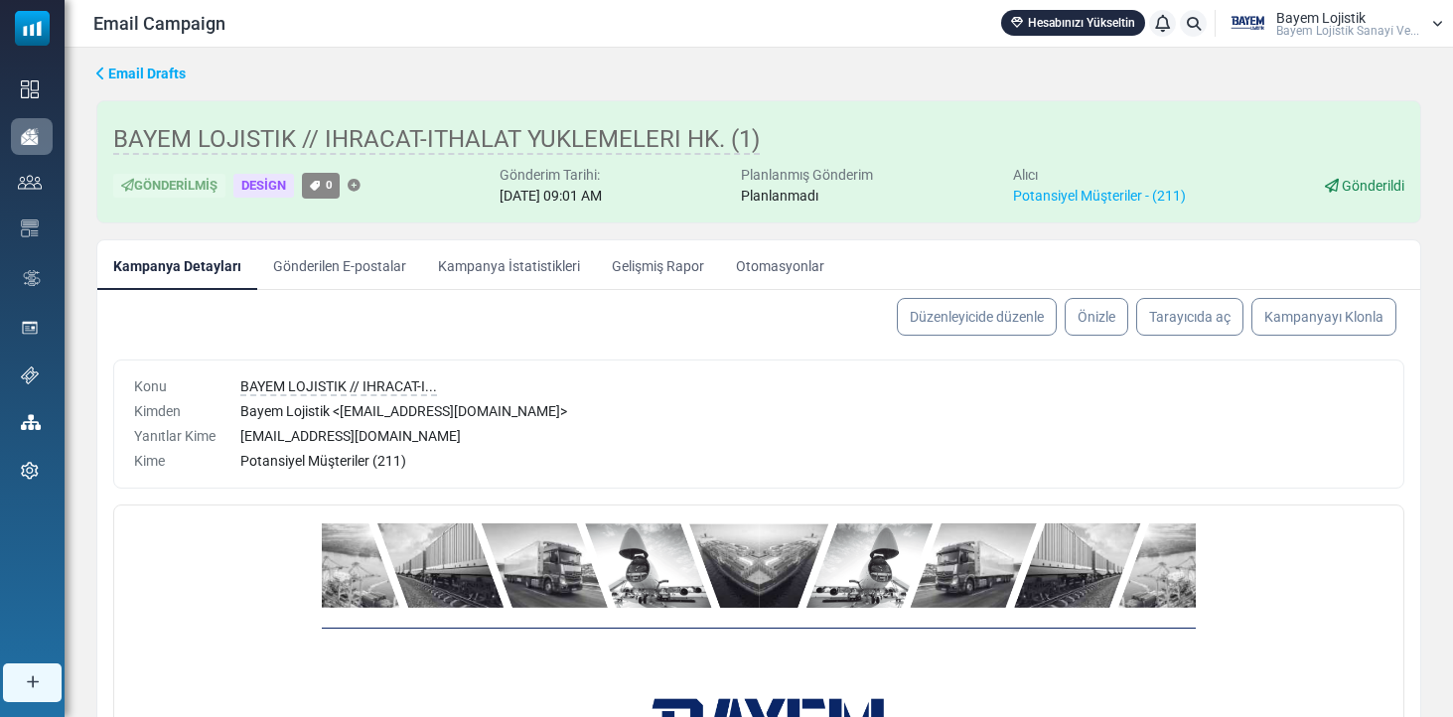
click at [449, 276] on link "Kampanya İstatistikleri" at bounding box center [509, 265] width 174 height 50
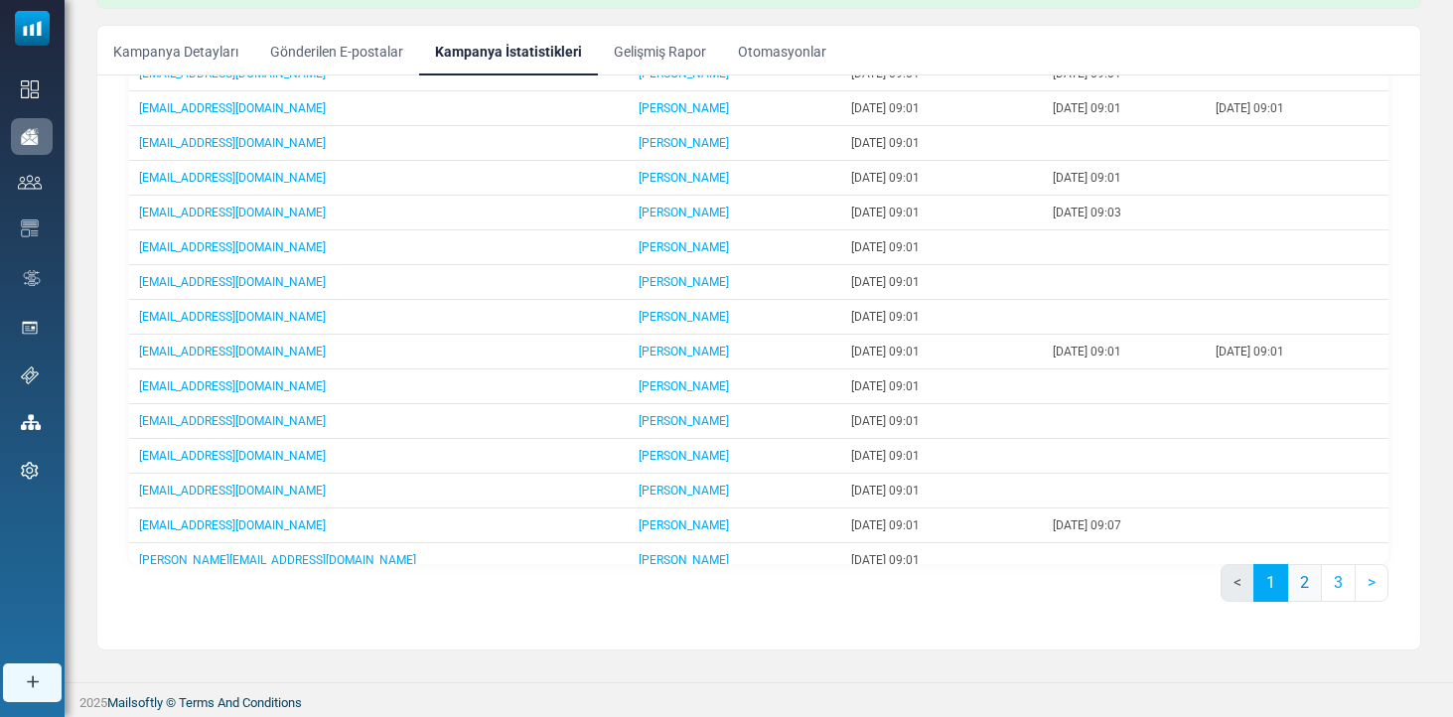
click at [1288, 591] on link "2" at bounding box center [1305, 583] width 35 height 38
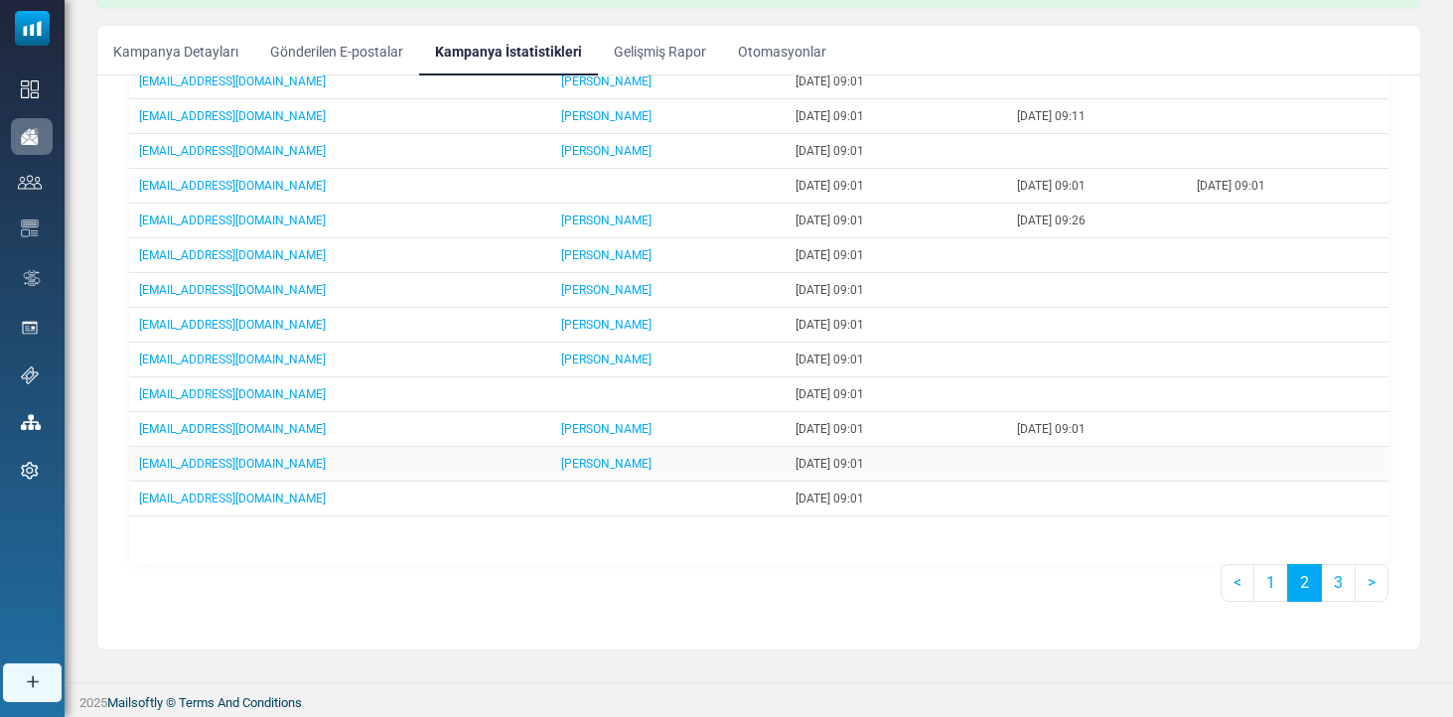
scroll to position [370, 0]
click at [1335, 585] on link "3" at bounding box center [1338, 583] width 35 height 38
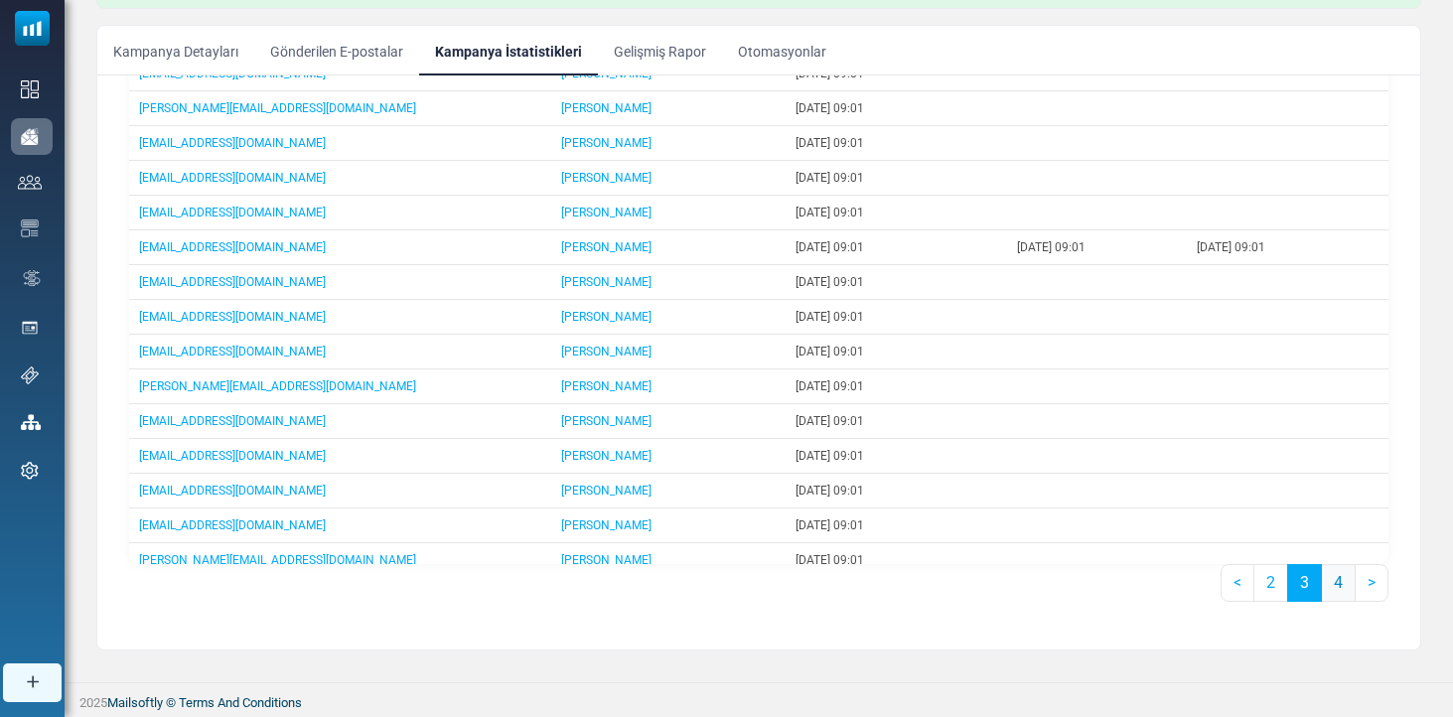
click at [1328, 586] on link "4" at bounding box center [1338, 583] width 35 height 38
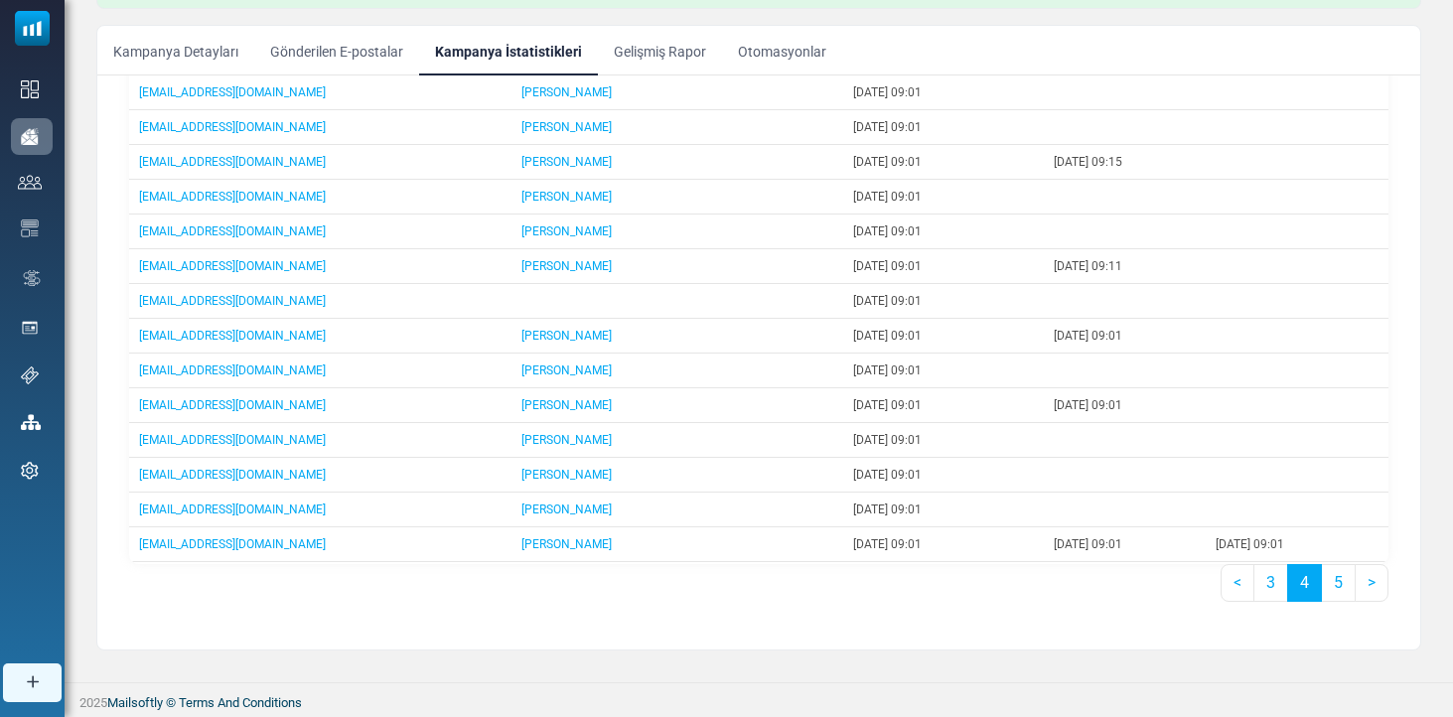
scroll to position [9, 0]
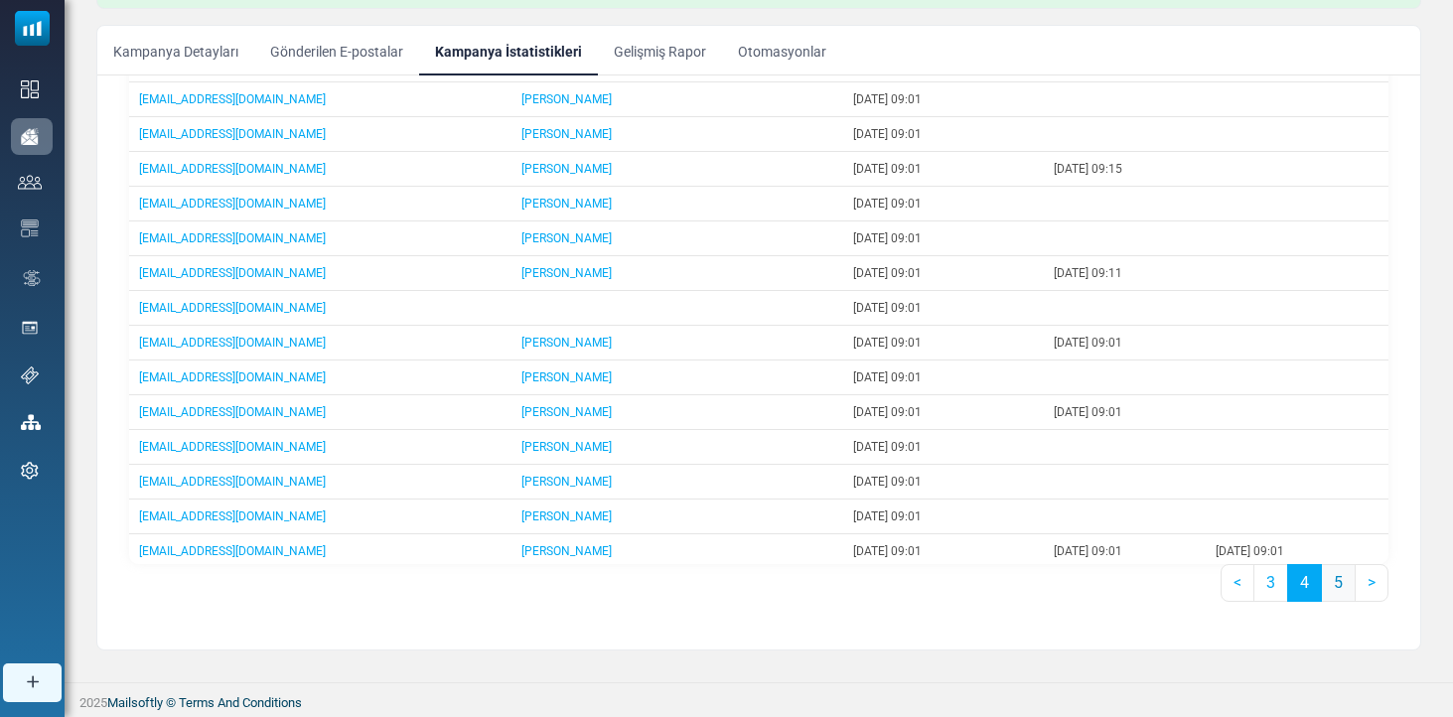
click at [1333, 576] on link "5" at bounding box center [1338, 583] width 35 height 38
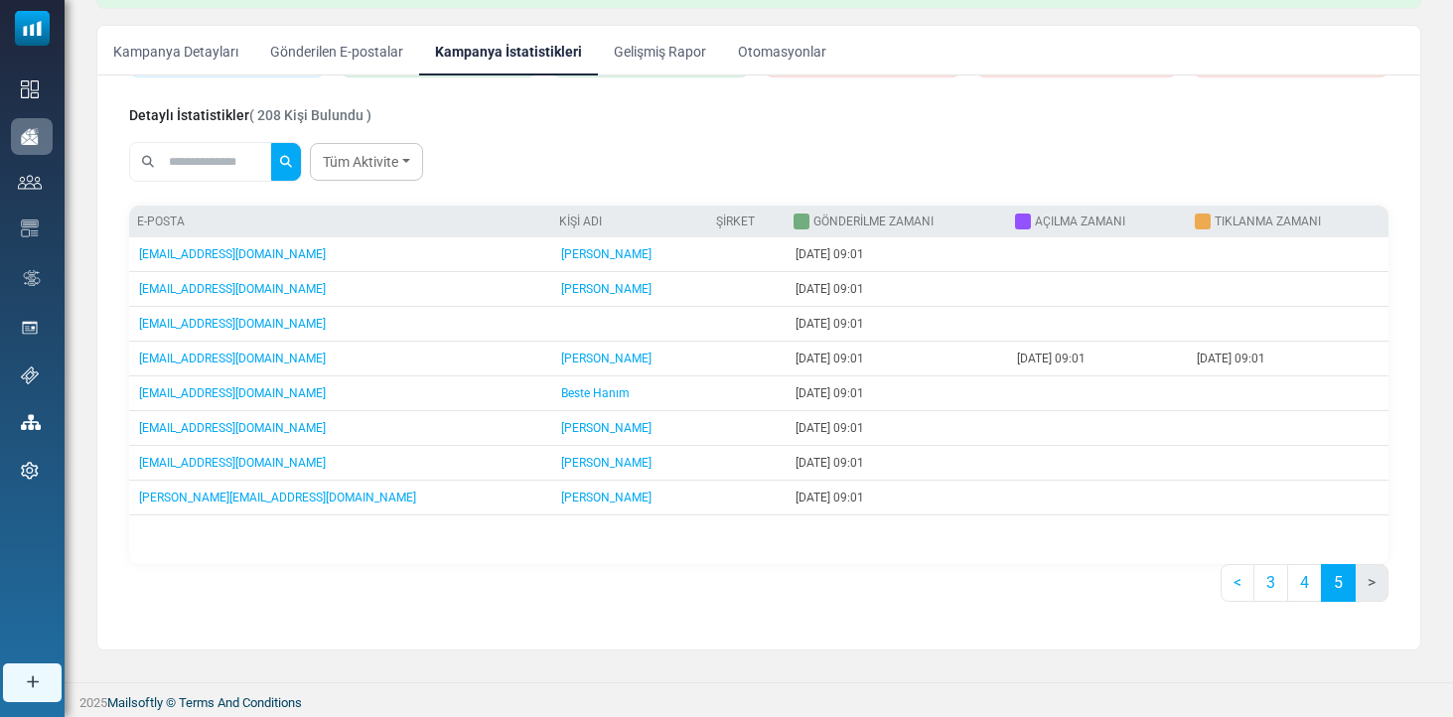
scroll to position [154, 0]
click at [1234, 588] on link "<" at bounding box center [1238, 583] width 34 height 38
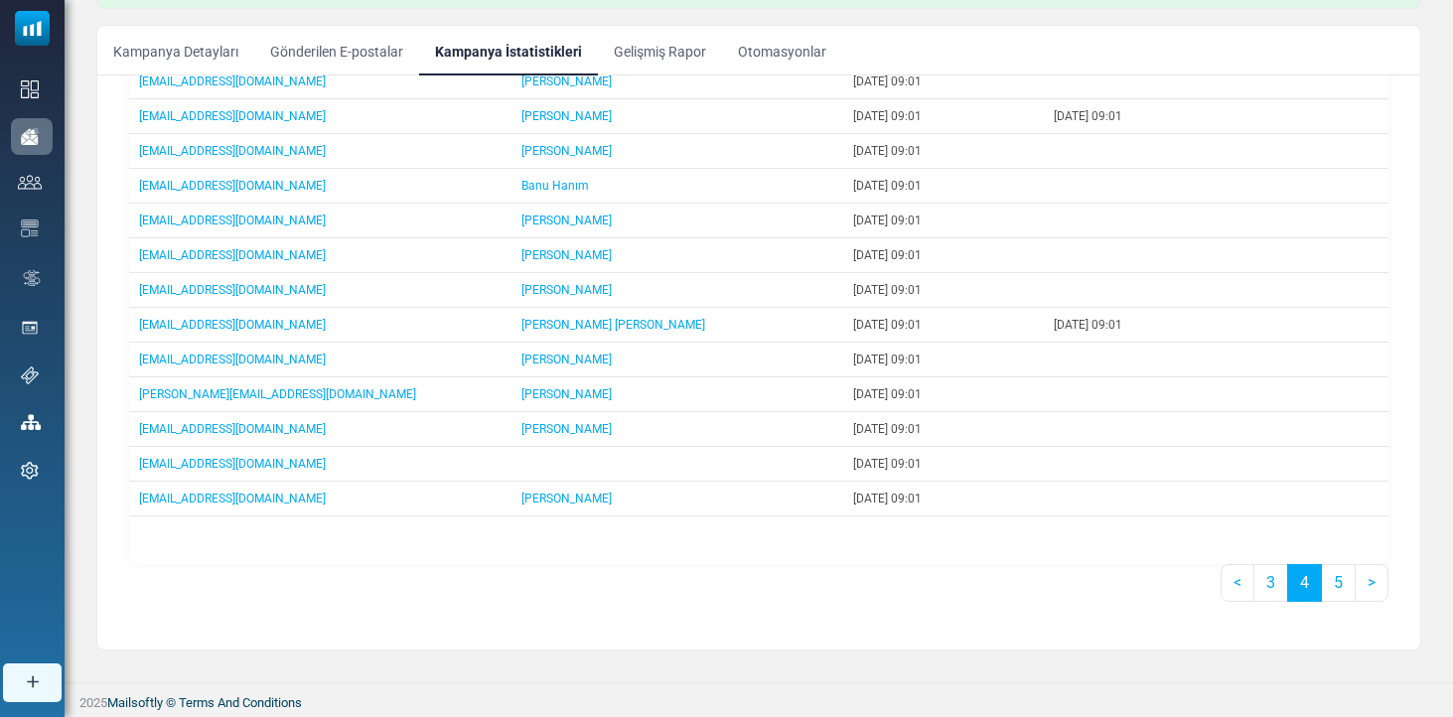
scroll to position [370, 0]
click at [1234, 588] on link "<" at bounding box center [1238, 583] width 34 height 38
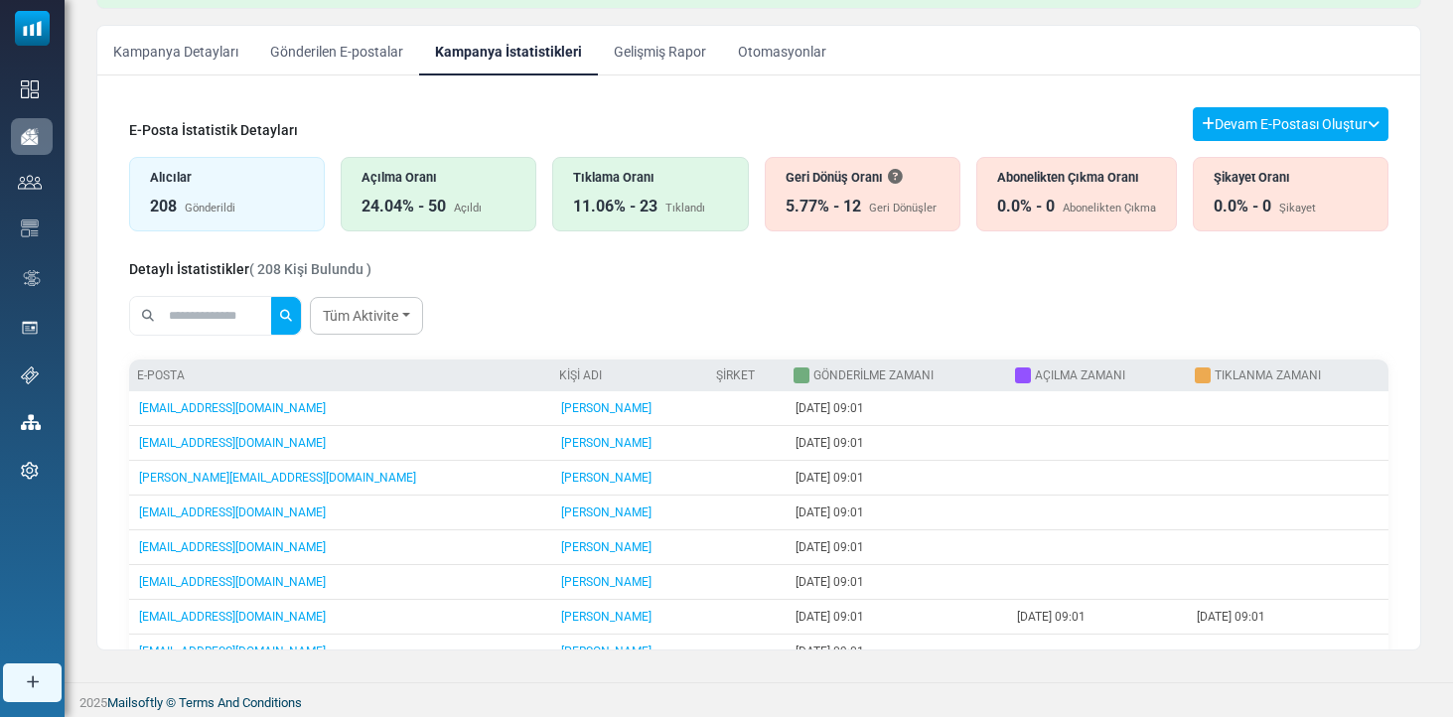
scroll to position [0, 0]
click at [355, 42] on link "Gönderilen E-postalar" at bounding box center [336, 53] width 165 height 50
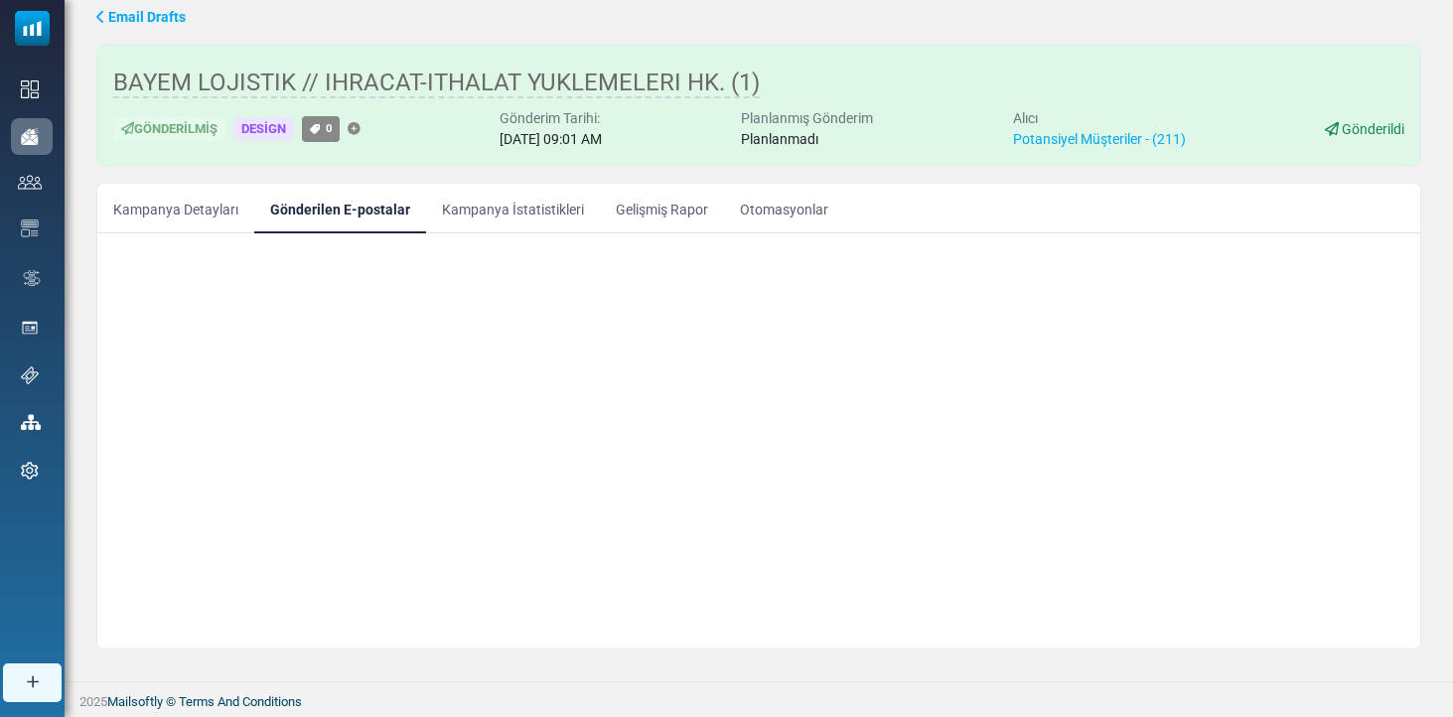
scroll to position [56, 0]
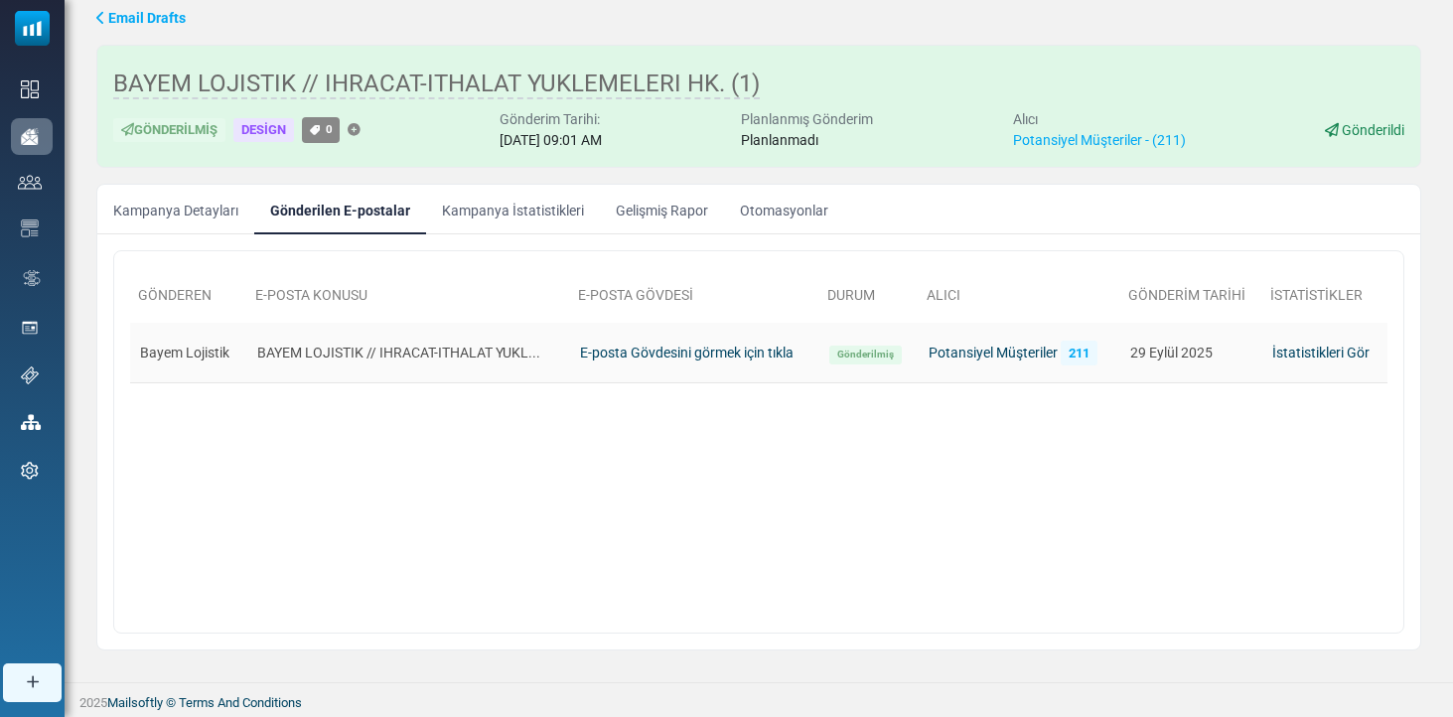
click at [434, 354] on td "BAYEM LOJISTIK // IHRACAT-ITHALAT YUKL..." at bounding box center [409, 353] width 324 height 61
click at [856, 349] on span "Gönderilmiş" at bounding box center [866, 355] width 73 height 19
click at [1363, 344] on td "İstatistikleri Gör" at bounding box center [1325, 353] width 125 height 61
click at [1337, 350] on link "İstatistikleri Gör" at bounding box center [1321, 353] width 97 height 16
